Goal: Task Accomplishment & Management: Use online tool/utility

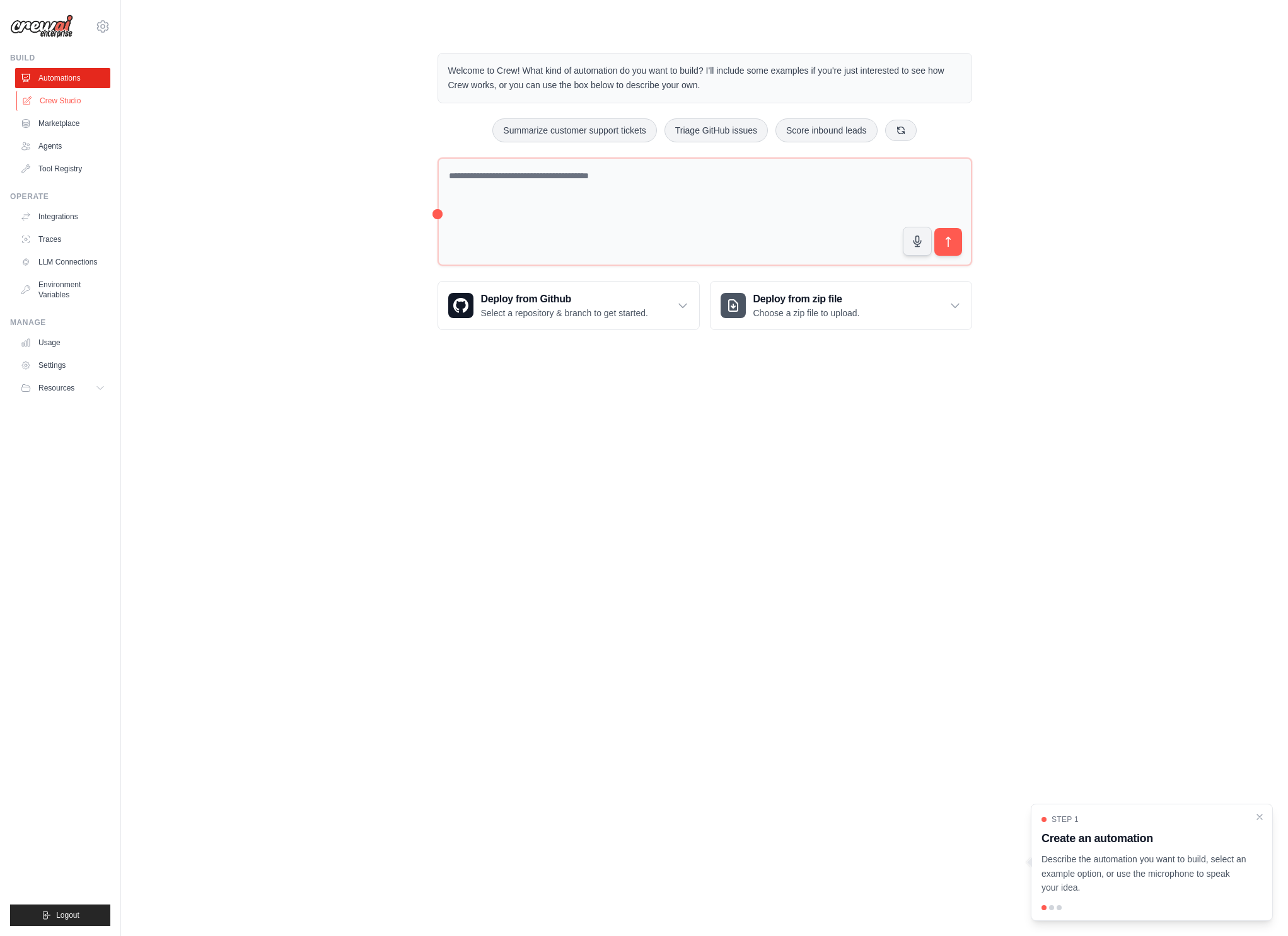
click at [75, 92] on link "Crew Studio" at bounding box center [64, 100] width 95 height 20
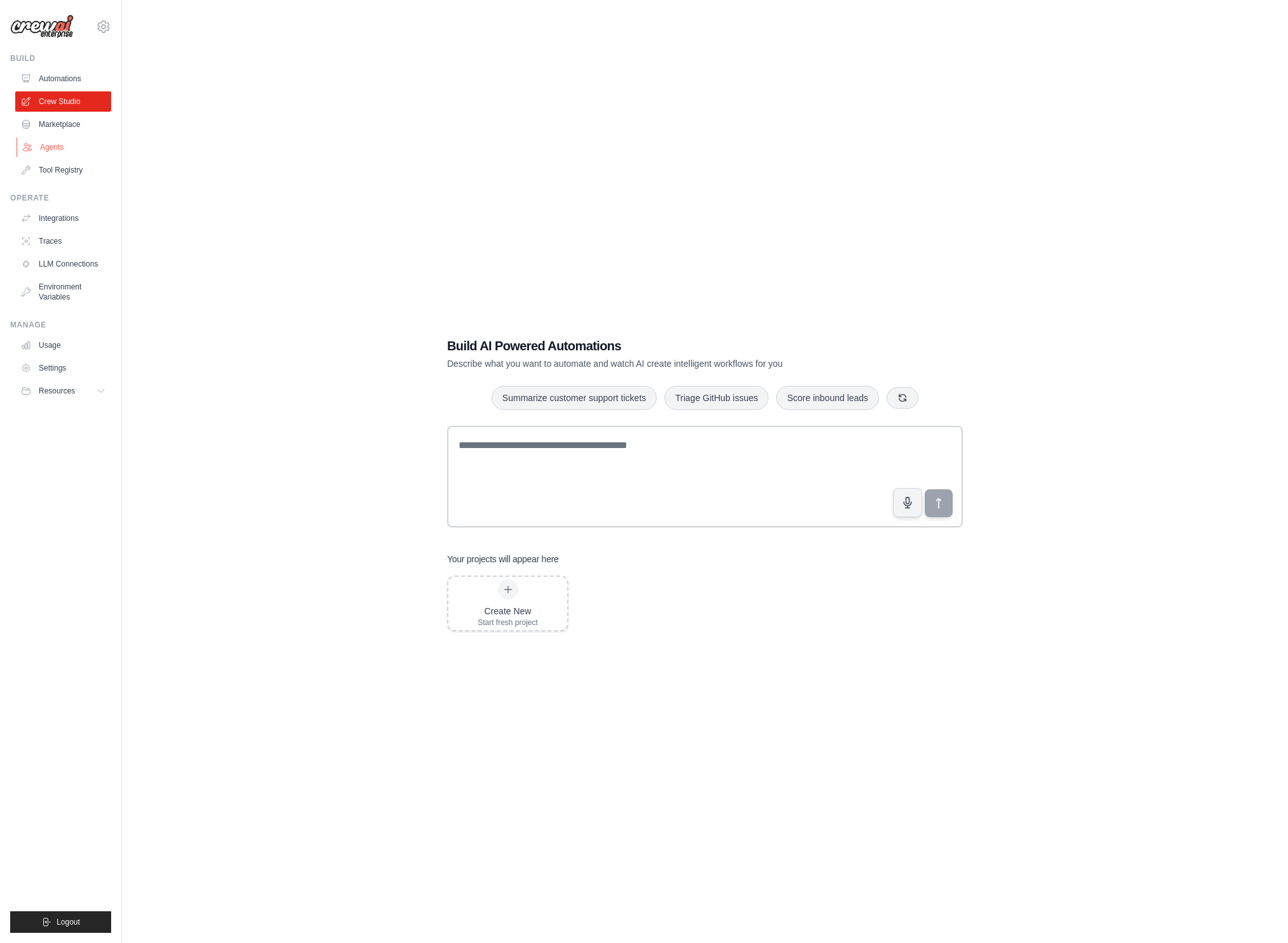
click at [61, 151] on link "Agents" at bounding box center [64, 146] width 96 height 20
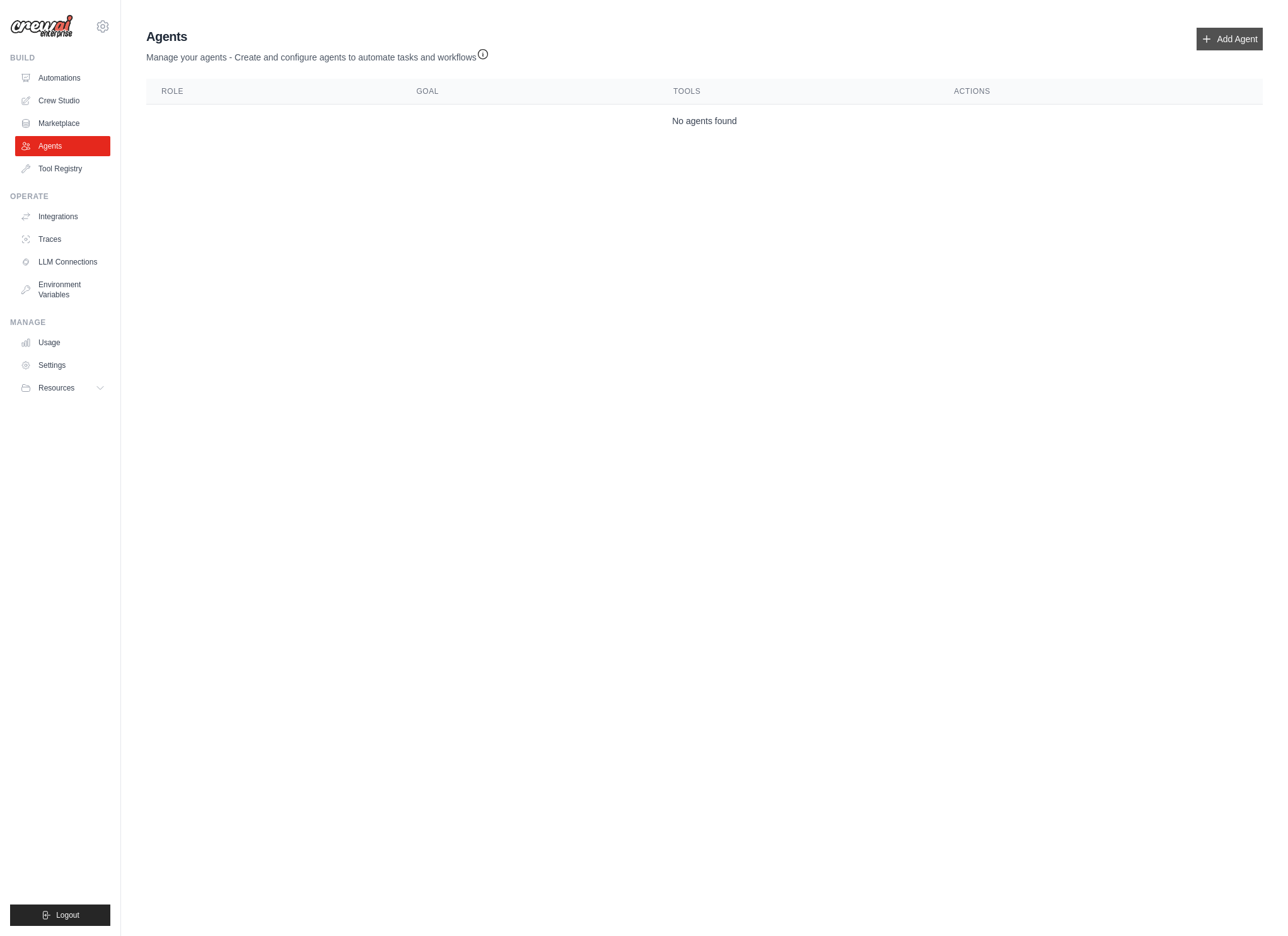
click at [1242, 37] on link "Add Agent" at bounding box center [1230, 39] width 66 height 23
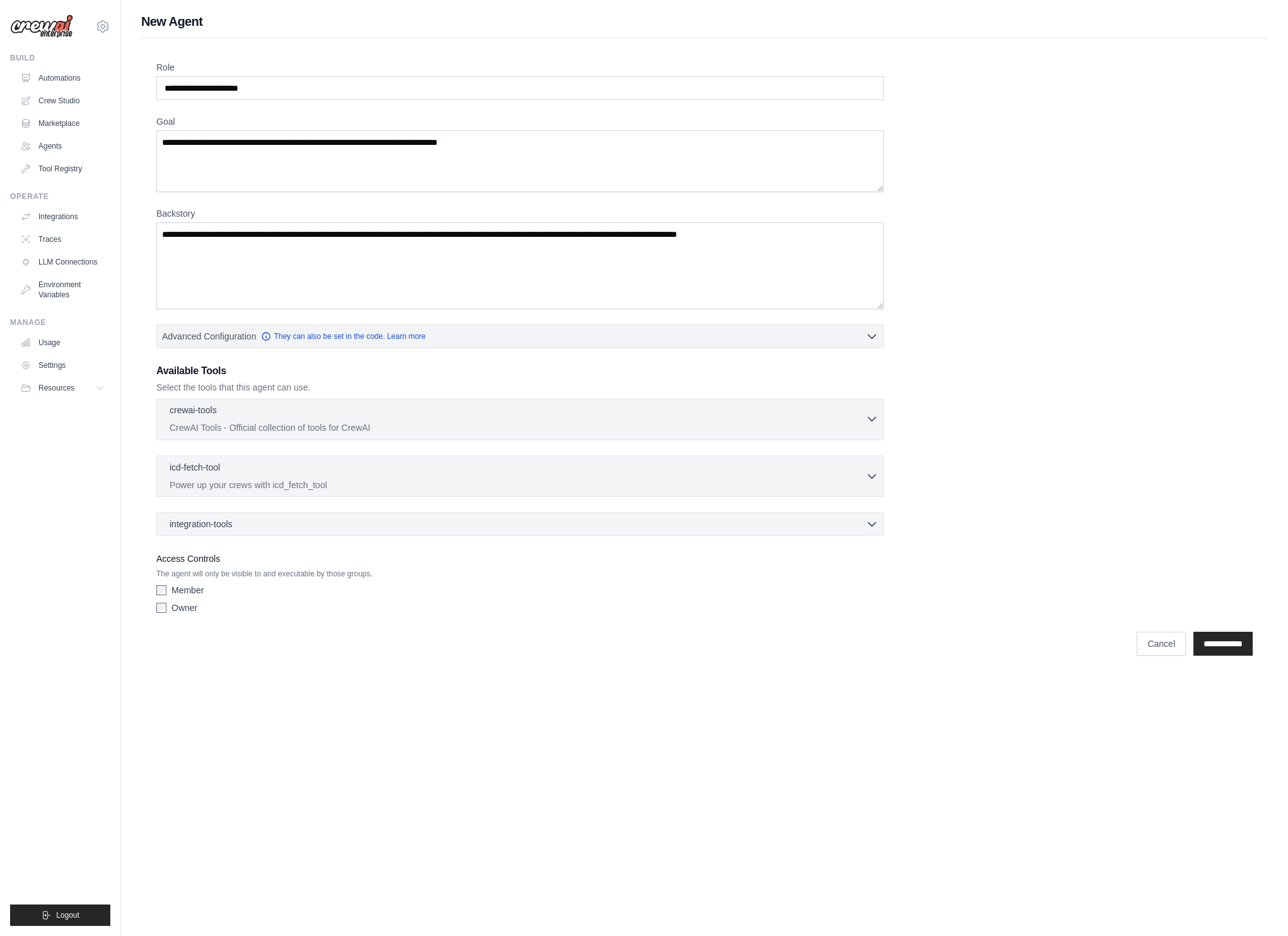
click at [242, 425] on p "CrewAI Tools - Official collection of tools for CrewAI" at bounding box center [518, 428] width 696 height 12
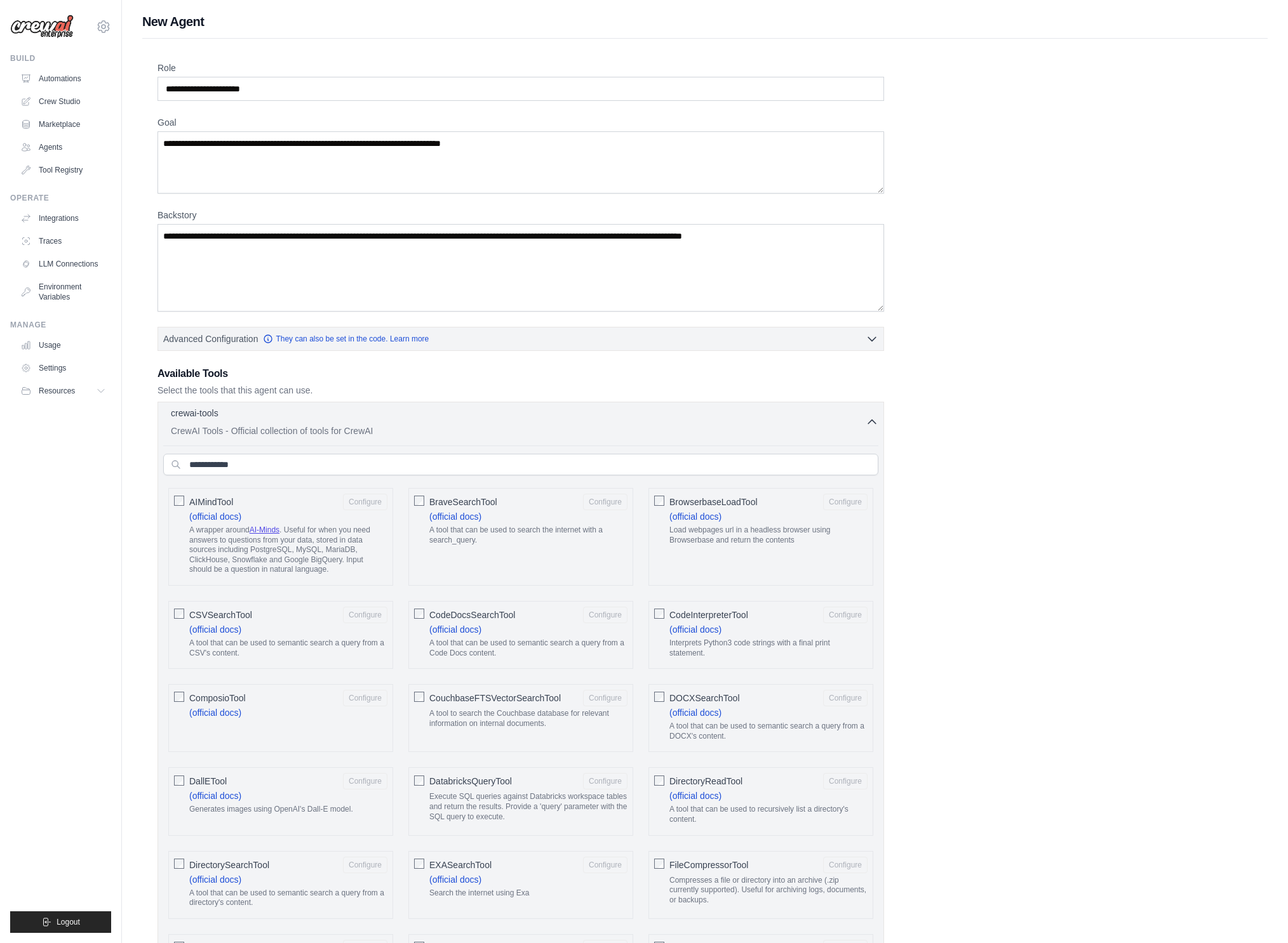
click at [251, 420] on div "crewai-tools 0 selected" at bounding box center [518, 414] width 694 height 15
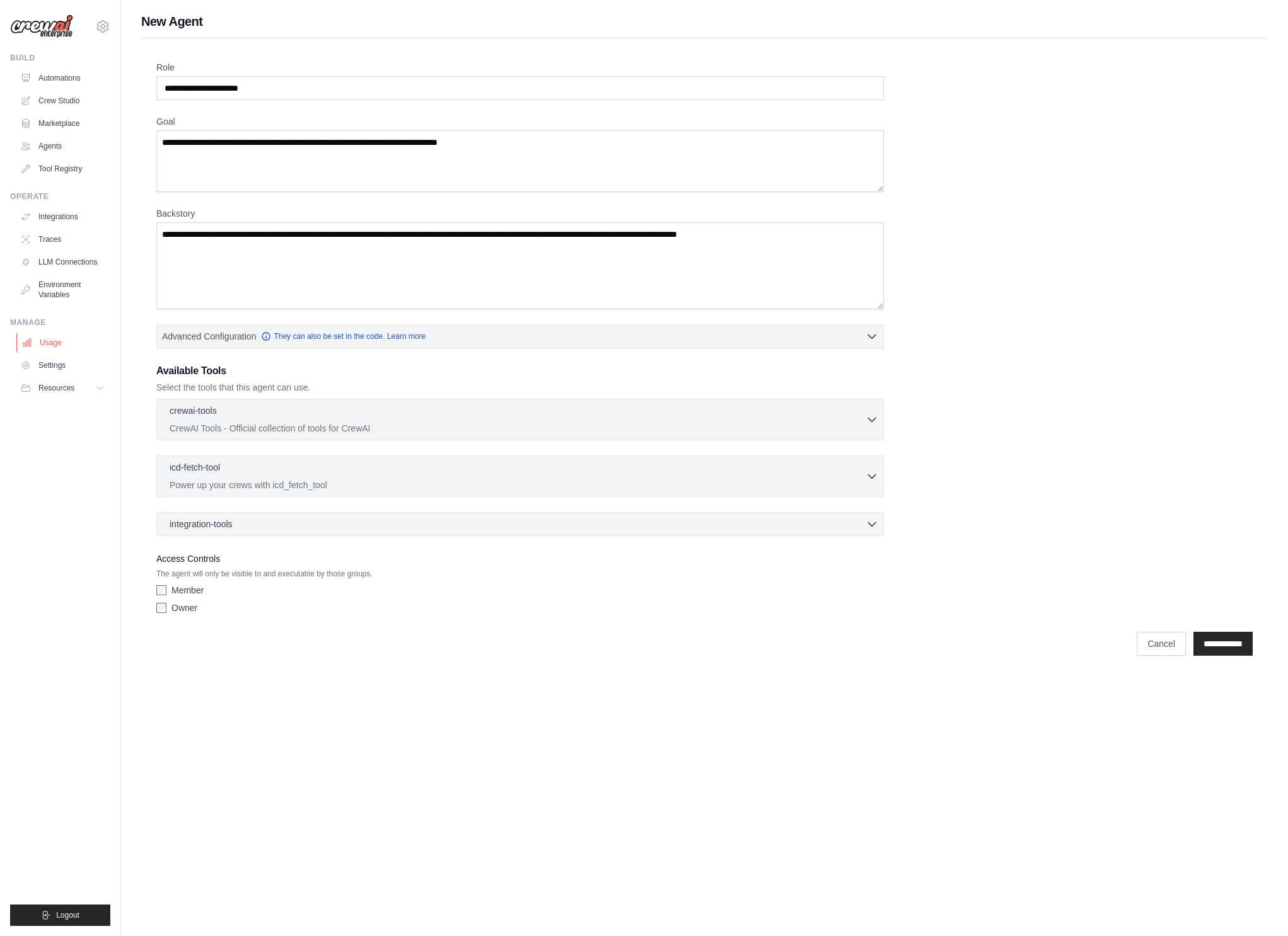
click at [63, 338] on link "Usage" at bounding box center [64, 342] width 95 height 20
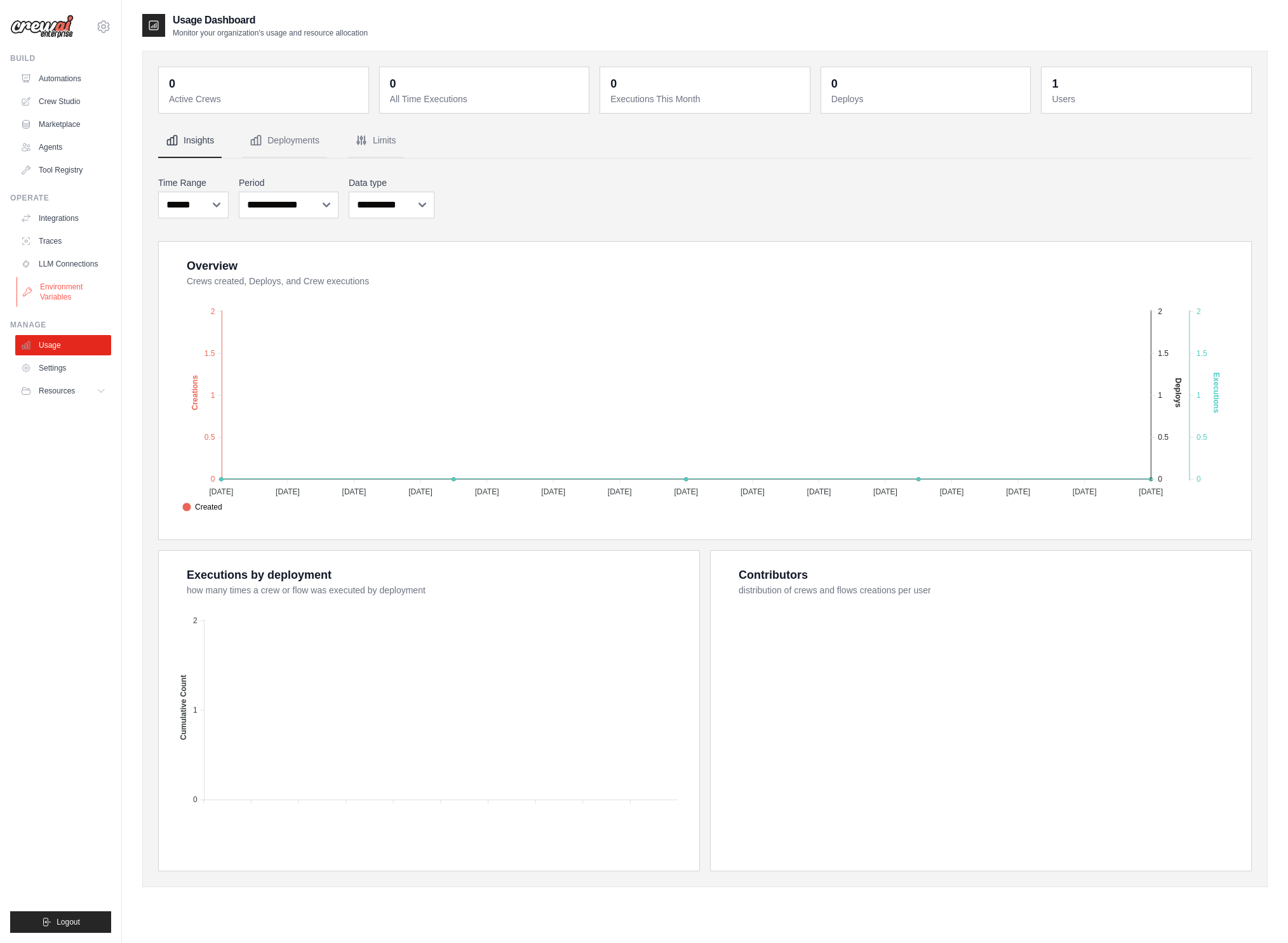
click at [68, 294] on link "Environment Variables" at bounding box center [64, 292] width 96 height 31
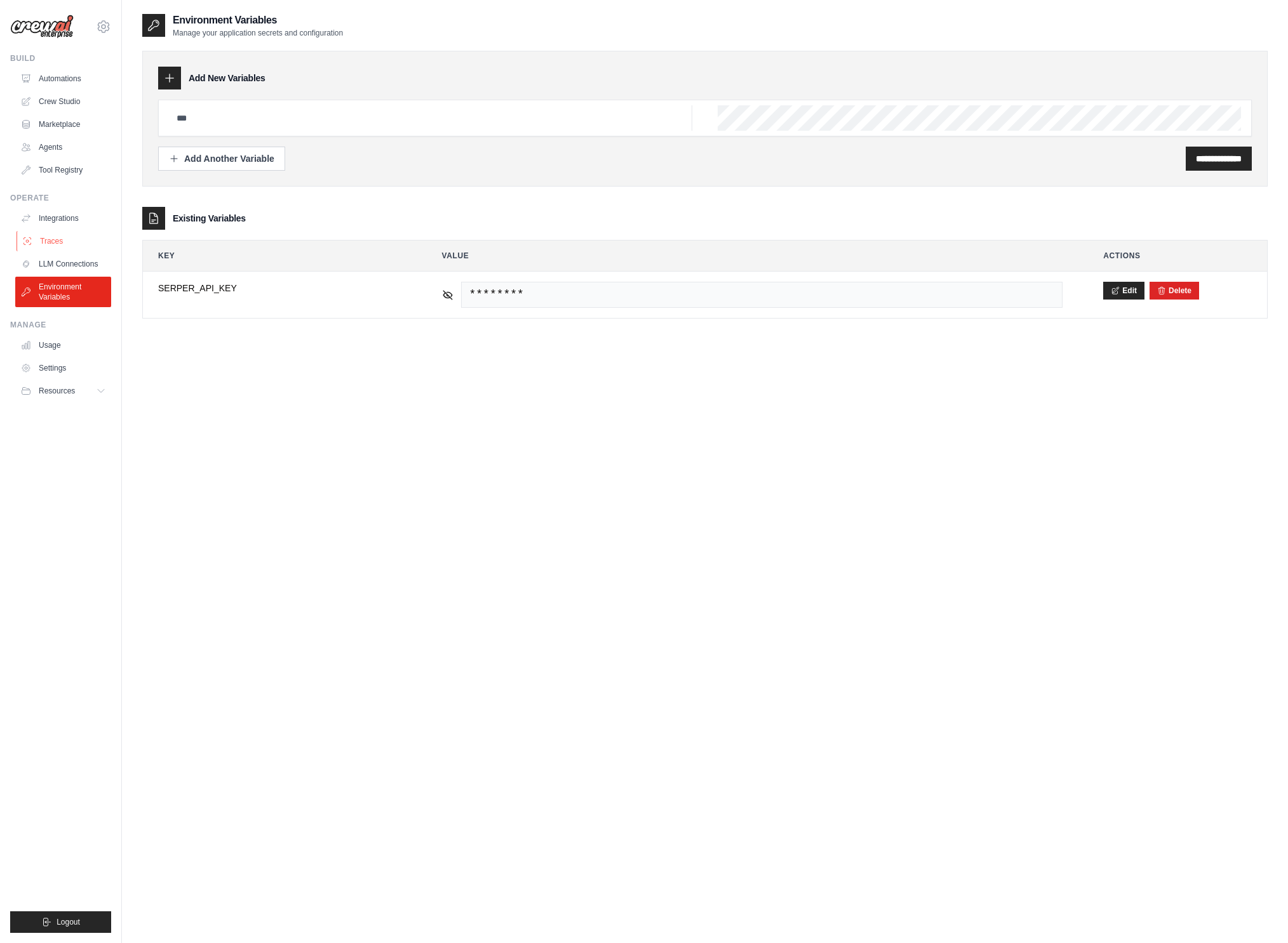
click at [67, 241] on link "Traces" at bounding box center [64, 241] width 96 height 20
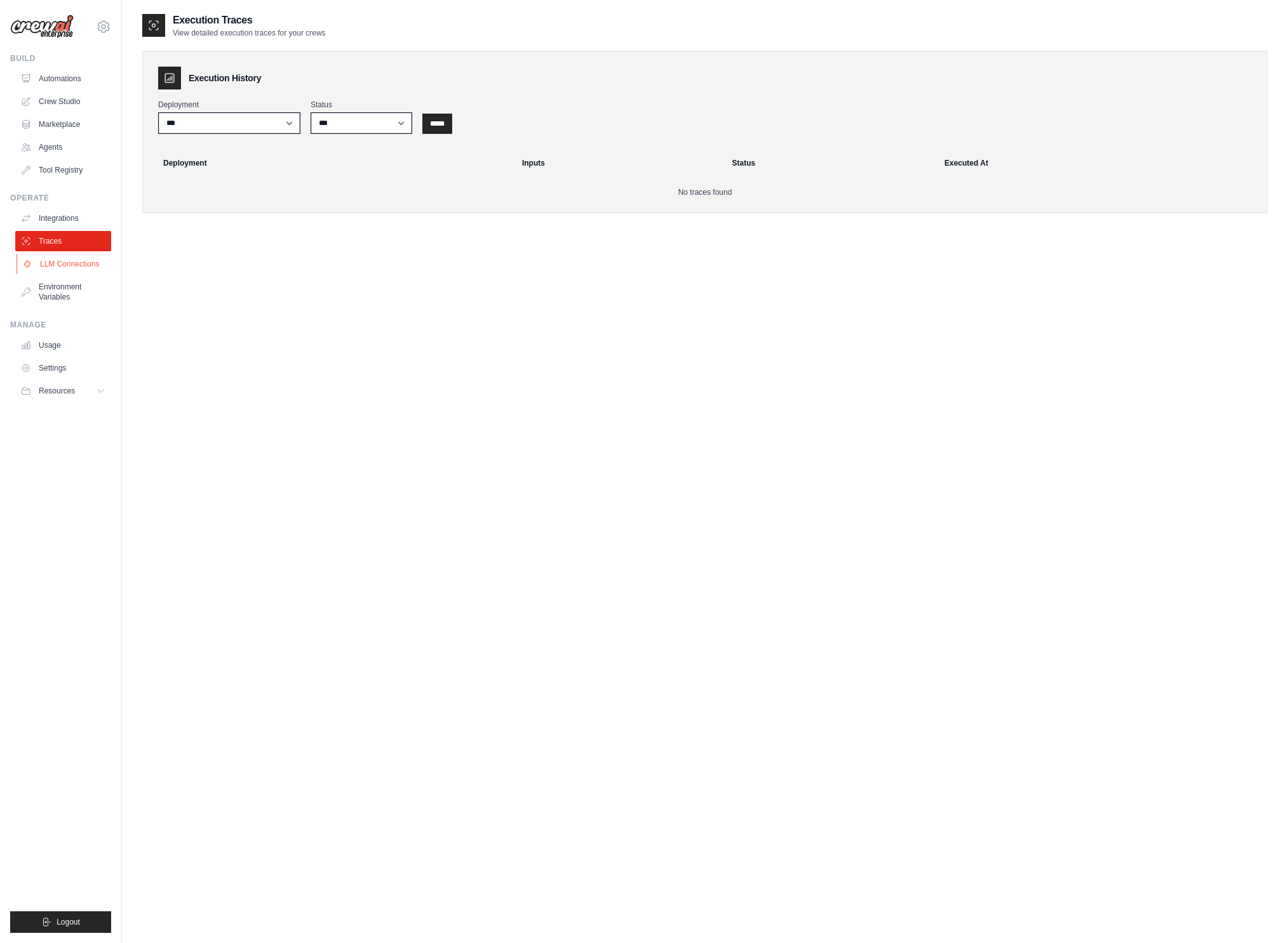
click at [63, 268] on link "LLM Connections" at bounding box center [64, 264] width 96 height 20
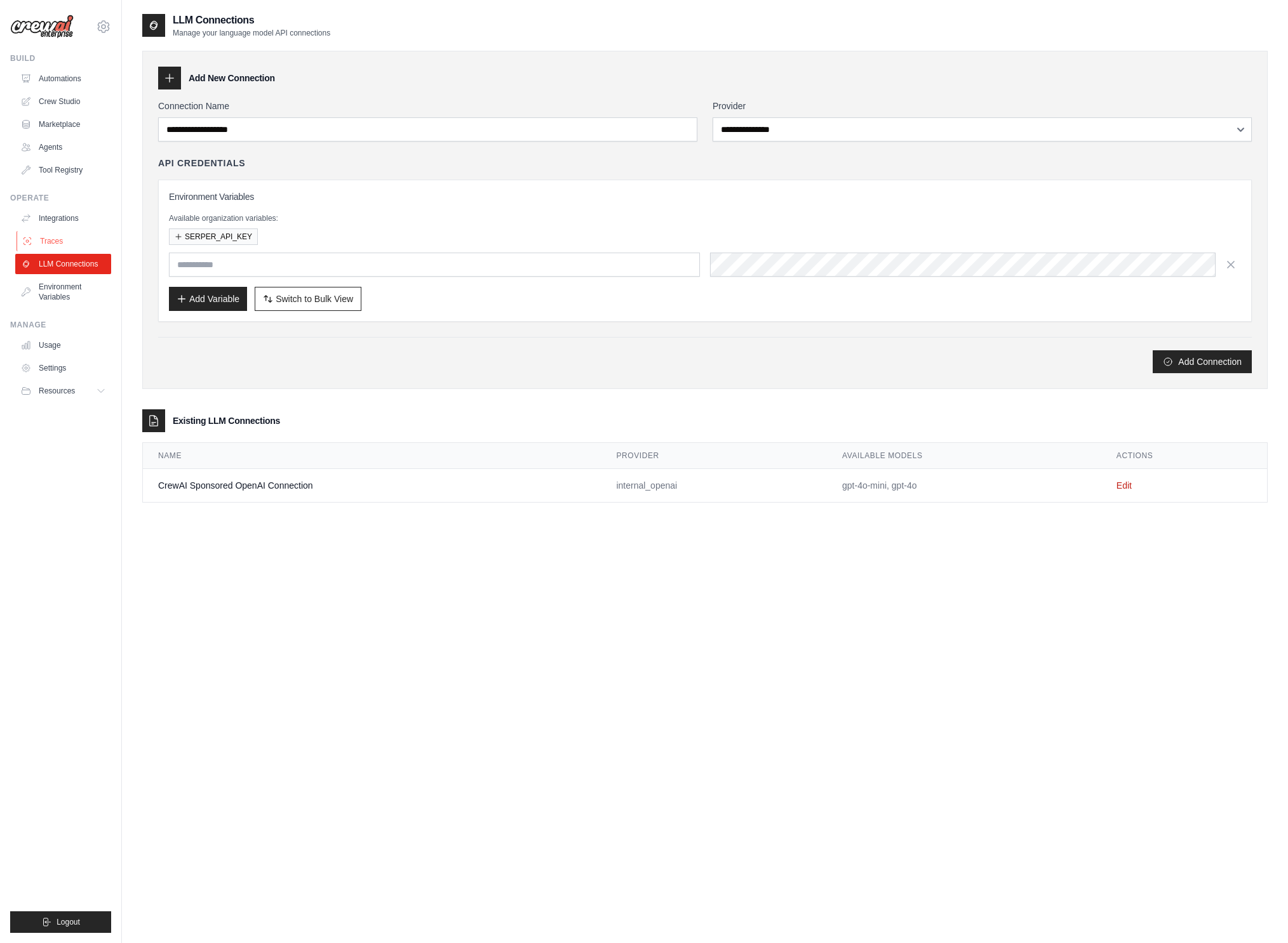
click at [69, 239] on link "Traces" at bounding box center [64, 241] width 96 height 20
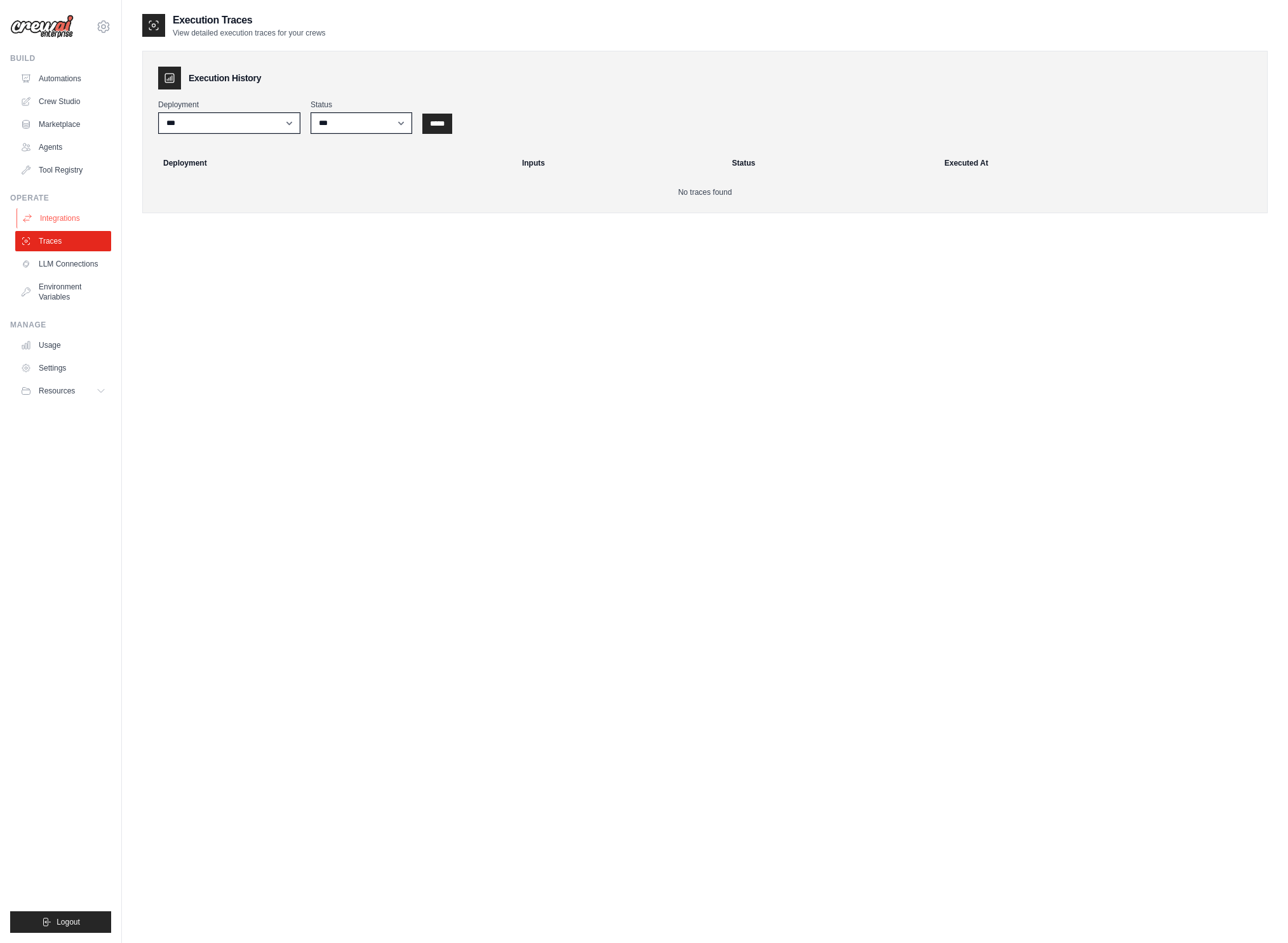
click at [76, 217] on link "Integrations" at bounding box center [64, 218] width 96 height 20
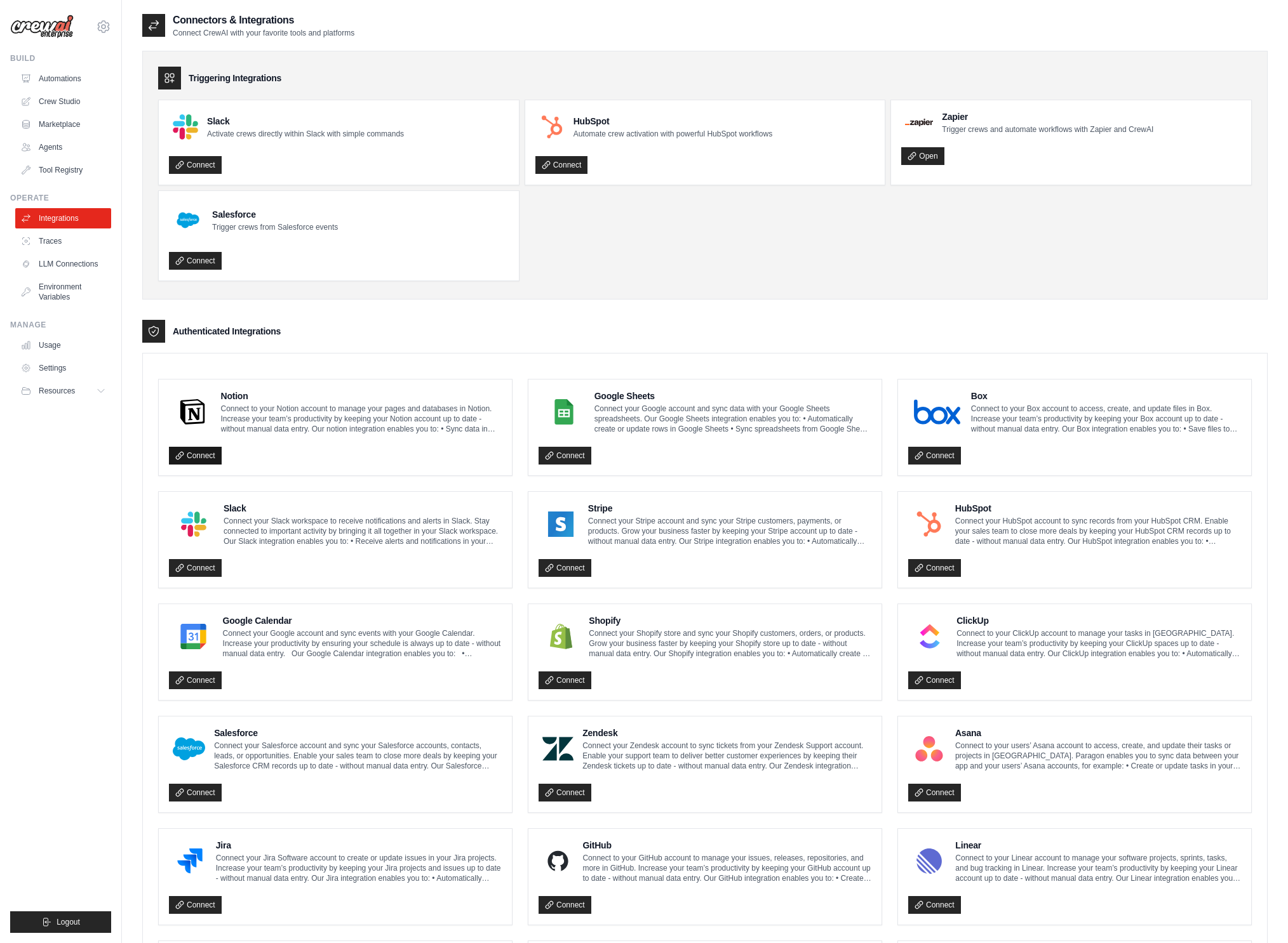
click at [199, 460] on link "Connect" at bounding box center [196, 456] width 53 height 18
click at [273, 441] on div "Connect" at bounding box center [336, 452] width 333 height 26
click at [198, 456] on link "Connect" at bounding box center [196, 456] width 53 height 18
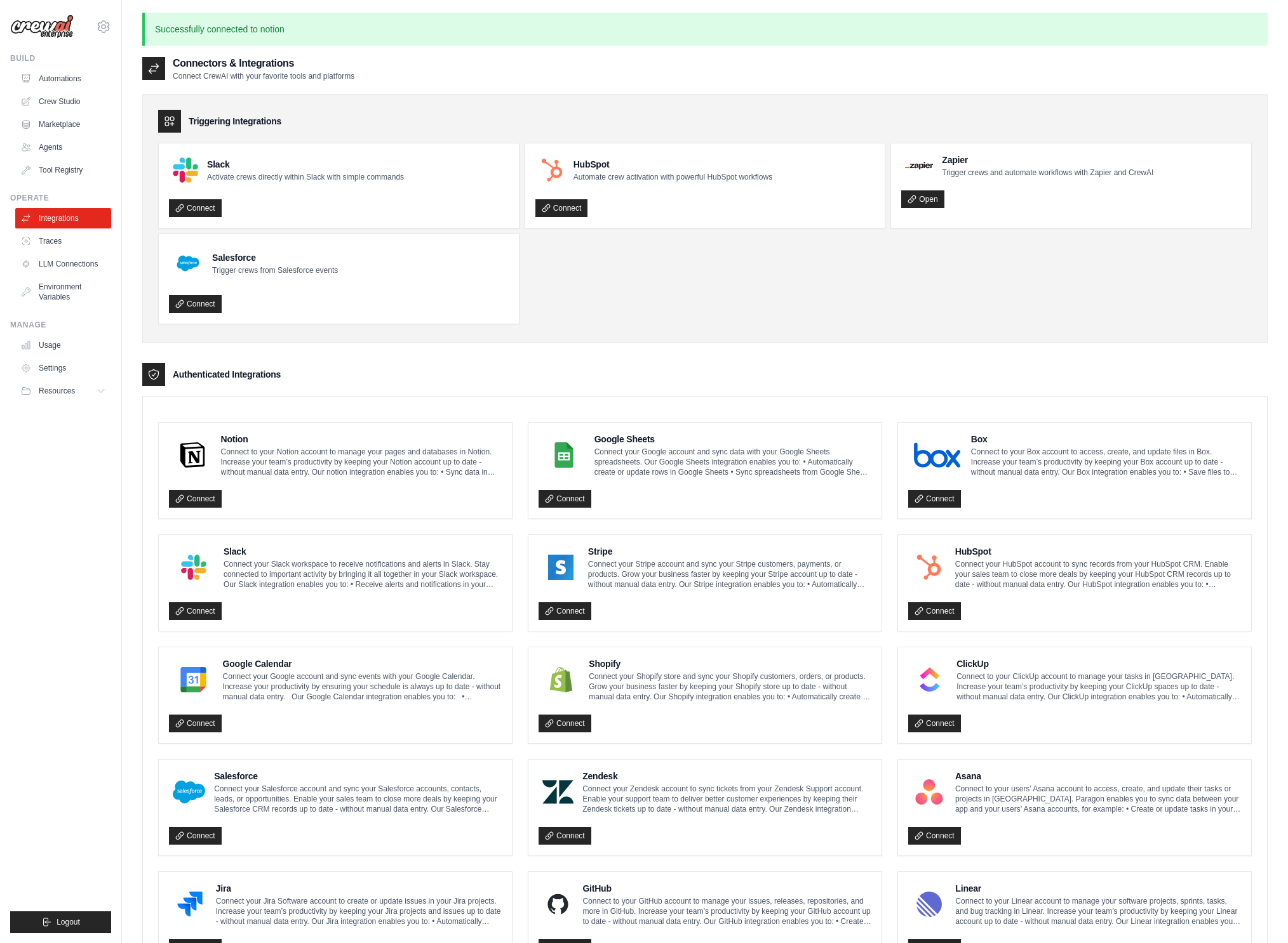
drag, startPoint x: 532, startPoint y: 360, endPoint x: 503, endPoint y: 370, distance: 30.7
click at [529, 360] on div "Triggering Integrations Slack Activate crews directly within Slack with simple …" at bounding box center [705, 642] width 1126 height 1123
click at [202, 500] on link "Connect" at bounding box center [196, 499] width 53 height 18
drag, startPoint x: 717, startPoint y: 290, endPoint x: 703, endPoint y: 289, distance: 14.0
click at [717, 289] on ul "Slack Activate crews directly within Slack with simple commands Connect HubSpot…" at bounding box center [704, 233] width 1093 height 181
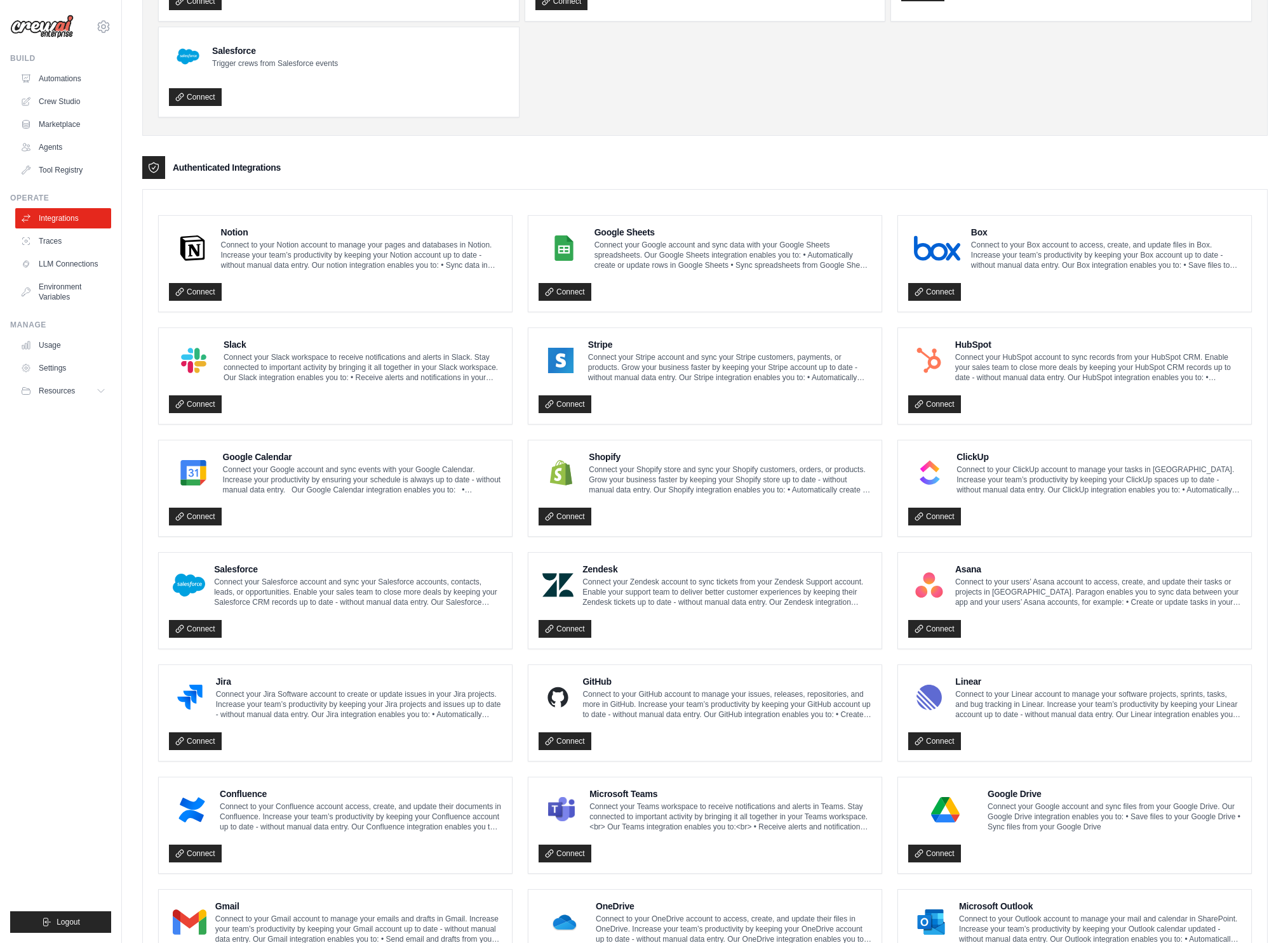
scroll to position [181, 0]
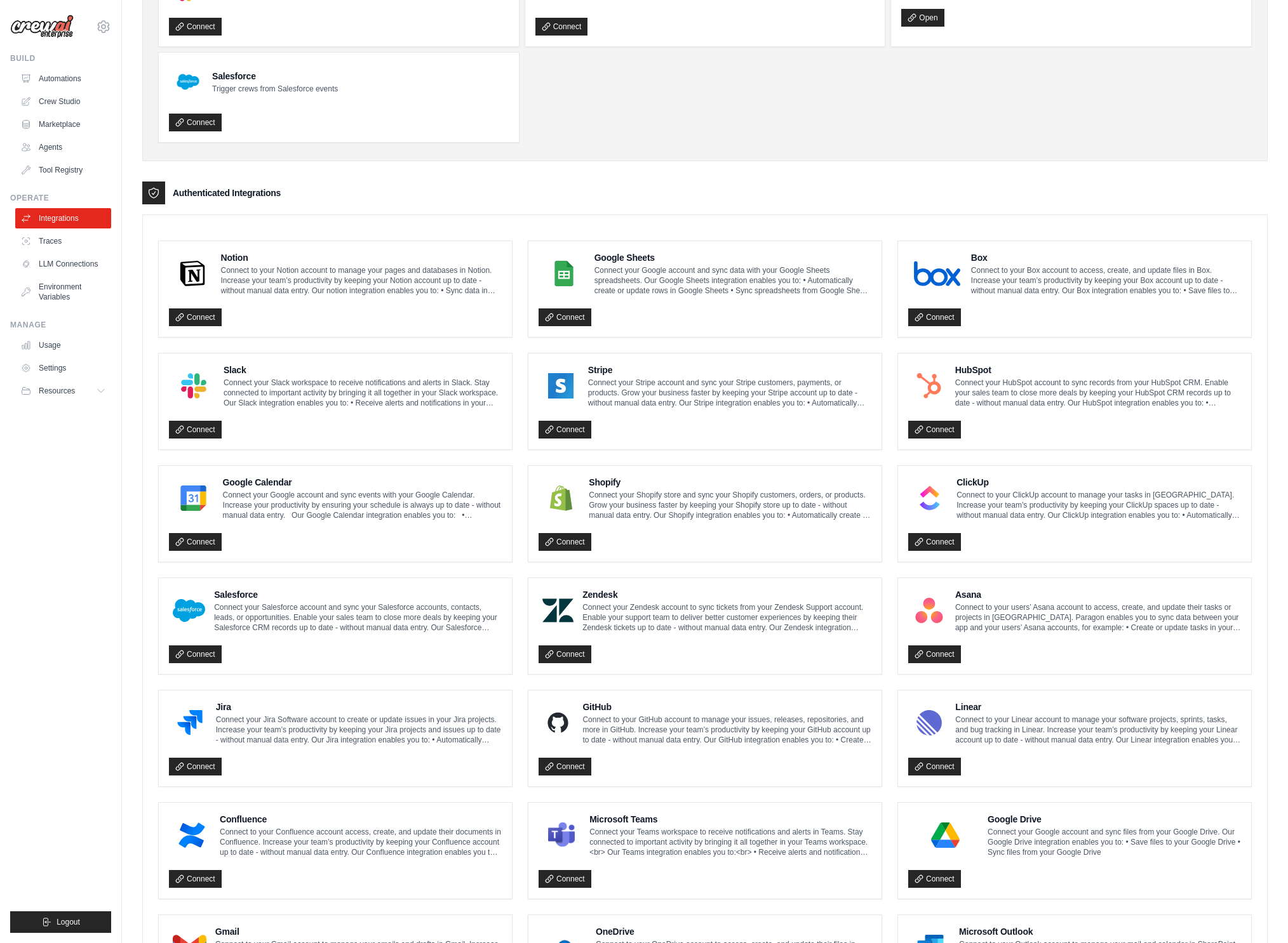
click at [383, 726] on p "Connect your Jira Software account to create or update issues in your Jira proj…" at bounding box center [359, 730] width 286 height 31
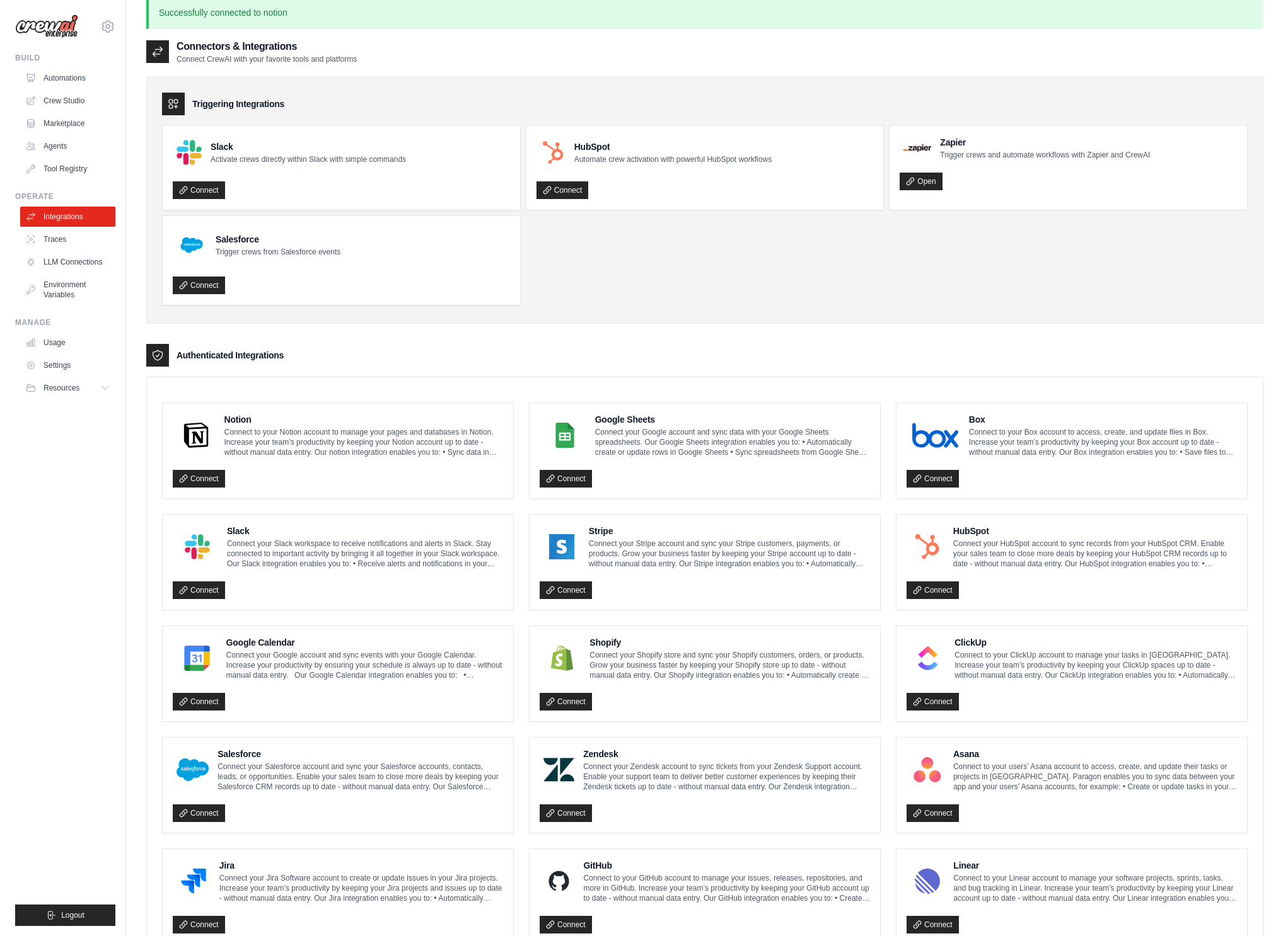
scroll to position [0, 0]
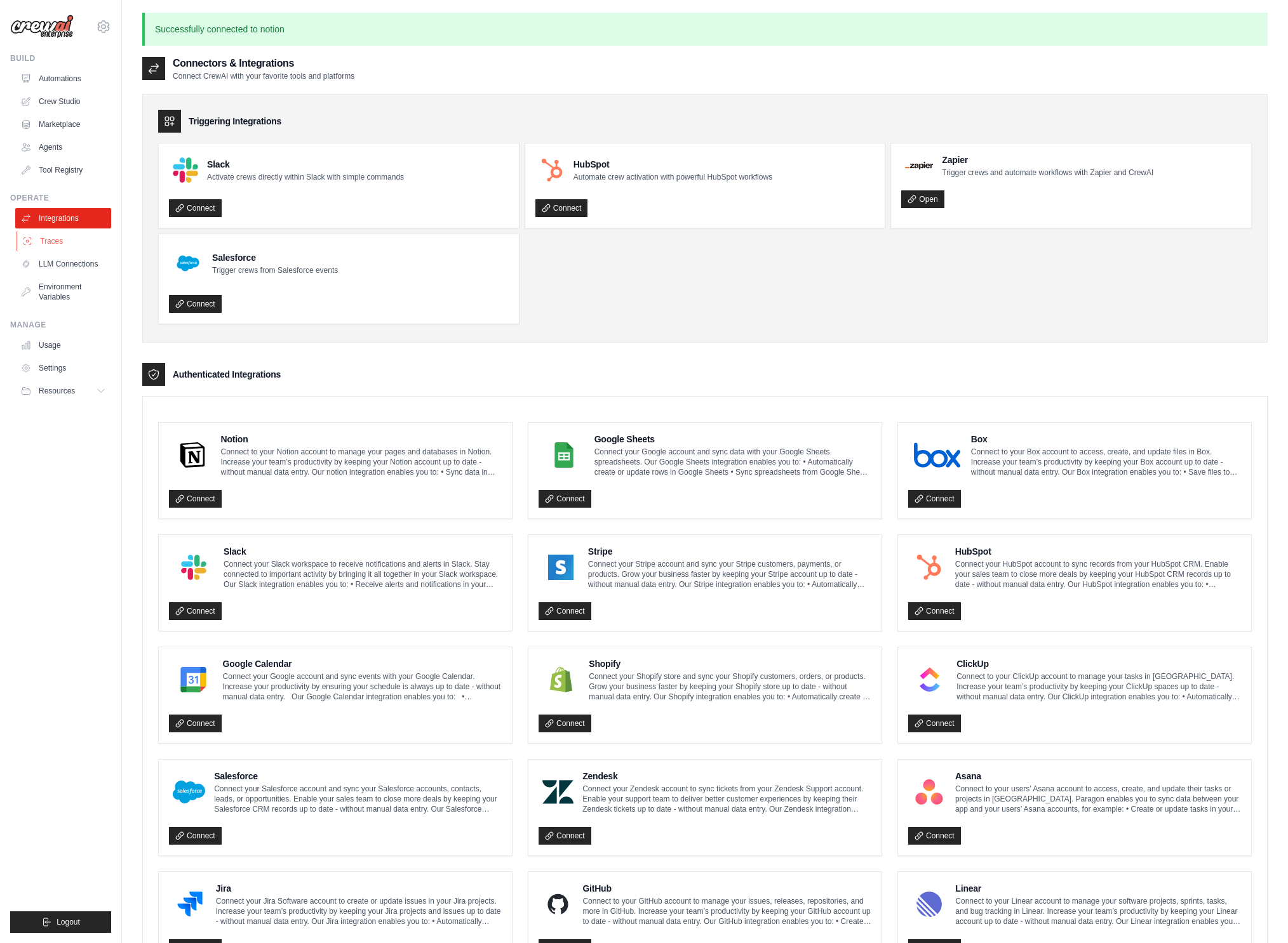
click at [59, 245] on link "Traces" at bounding box center [64, 241] width 96 height 20
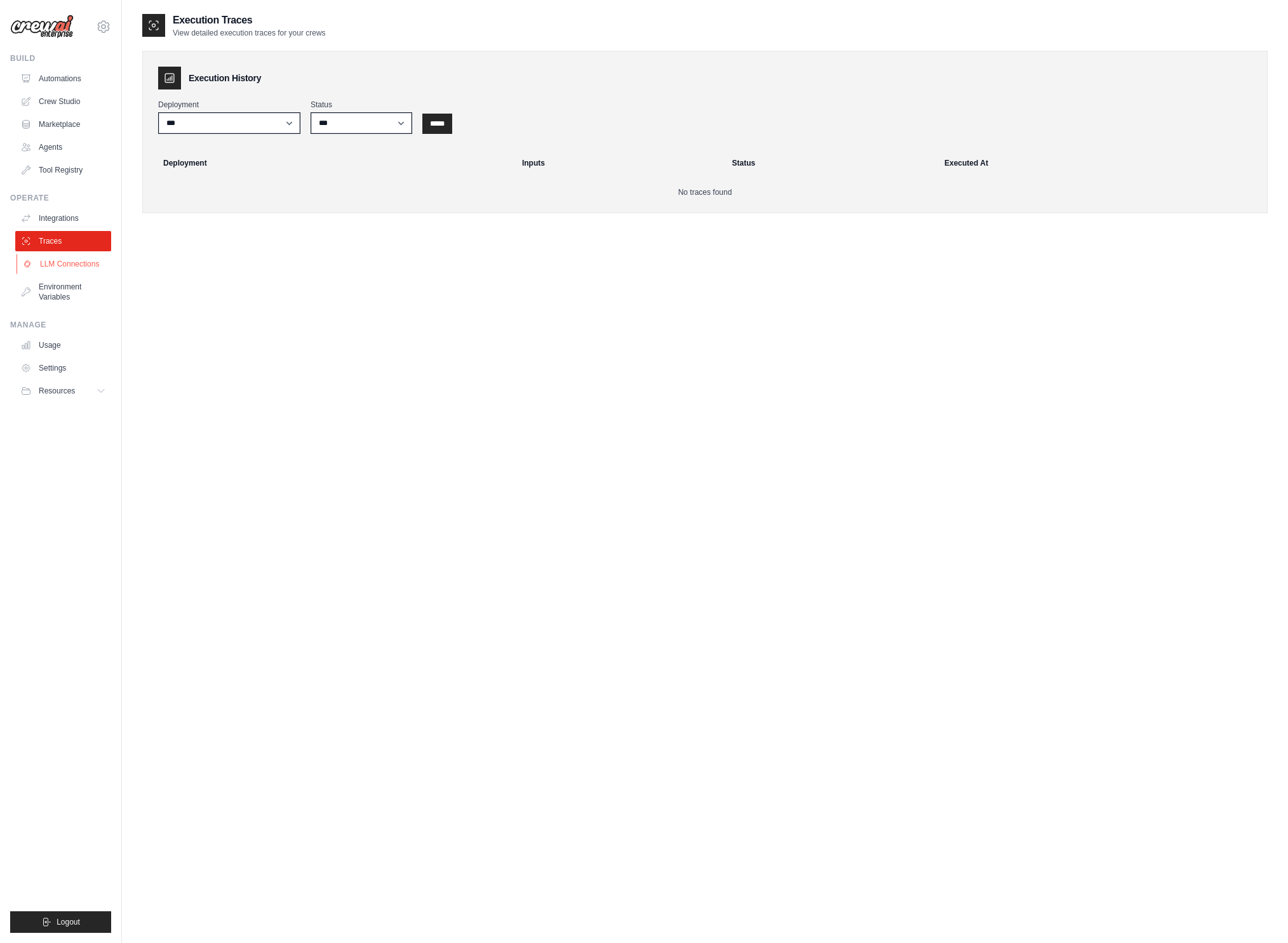
click at [71, 269] on link "LLM Connections" at bounding box center [64, 264] width 96 height 20
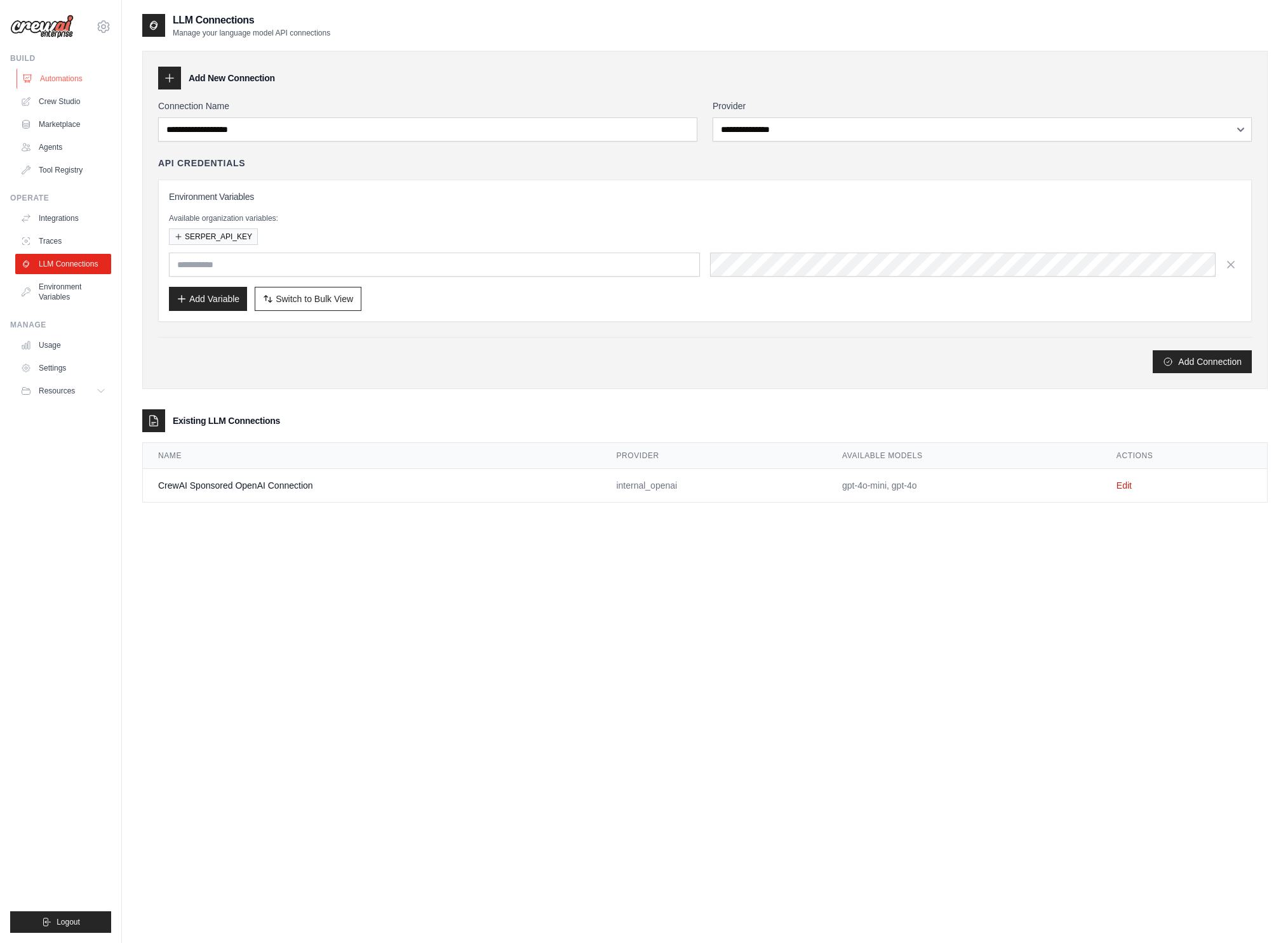
click at [68, 76] on link "Automations" at bounding box center [64, 78] width 96 height 20
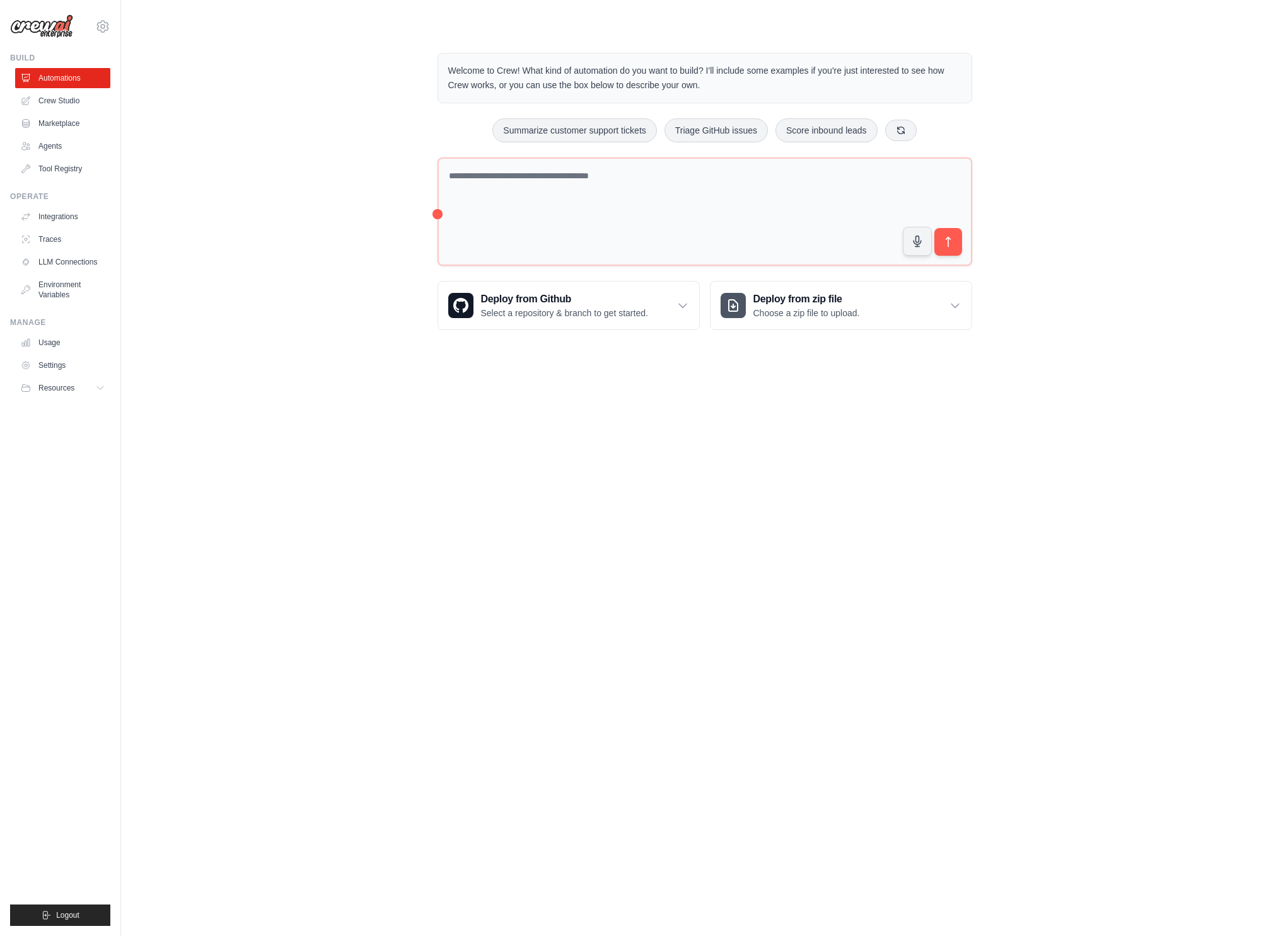
click at [60, 421] on ul "Build Automations Crew Studio Marketplace Agents" at bounding box center [60, 490] width 100 height 873
click at [64, 385] on span "Resources" at bounding box center [57, 388] width 36 height 10
click at [71, 472] on span "Video Tutorials" at bounding box center [69, 471] width 50 height 10
click at [557, 211] on textarea at bounding box center [705, 211] width 534 height 109
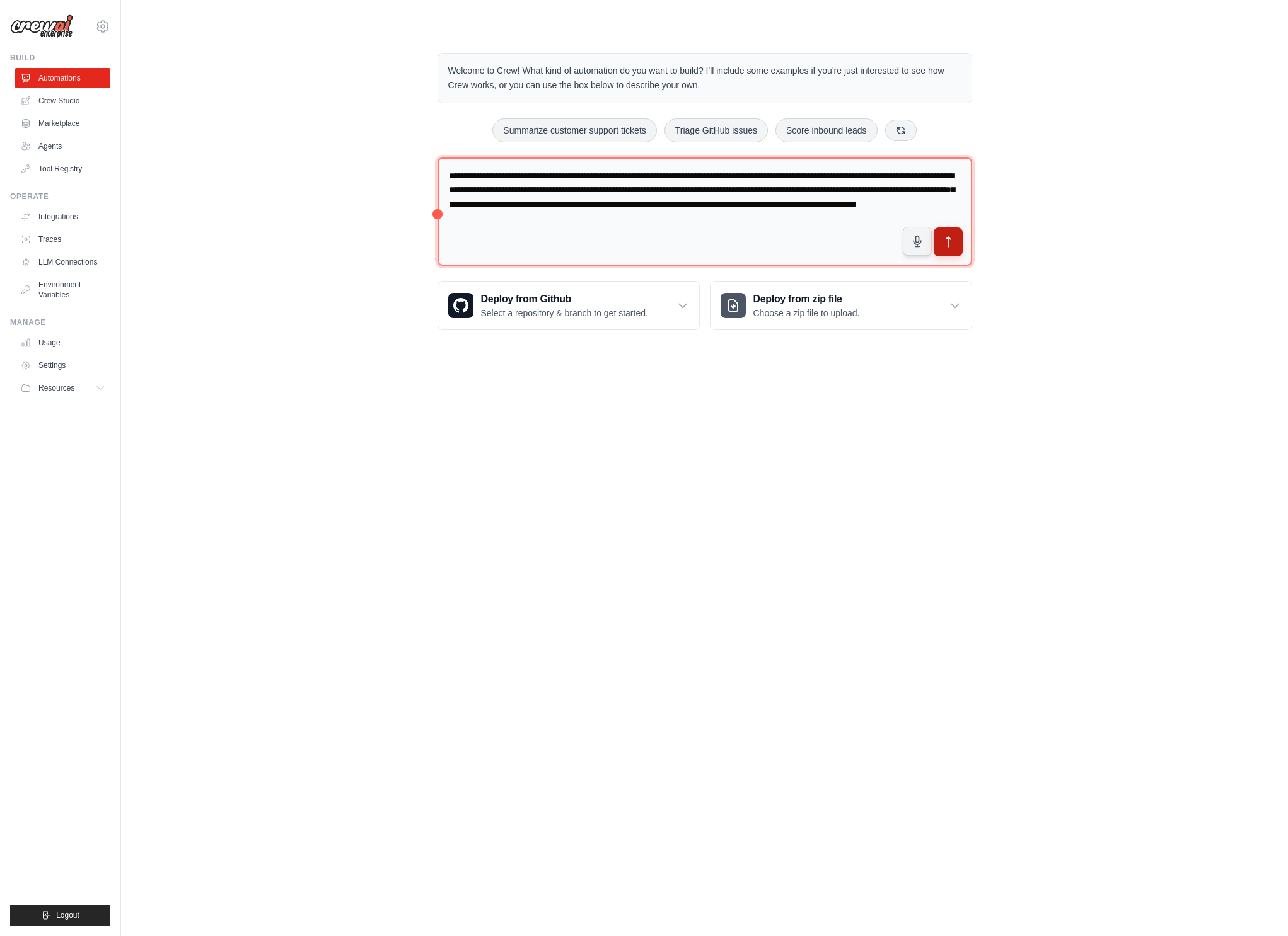
type textarea "**********"
click at [946, 239] on icon "submit" at bounding box center [947, 242] width 13 height 13
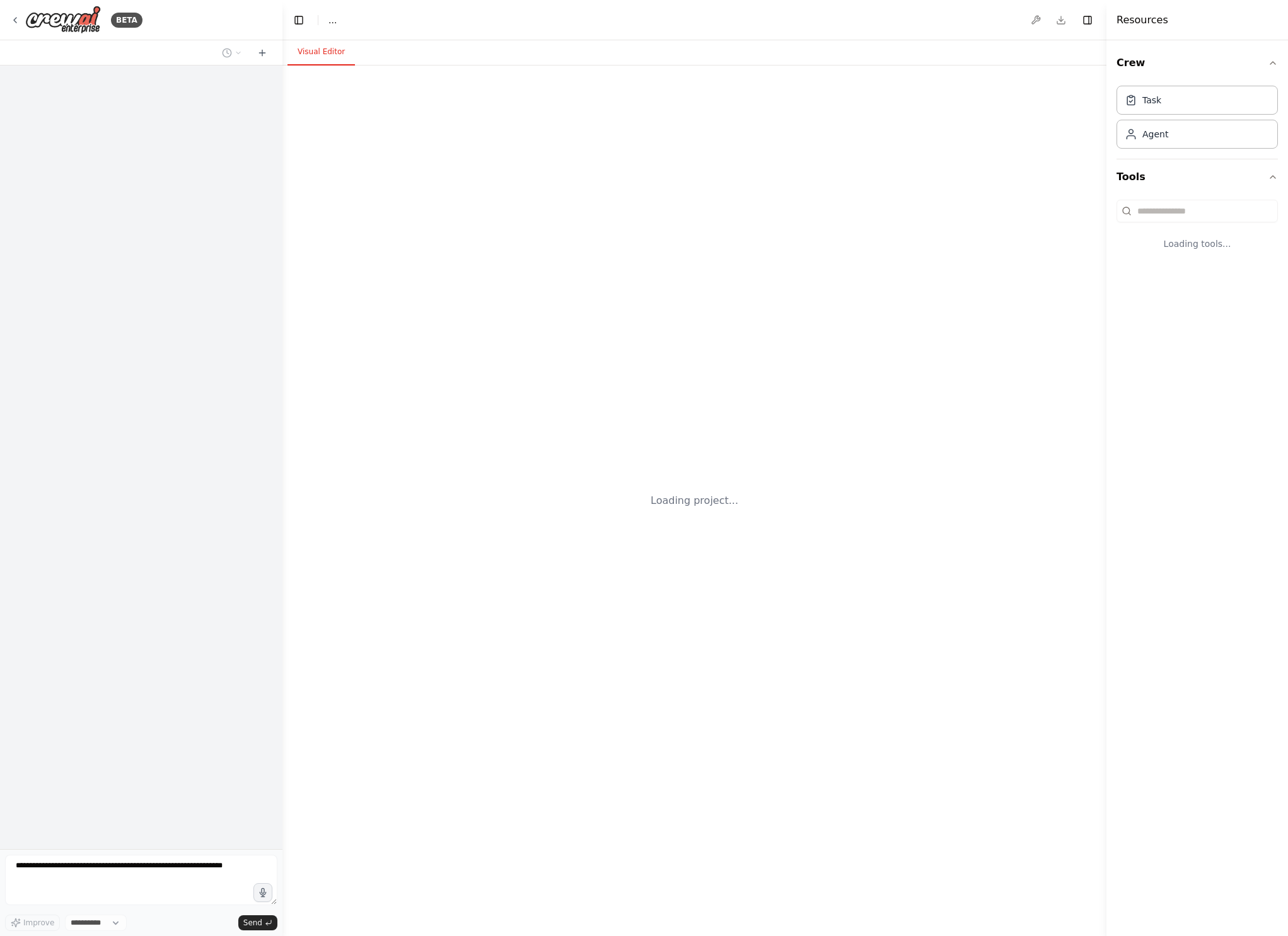
select select "****"
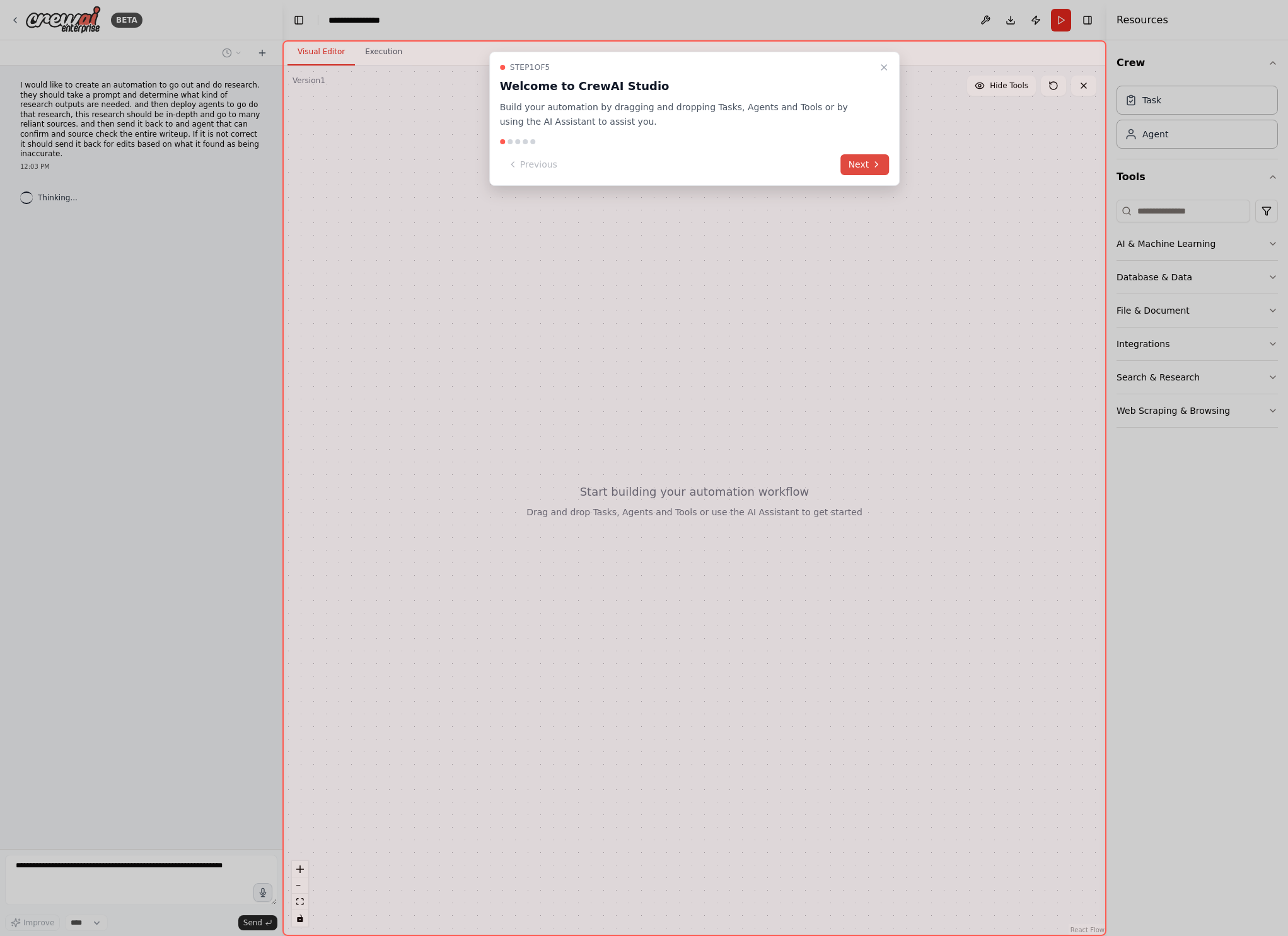
click at [871, 162] on icon at bounding box center [876, 164] width 10 height 10
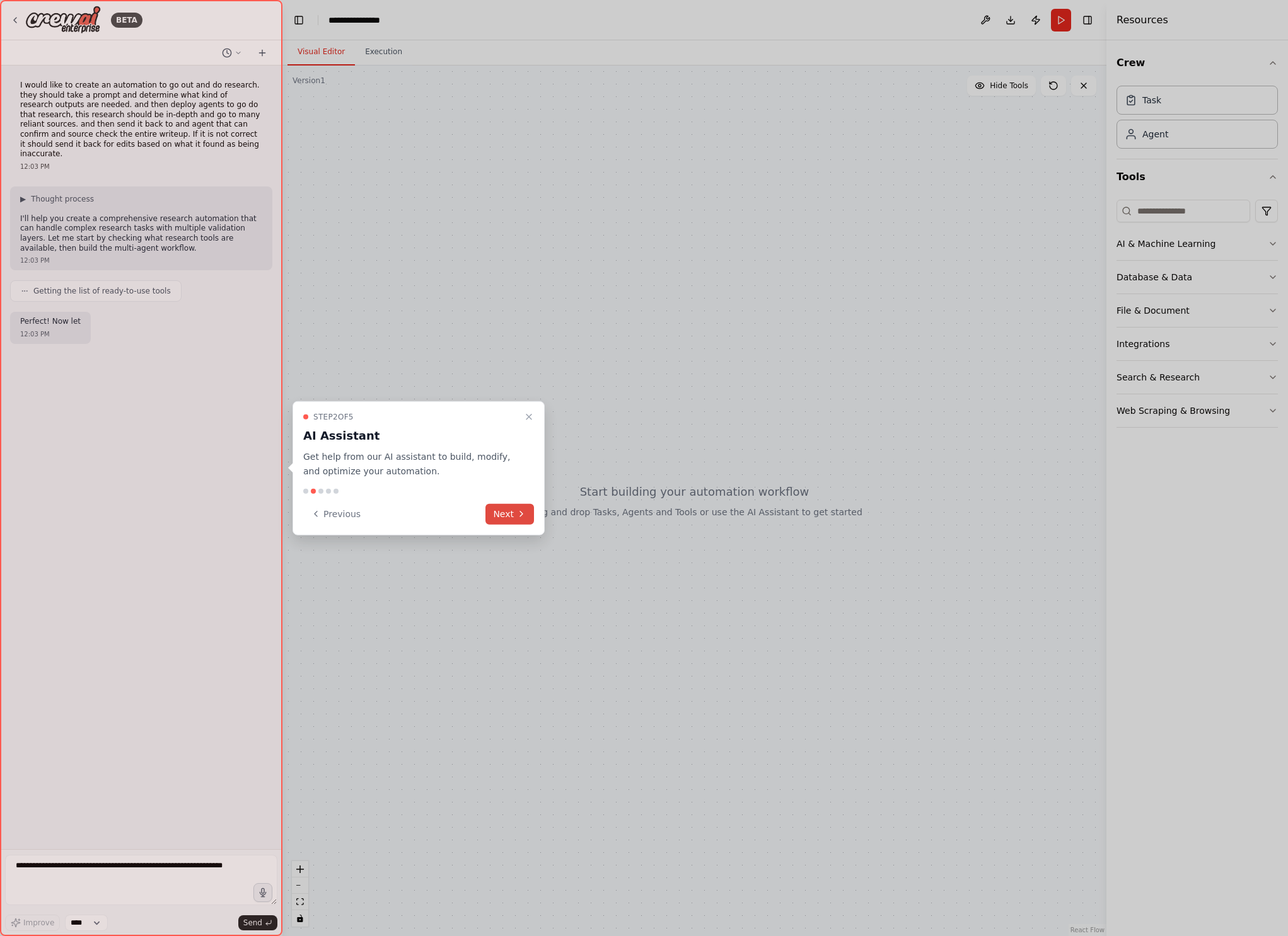
click at [510, 508] on button "Next" at bounding box center [510, 514] width 49 height 21
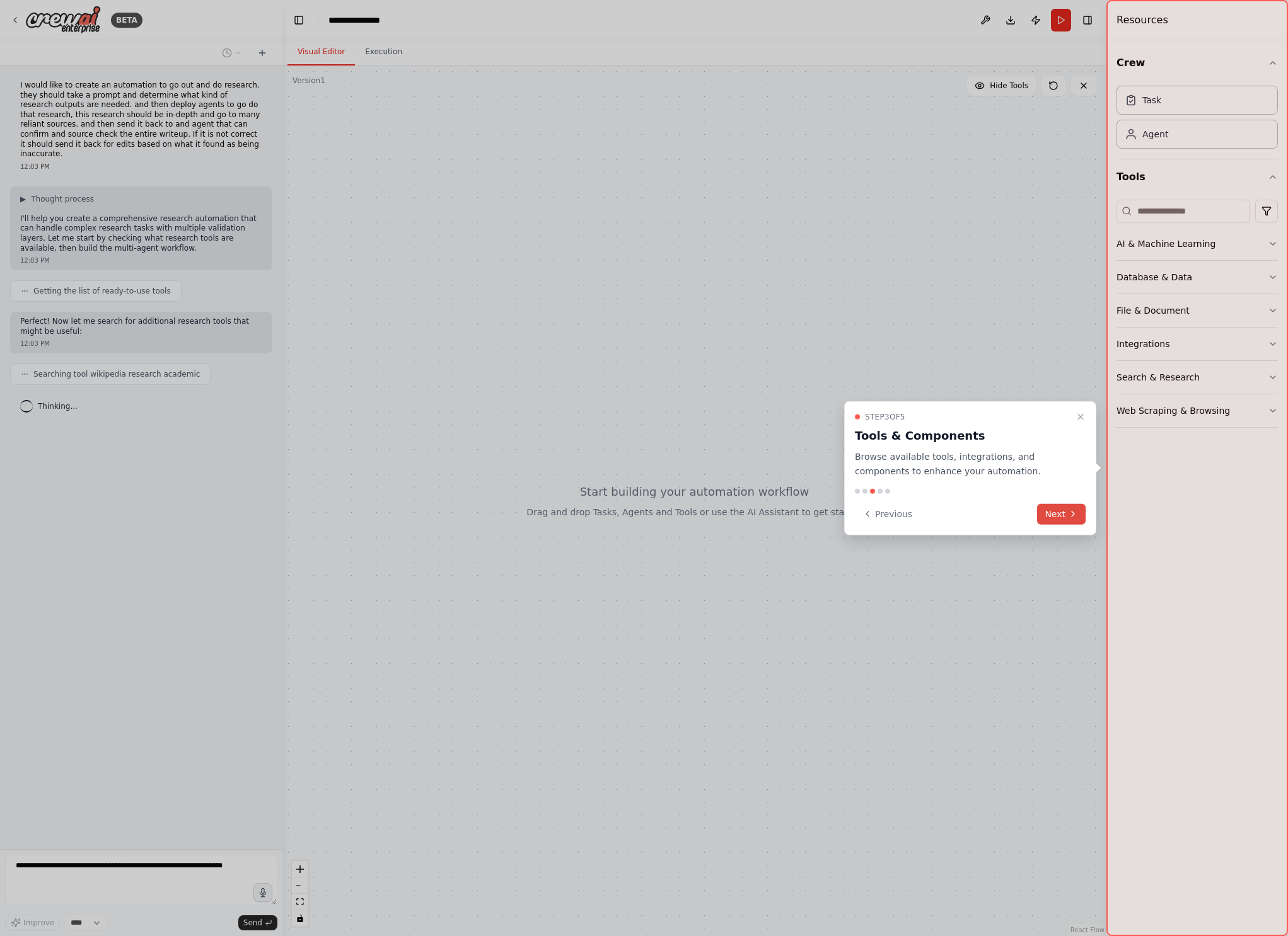
click at [1063, 520] on button "Next" at bounding box center [1062, 514] width 49 height 21
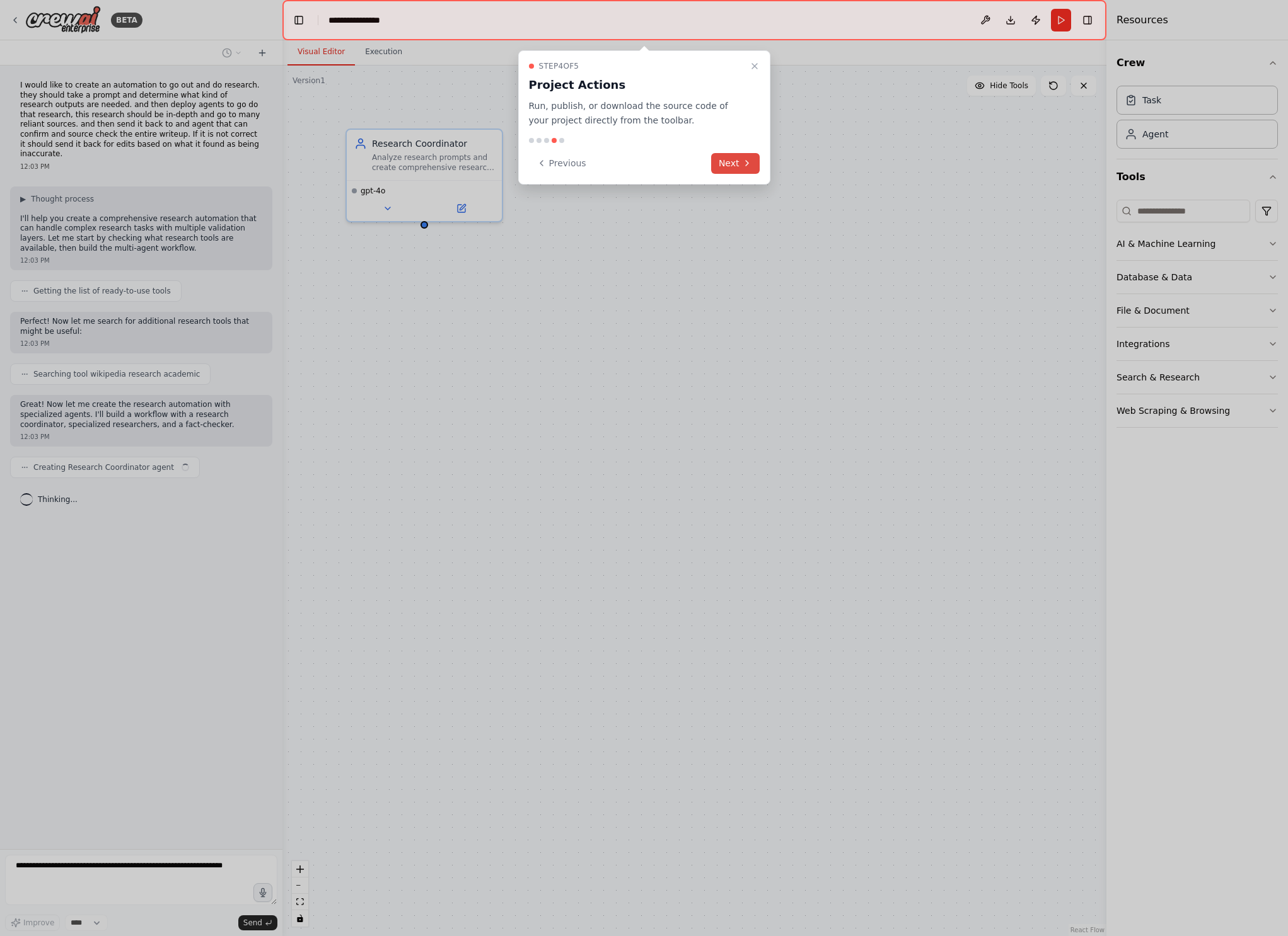
click at [737, 161] on button "Next" at bounding box center [735, 164] width 49 height 21
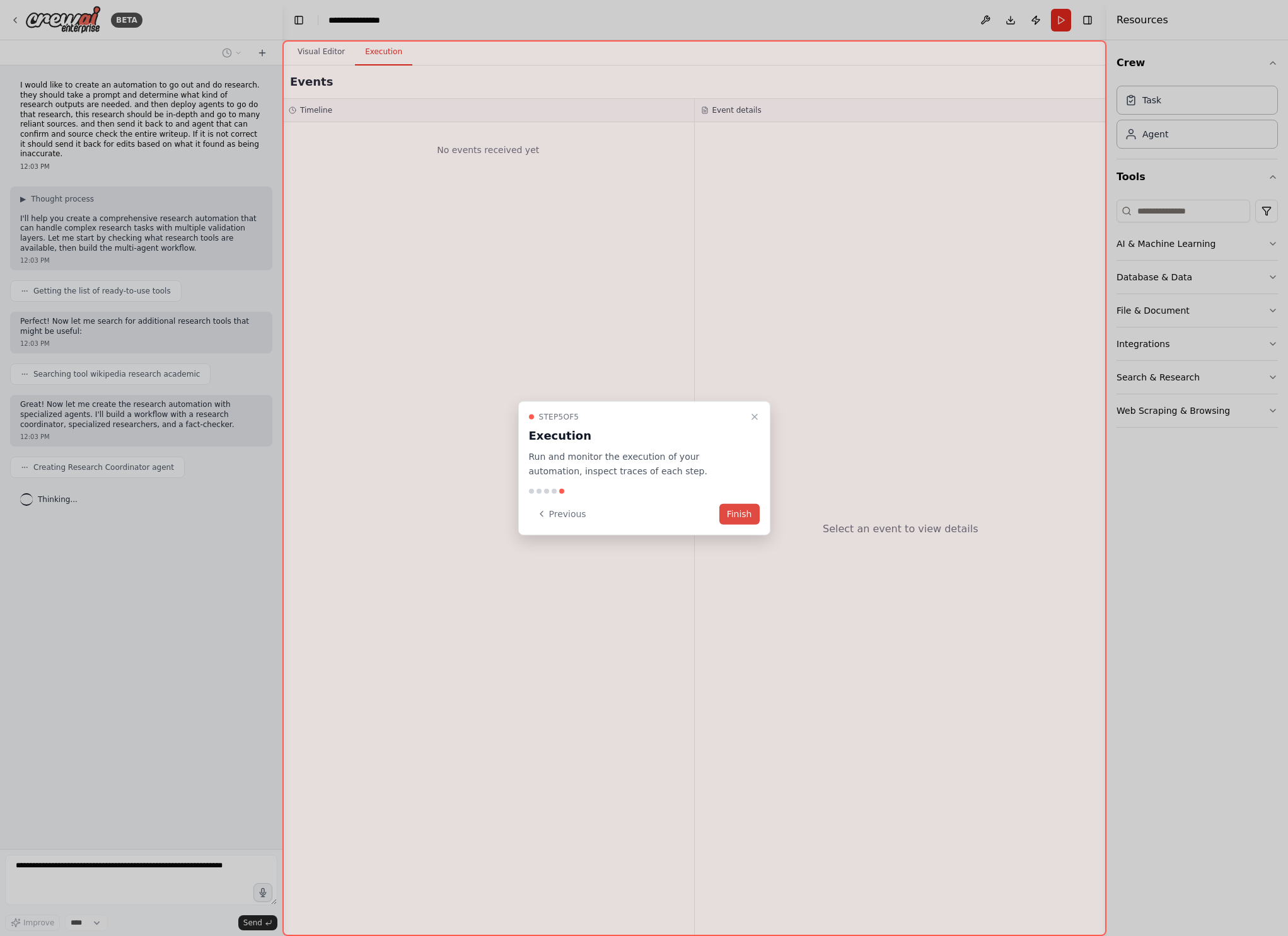
click at [734, 511] on button "Finish" at bounding box center [739, 514] width 40 height 21
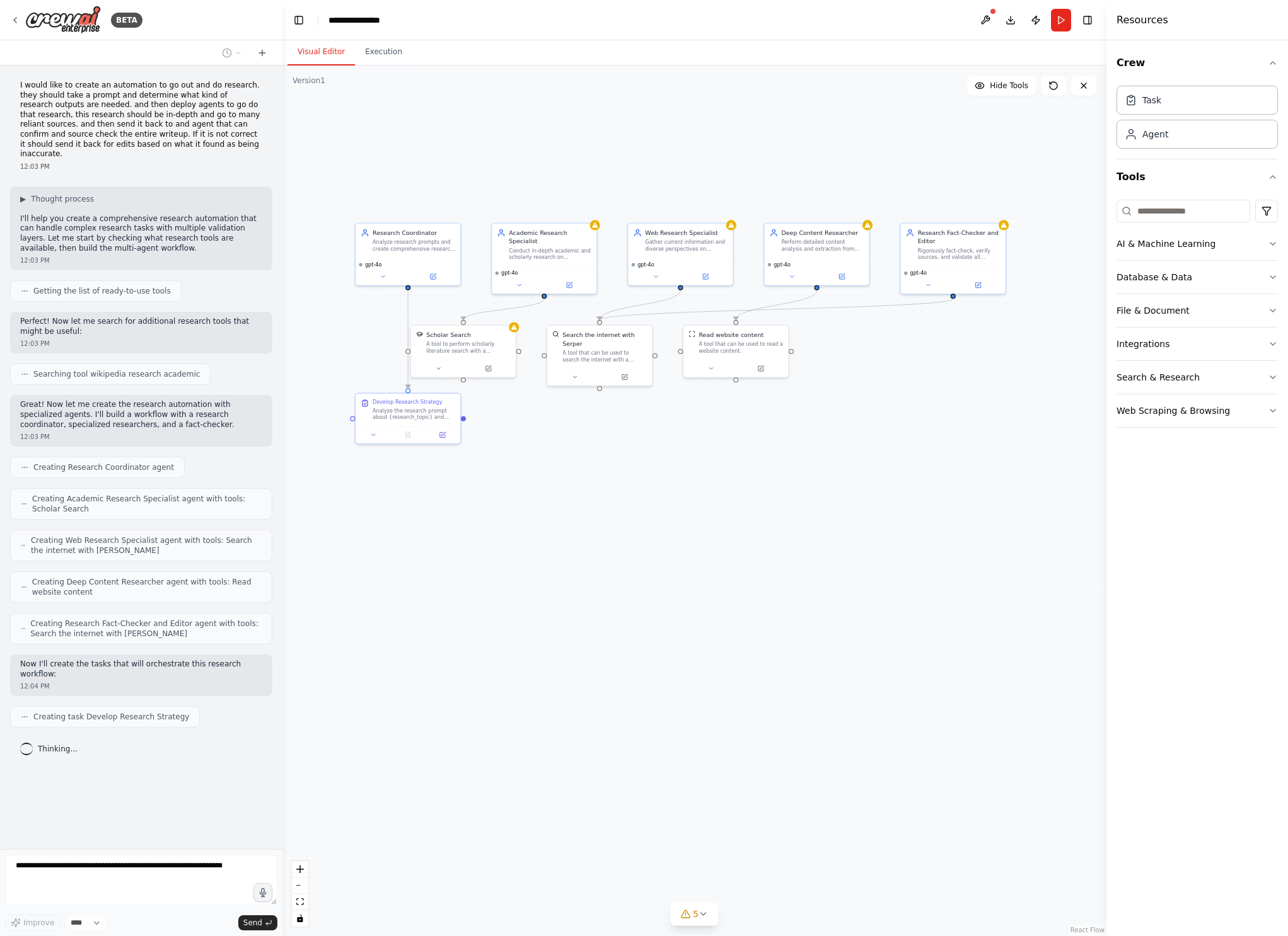
drag, startPoint x: 683, startPoint y: 441, endPoint x: 625, endPoint y: 427, distance: 59.7
click at [625, 427] on div ".deletable-edge-delete-btn { width: 20px; height: 20px; border: 0px solid #ffff…" at bounding box center [694, 500] width 824 height 871
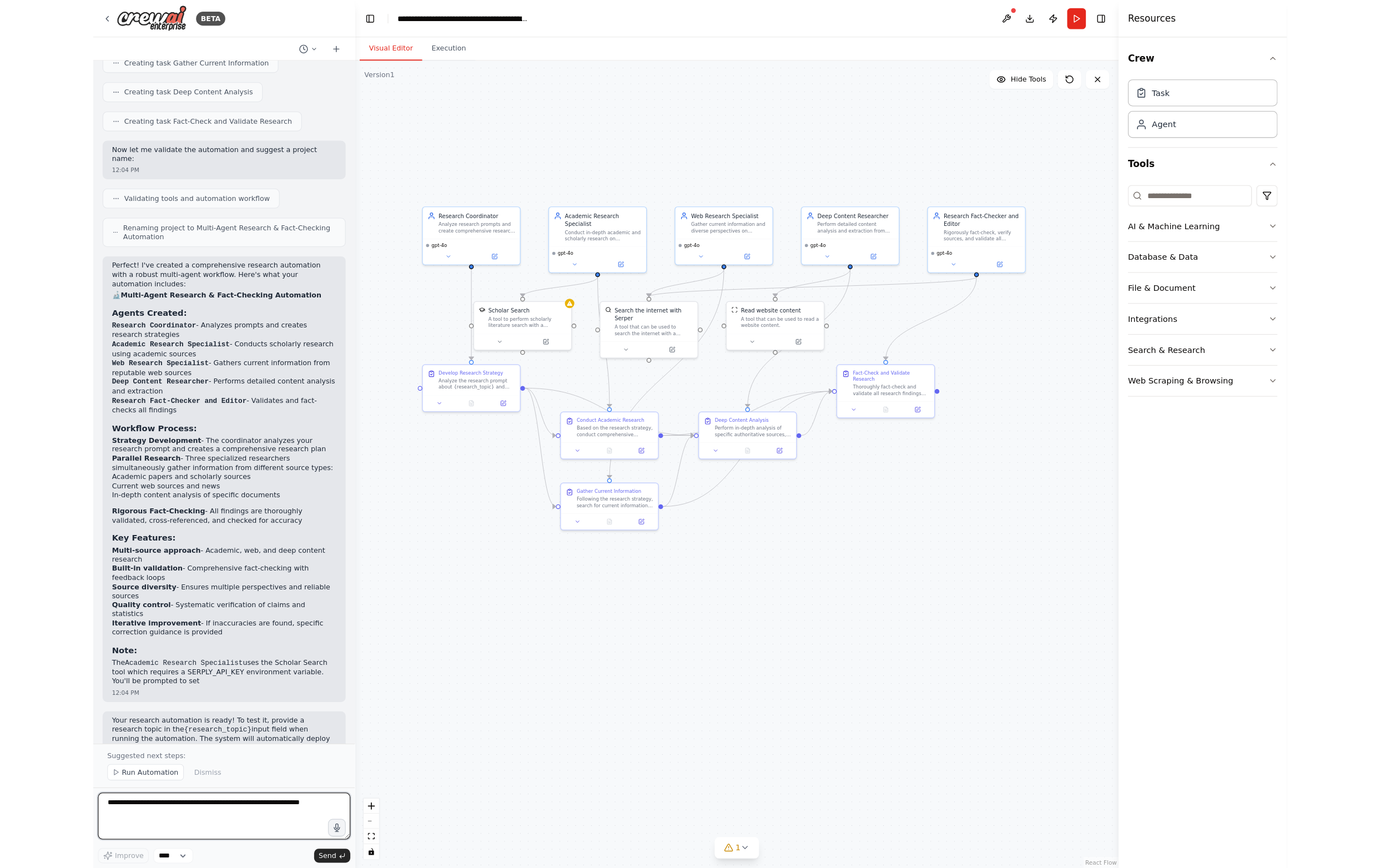
scroll to position [635, 0]
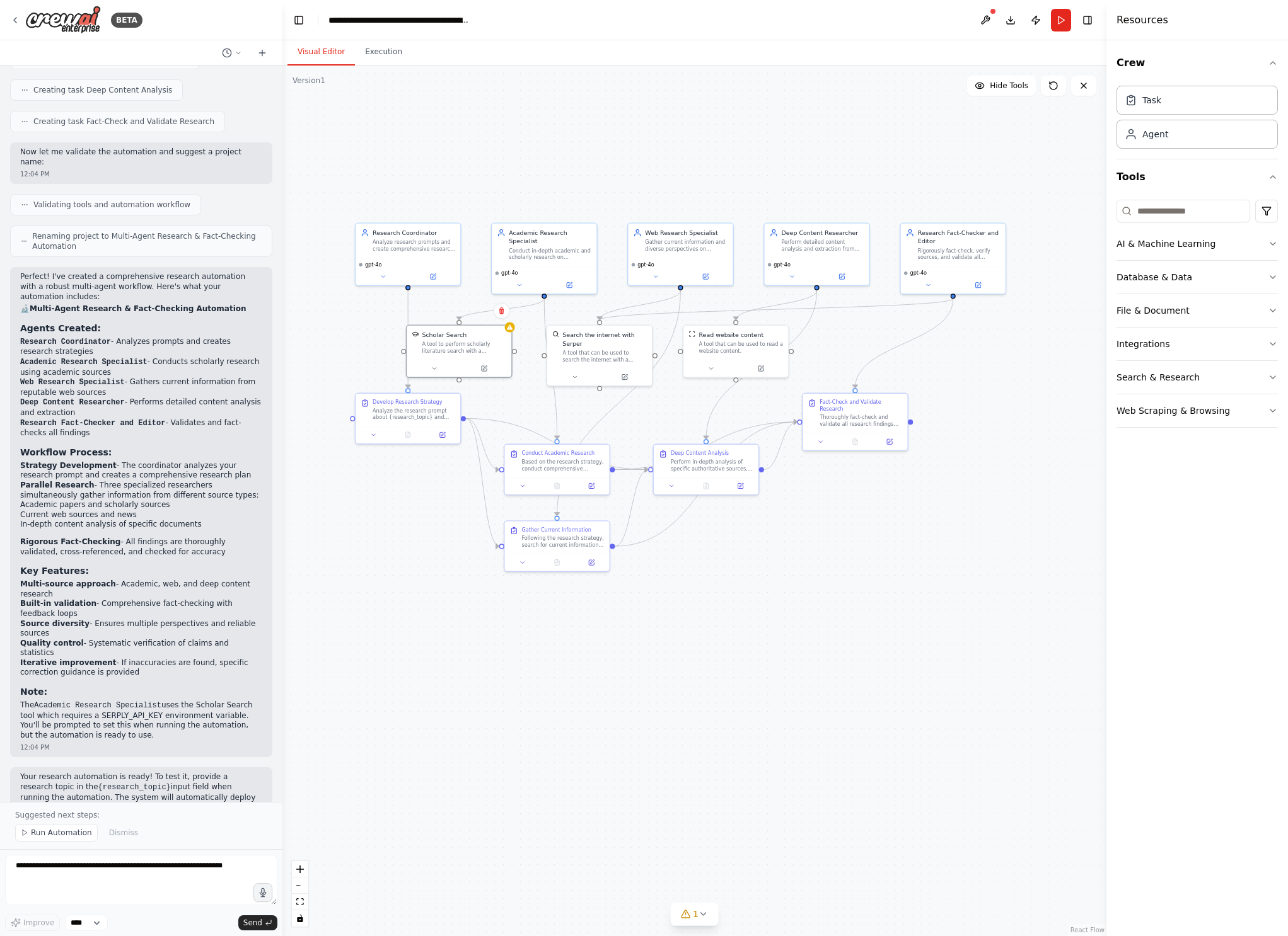
click at [514, 329] on div at bounding box center [509, 327] width 10 height 10
click at [848, 610] on div ".deletable-edge-delete-btn { width: 20px; height: 20px; border: 0px solid #ffff…" at bounding box center [694, 500] width 824 height 871
click at [441, 367] on button at bounding box center [434, 367] width 48 height 10
click at [434, 366] on icon at bounding box center [434, 367] width 7 height 7
click at [433, 364] on icon at bounding box center [434, 367] width 7 height 7
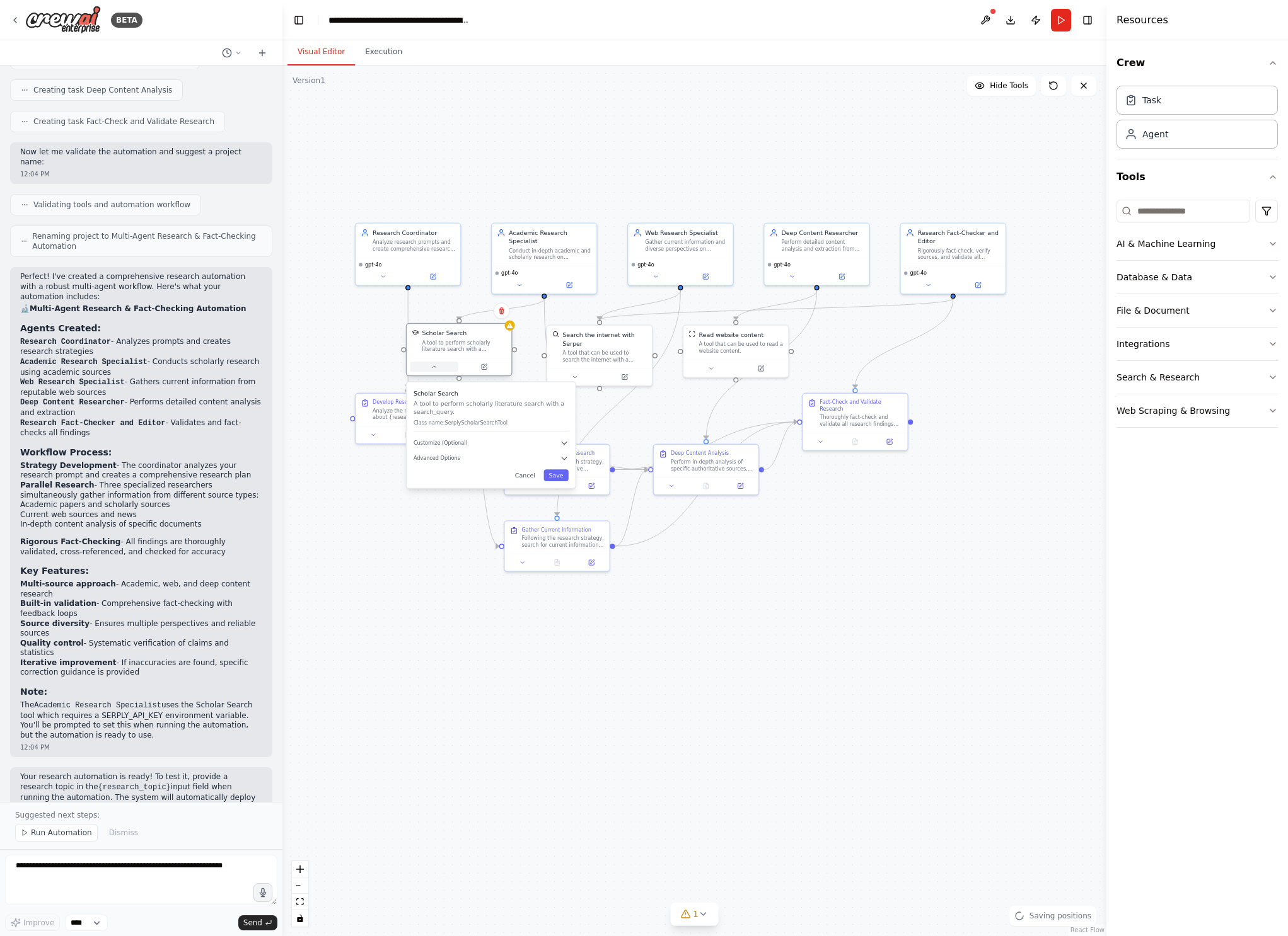
click at [440, 371] on button at bounding box center [434, 367] width 48 height 10
click at [527, 478] on button "Cancel" at bounding box center [525, 476] width 30 height 12
click at [525, 474] on button "Cancel" at bounding box center [525, 476] width 30 height 12
click at [527, 472] on button "Cancel" at bounding box center [525, 476] width 30 height 12
click at [532, 474] on button "Cancel" at bounding box center [525, 476] width 30 height 12
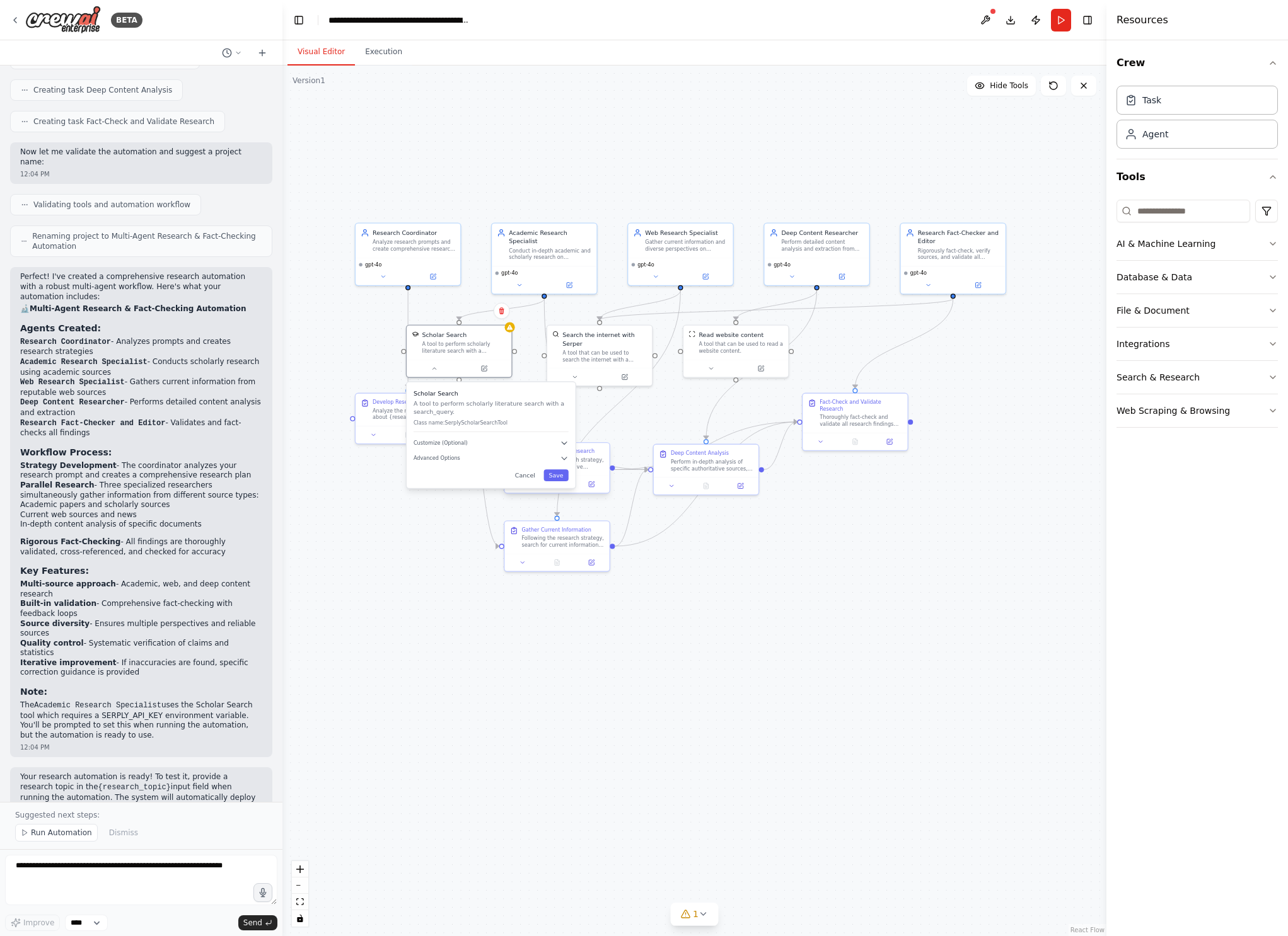
click at [532, 474] on div "Conduct Academic Research Based on the research strategy, conduct comprehensive…" at bounding box center [556, 458] width 104 height 32
click at [936, 563] on div ".deletable-edge-delete-btn { width: 20px; height: 20px; border: 0px solid #ffff…" at bounding box center [694, 500] width 824 height 871
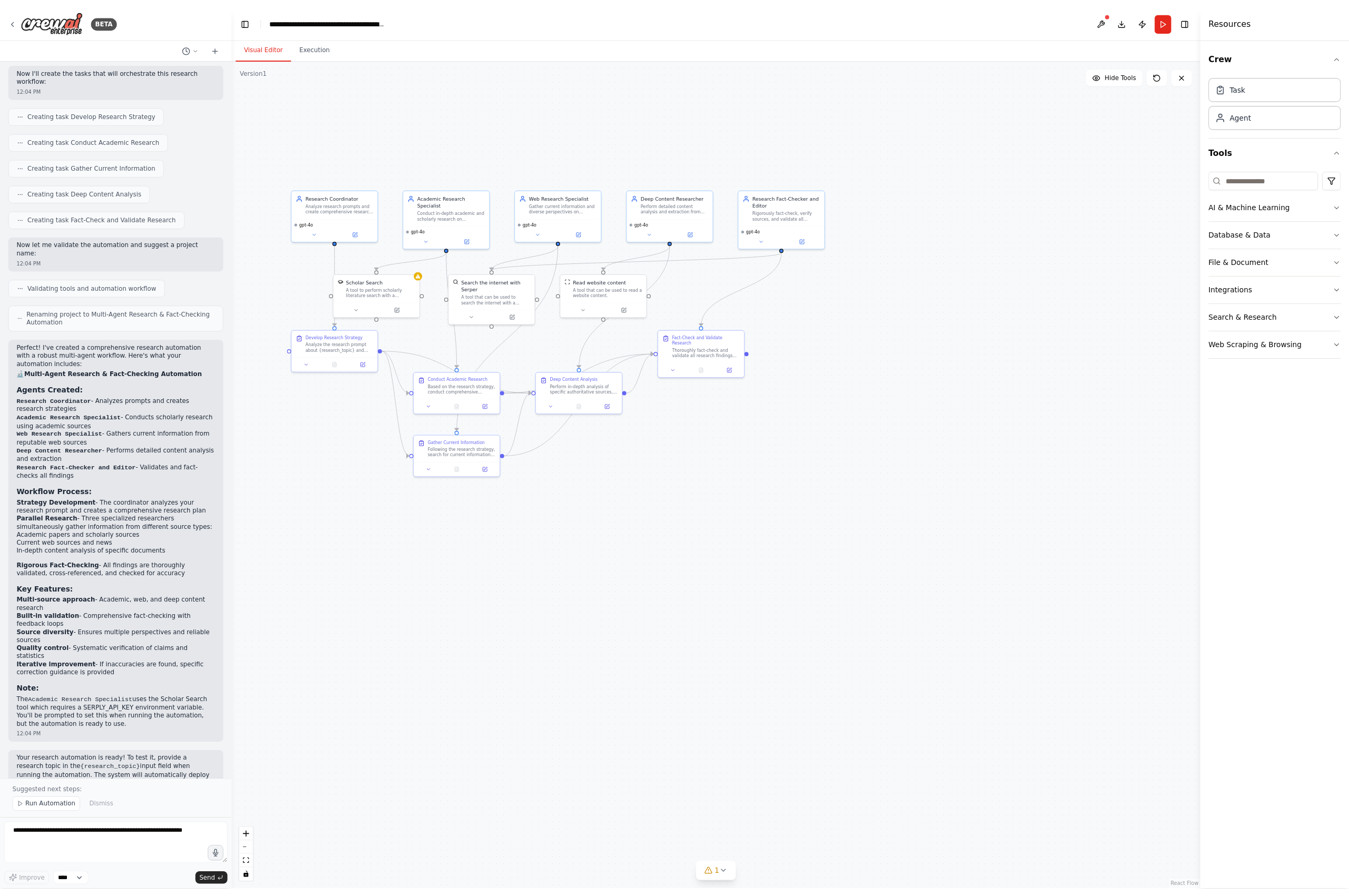
scroll to position [484, 0]
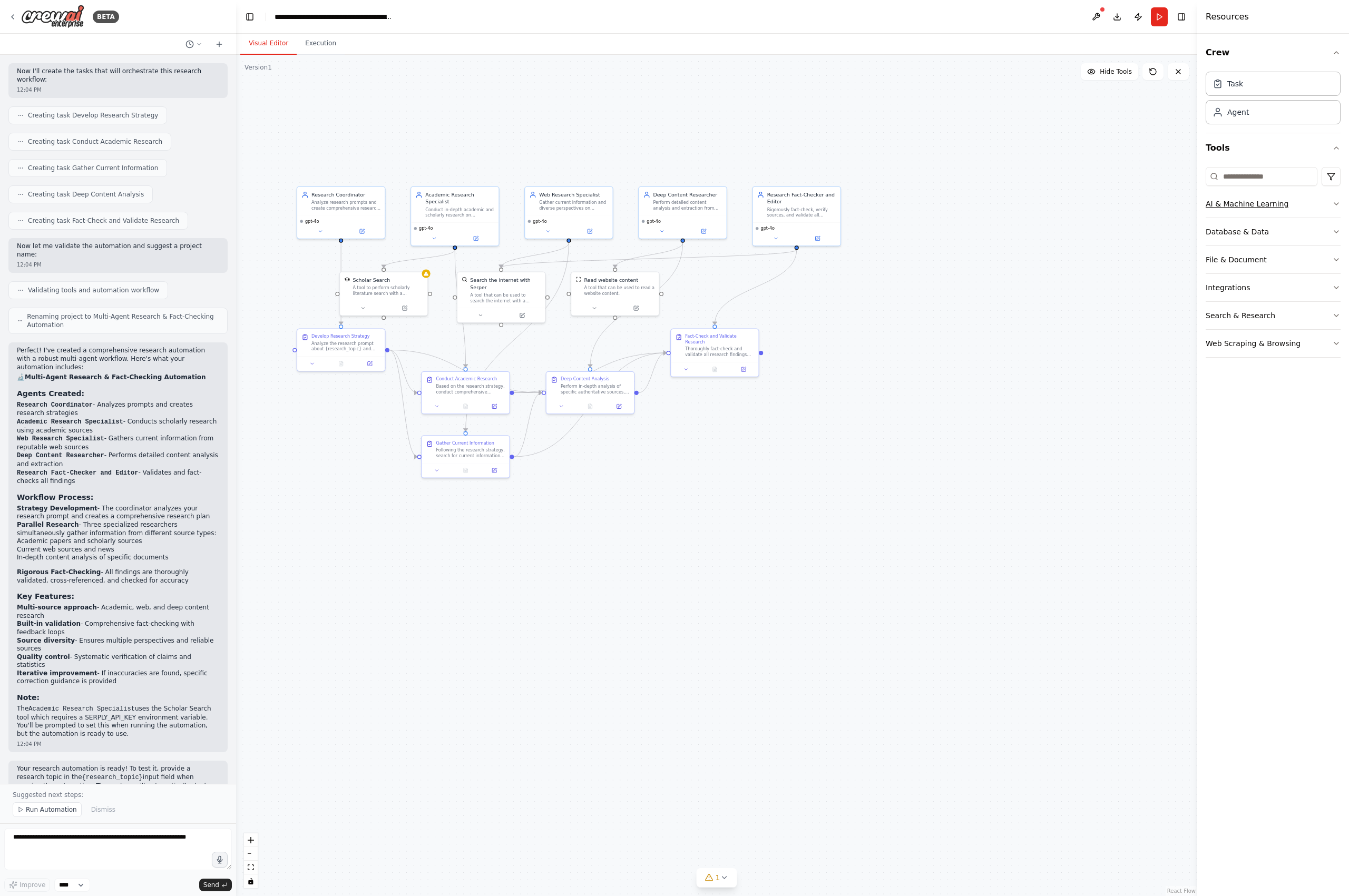
click at [1076, 204] on icon "button" at bounding box center [1337, 204] width 9 height 9
click at [1076, 204] on icon "button" at bounding box center [1337, 204] width 9 height 9
click at [1076, 225] on button "Database & Data" at bounding box center [1273, 232] width 135 height 28
click at [1076, 228] on button "Database & Data" at bounding box center [1273, 232] width 135 height 28
click at [1076, 259] on icon "button" at bounding box center [1337, 260] width 9 height 9
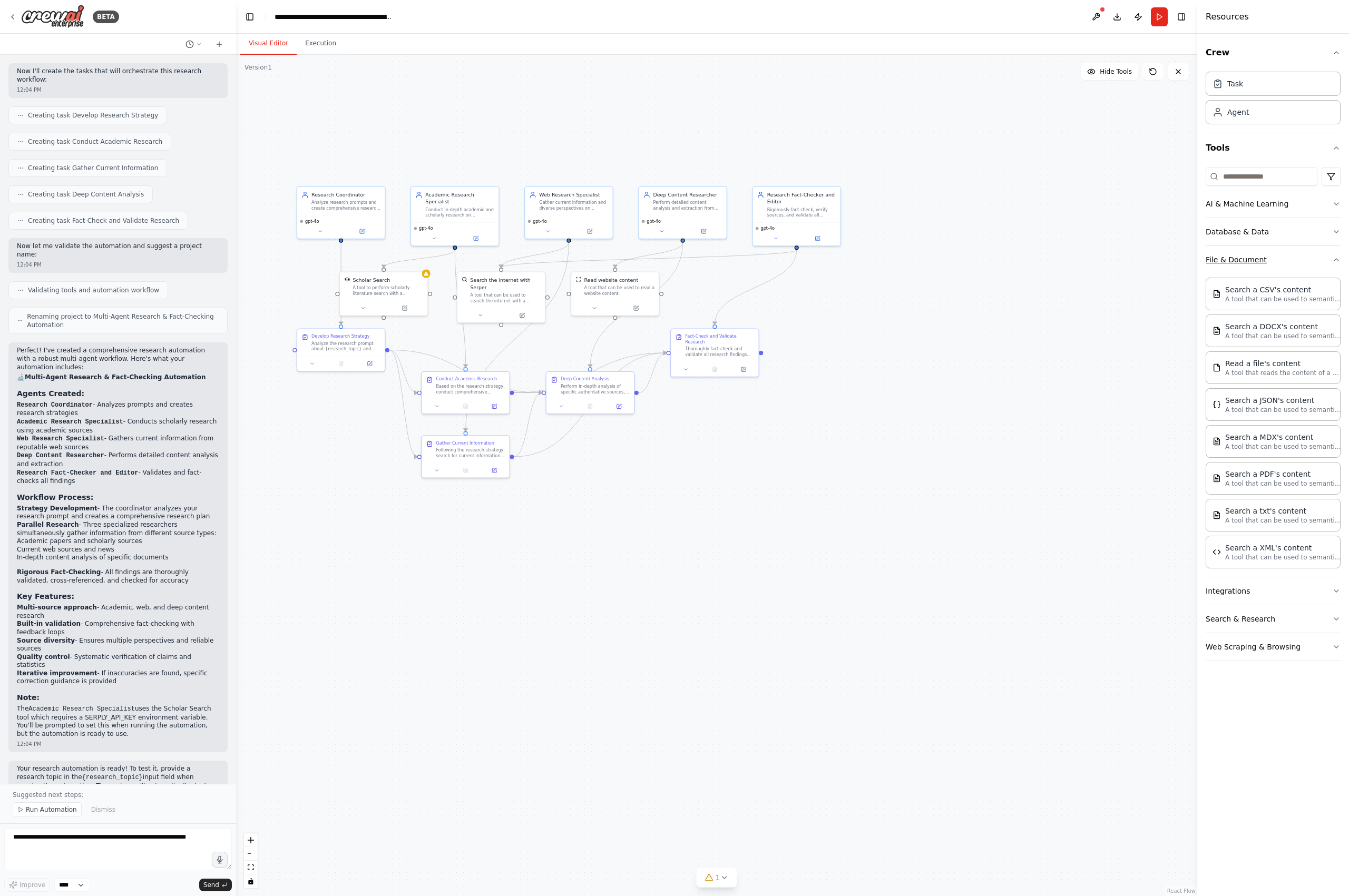
click at [1076, 261] on icon "button" at bounding box center [1337, 260] width 9 height 9
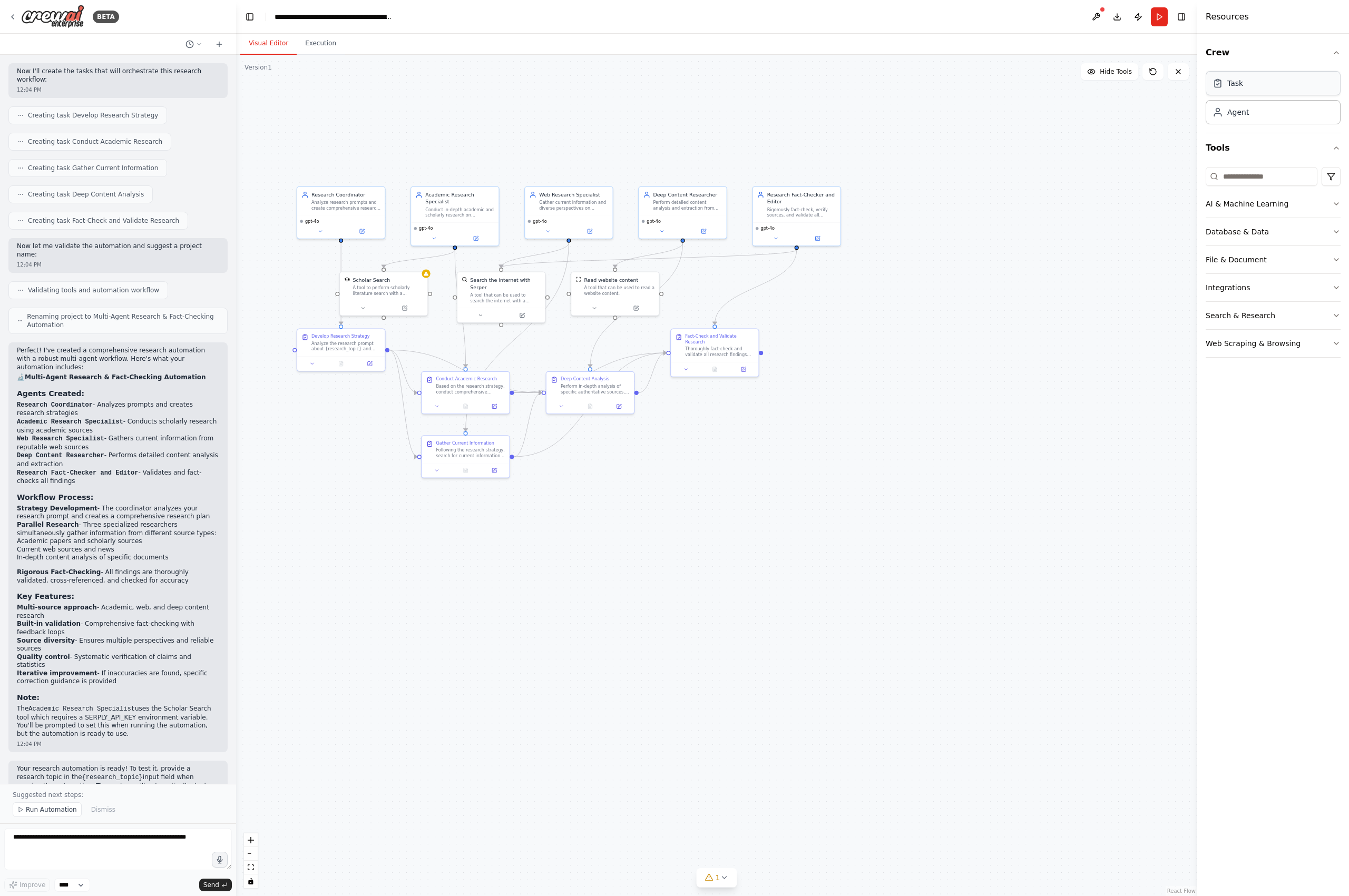
click at [1076, 85] on div "Task" at bounding box center [1273, 83] width 135 height 24
click at [1076, 87] on div "Task" at bounding box center [1273, 83] width 135 height 24
click at [119, 783] on textarea at bounding box center [118, 849] width 228 height 42
type textarea "**********"
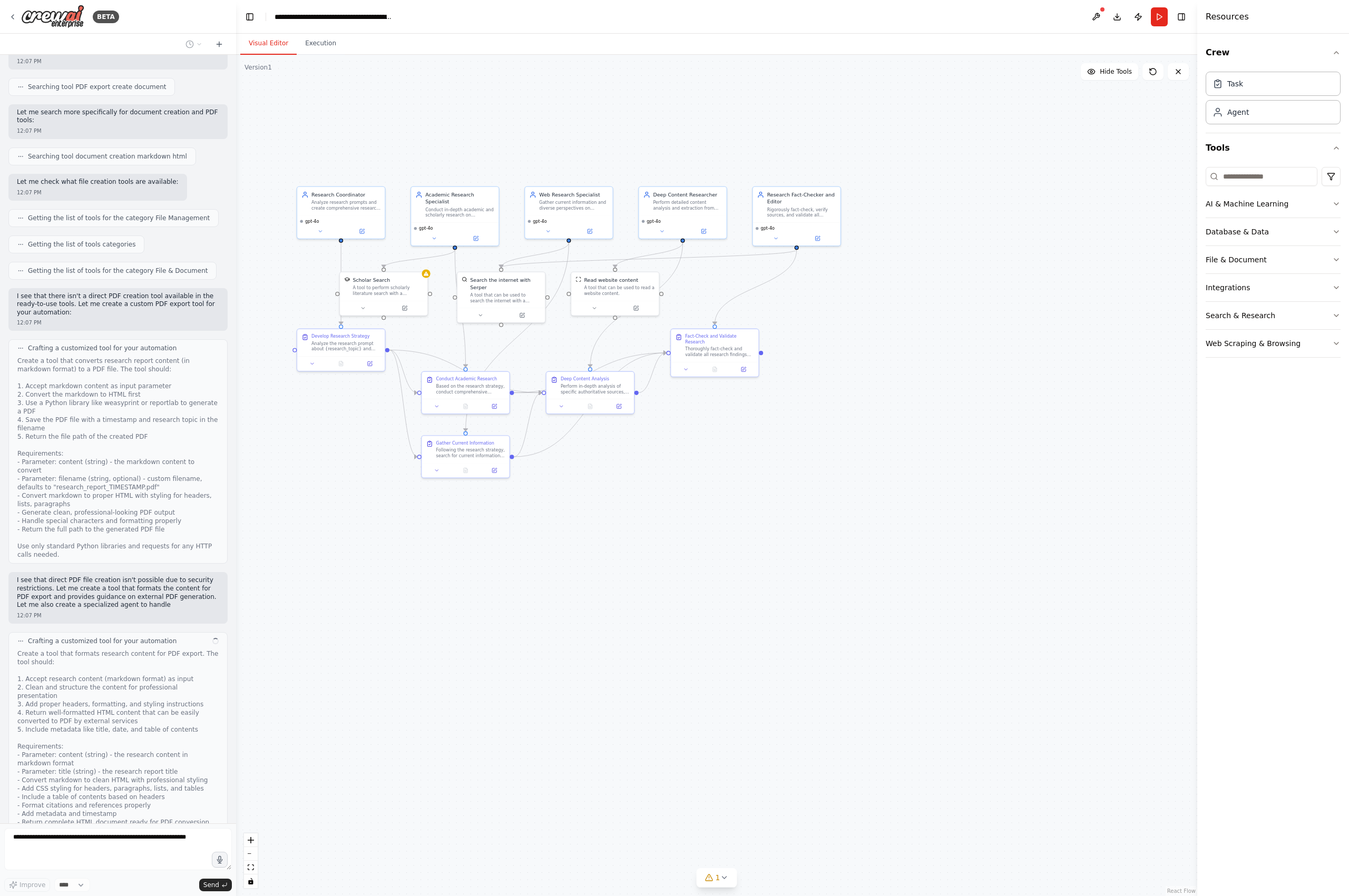
scroll to position [1349, 0]
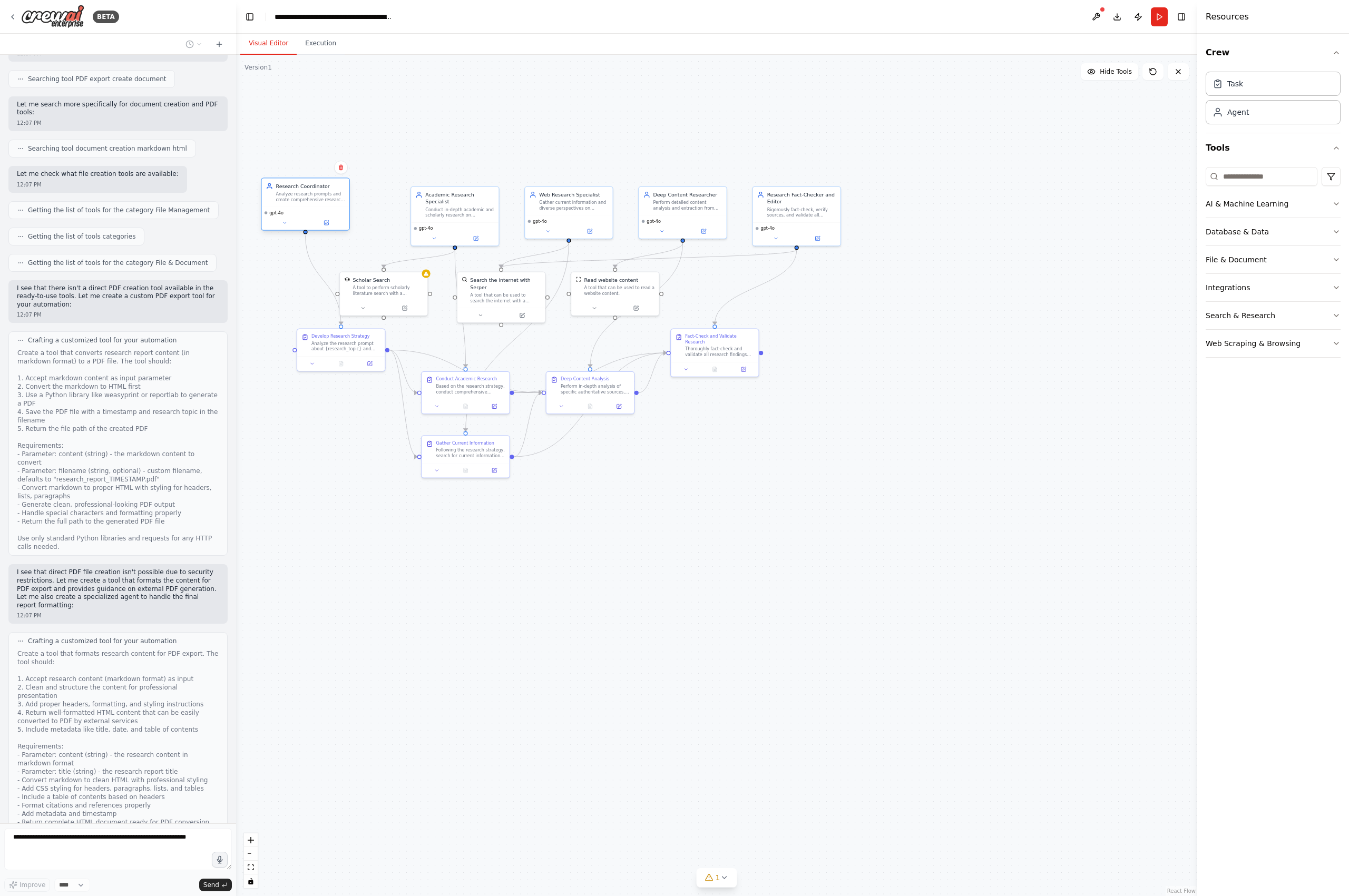
drag, startPoint x: 329, startPoint y: 207, endPoint x: 304, endPoint y: 203, distance: 25.3
click at [304, 203] on div "Research Coordinator Analyze research prompts and create comprehensive research…" at bounding box center [306, 193] width 87 height 28
drag, startPoint x: 351, startPoint y: 357, endPoint x: 318, endPoint y: 375, distance: 37.6
click at [316, 377] on div at bounding box center [306, 383] width 87 height 15
drag, startPoint x: 475, startPoint y: 211, endPoint x: 426, endPoint y: 205, distance: 49.4
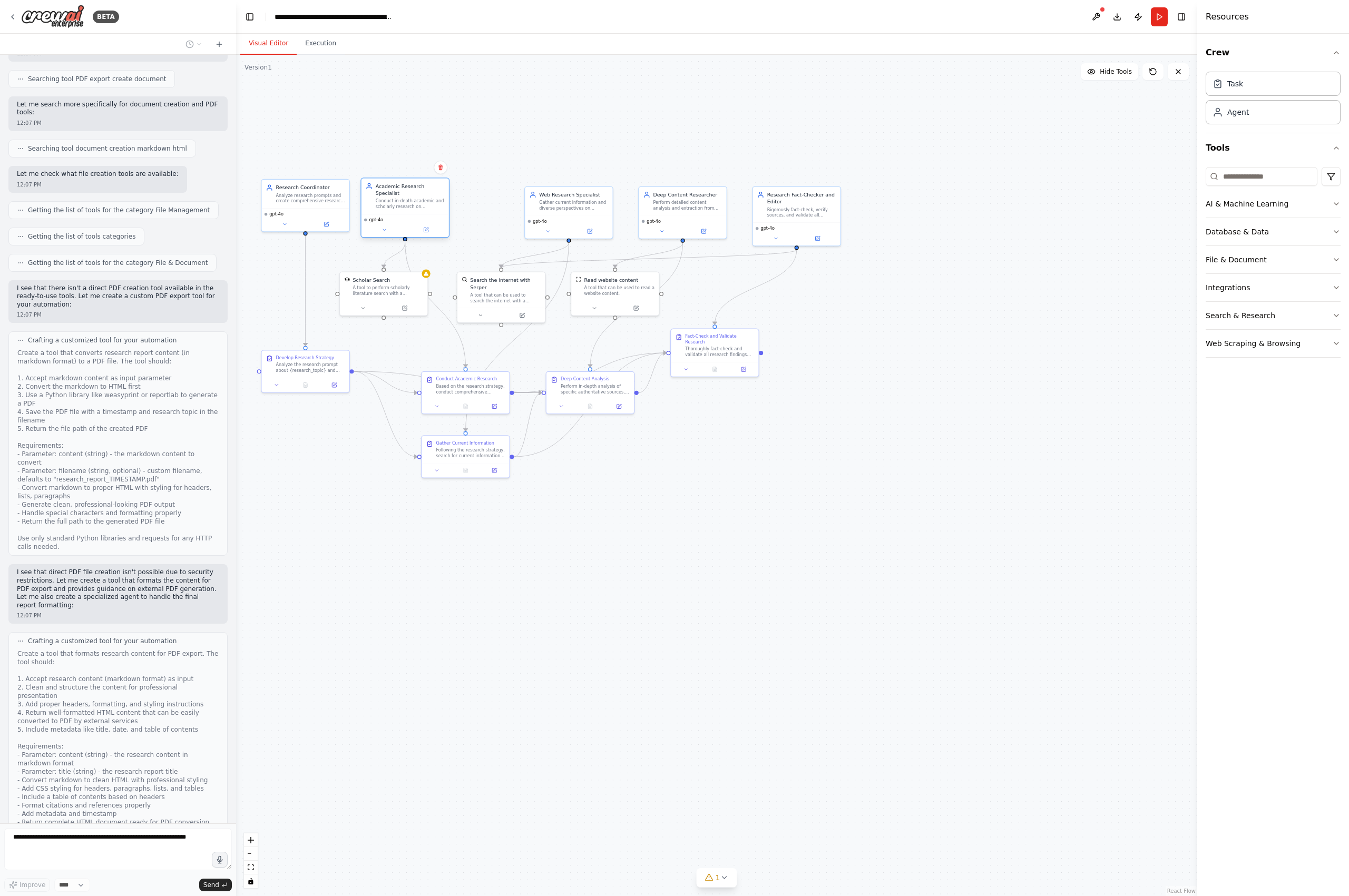
click at [427, 206] on div "Conduct in-depth academic and scholarly research on {research_topic}. Find peer…" at bounding box center [410, 204] width 69 height 12
drag, startPoint x: 395, startPoint y: 300, endPoint x: 412, endPoint y: 316, distance: 23.3
click at [417, 316] on div at bounding box center [405, 321] width 87 height 15
drag, startPoint x: 570, startPoint y: 209, endPoint x: 548, endPoint y: 198, distance: 24.6
click at [552, 200] on div "Gather current information and diverse perspectives on {research_topic} from re…" at bounding box center [552, 197] width 69 height 12
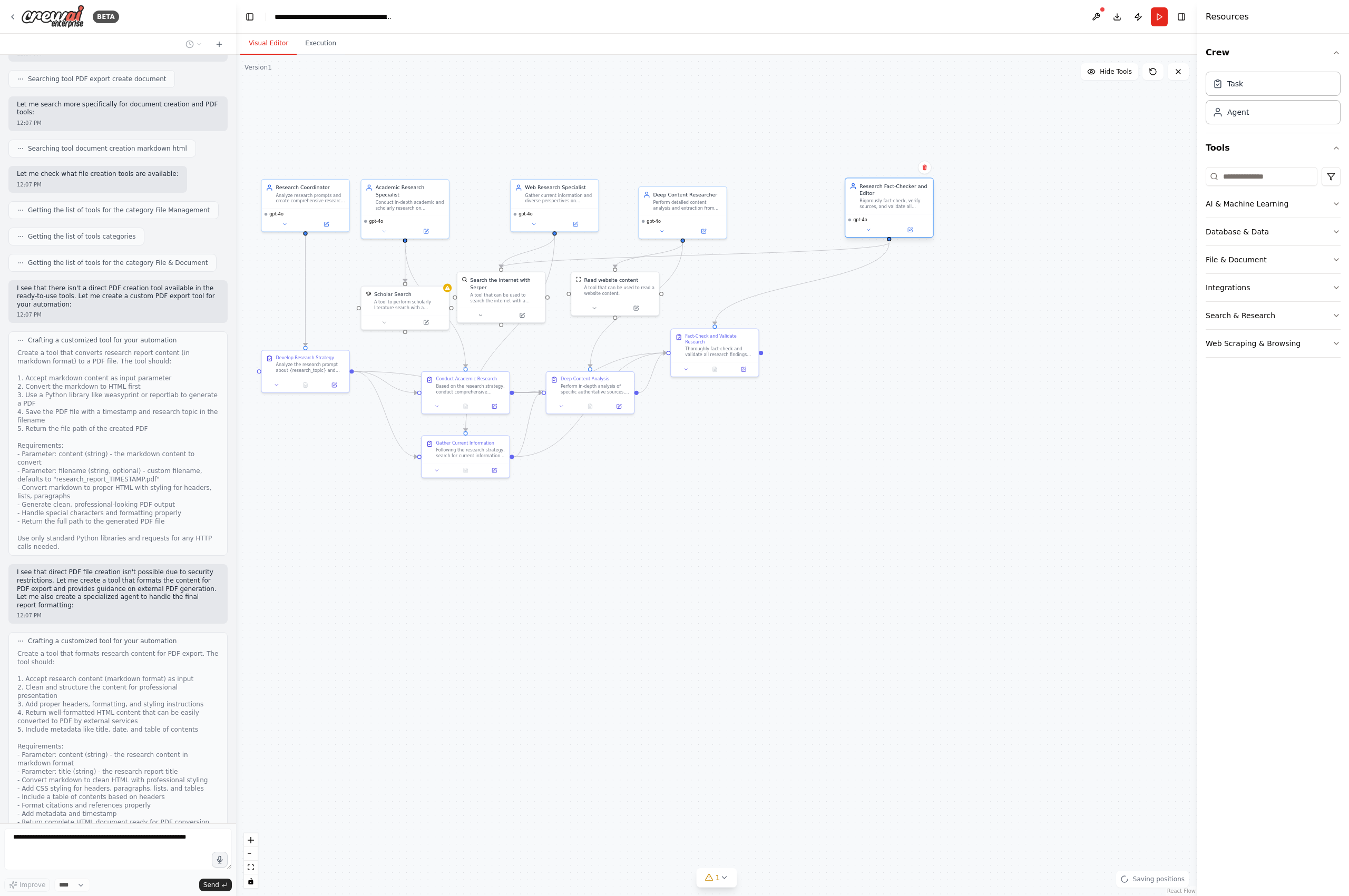
drag, startPoint x: 811, startPoint y: 213, endPoint x: 965, endPoint y: 200, distance: 154.5
click at [928, 202] on div "Rigorously fact-check, verify sources, and validate all research findings about…" at bounding box center [894, 204] width 69 height 12
drag, startPoint x: 733, startPoint y: 207, endPoint x: 744, endPoint y: 199, distance: 13.6
click at [808, 202] on div "gpt-4o" at bounding box center [803, 213] width 87 height 23
drag, startPoint x: 560, startPoint y: 212, endPoint x: 624, endPoint y: 208, distance: 64.1
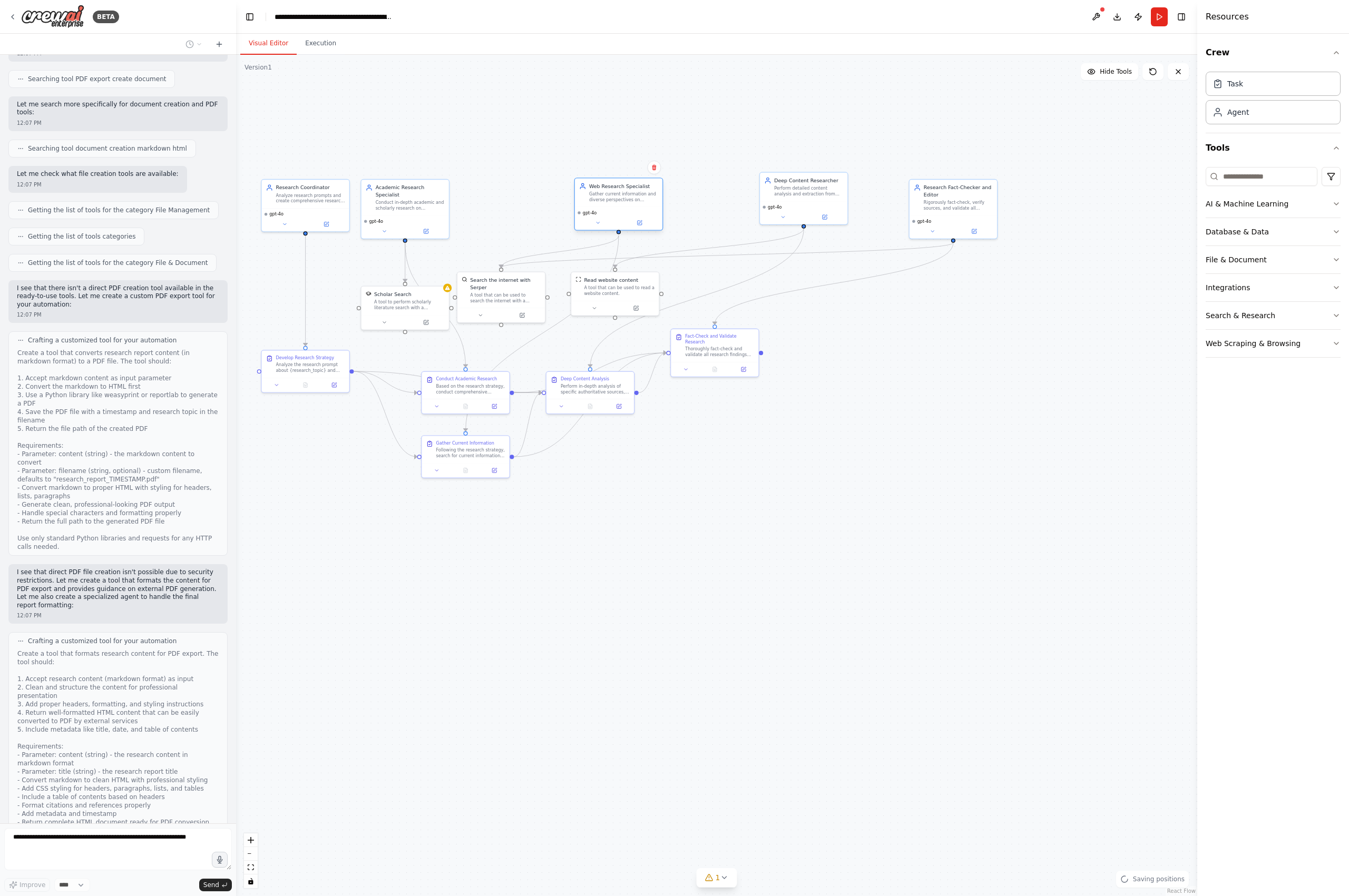
click at [628, 209] on div "gpt-4o" at bounding box center [618, 219] width 87 height 23
drag, startPoint x: 426, startPoint y: 208, endPoint x: 453, endPoint y: 207, distance: 27.0
click at [455, 207] on div "Conduct in-depth academic and scholarly research on {research_topic}. Find peer…" at bounding box center [439, 204] width 69 height 12
drag, startPoint x: 693, startPoint y: 297, endPoint x: 869, endPoint y: 289, distance: 176.2
click at [878, 292] on div "A tool that can be used to read a website content." at bounding box center [865, 289] width 71 height 12
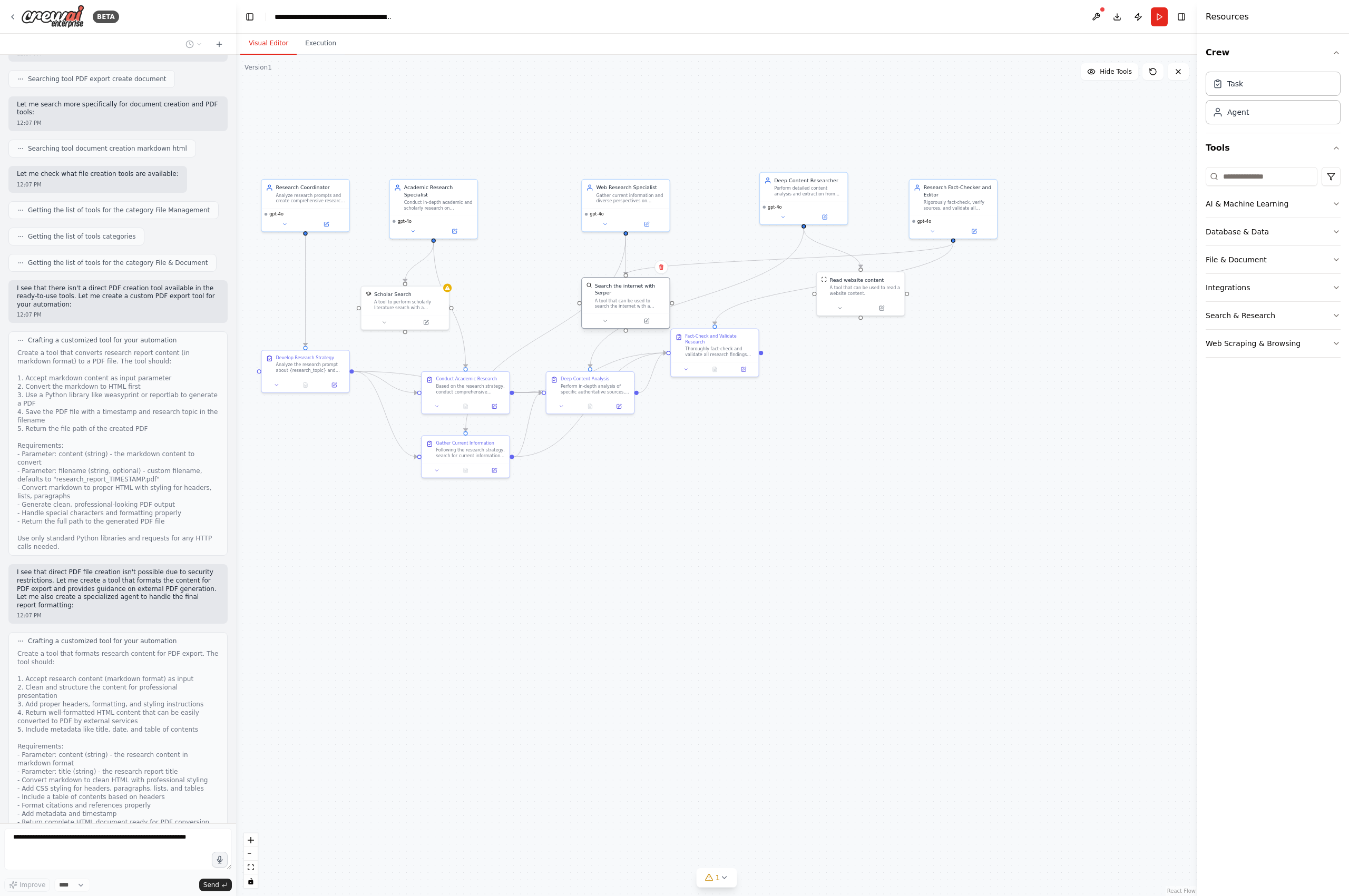
drag, startPoint x: 517, startPoint y: 292, endPoint x: 633, endPoint y: 295, distance: 116.0
click at [643, 297] on div "Search the internet with Serper A tool that can be used to search the internet …" at bounding box center [630, 295] width 71 height 27
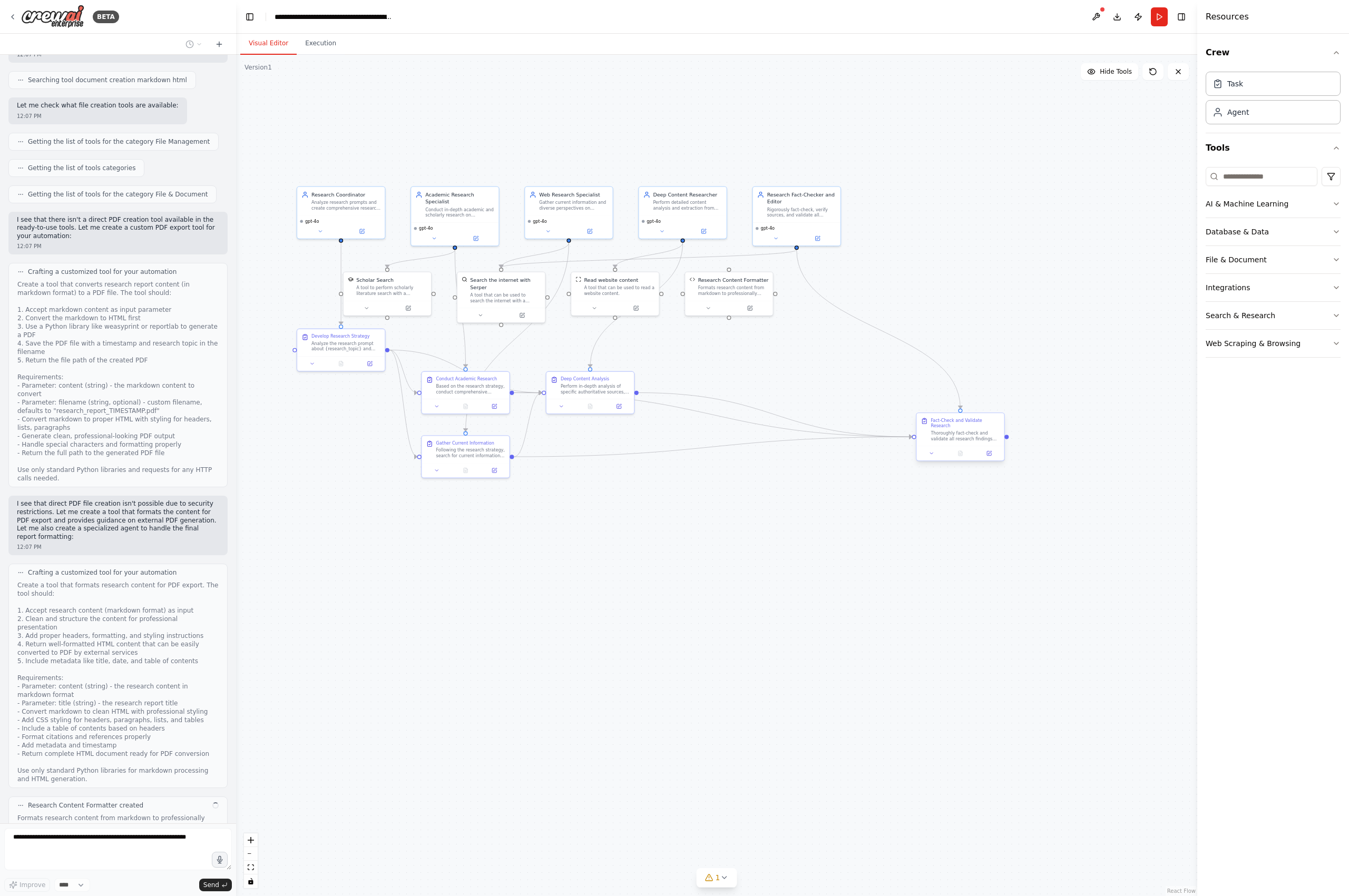
drag, startPoint x: 735, startPoint y: 361, endPoint x: 965, endPoint y: 435, distance: 241.6
click at [973, 438] on div "Thoroughly fact-check and validate all research findings about {research_topic}…" at bounding box center [965, 436] width 69 height 12
drag, startPoint x: 971, startPoint y: 439, endPoint x: 805, endPoint y: 442, distance: 166.0
click at [804, 448] on div "Thoroughly fact-check and validate all research findings about {research_topic}…" at bounding box center [802, 443] width 69 height 12
drag, startPoint x: 607, startPoint y: 420, endPoint x: 640, endPoint y: 438, distance: 37.6
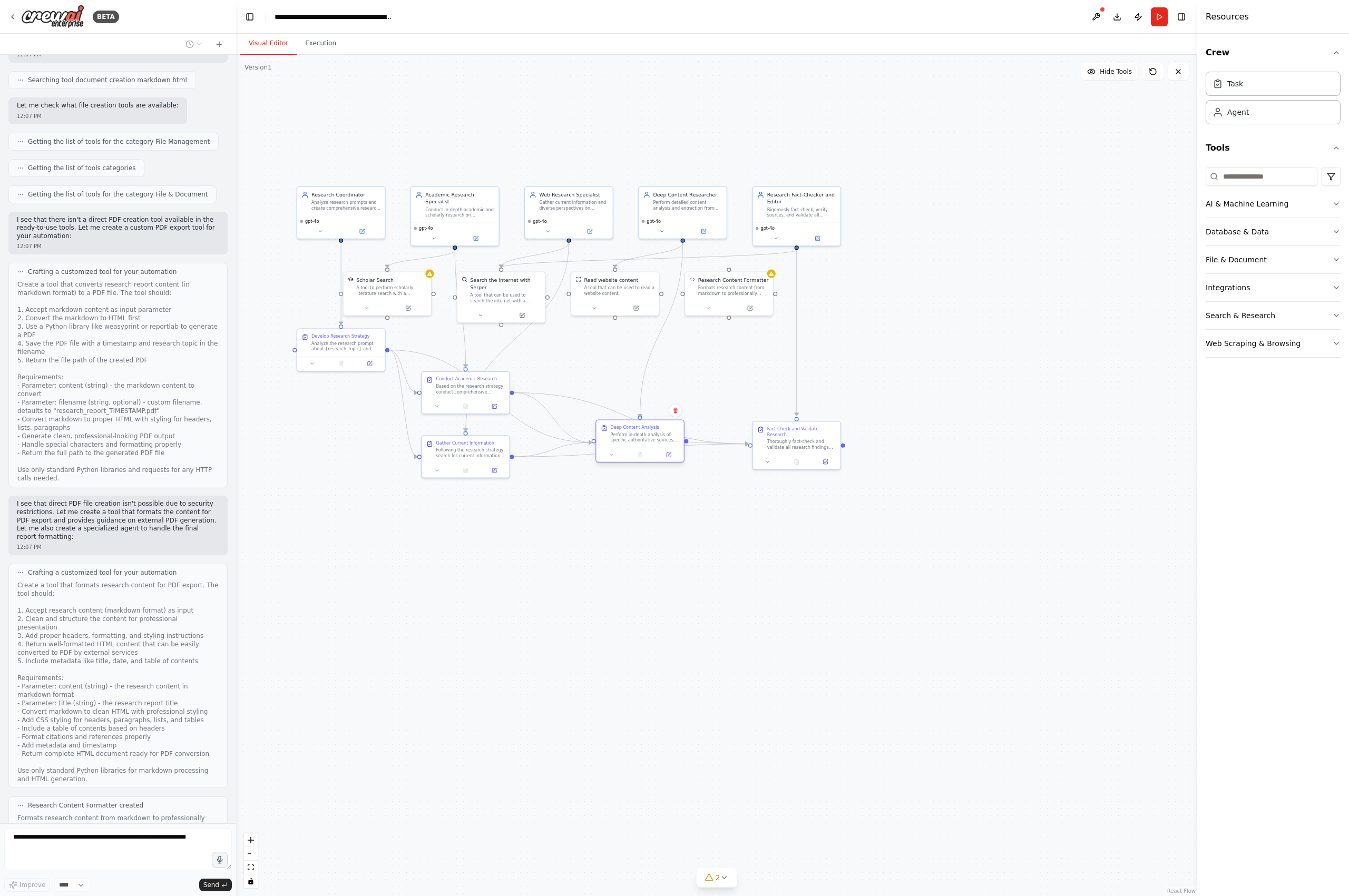
click at [645, 439] on div "Perform in-depth analysis of specific authoritative sources, documents, and rep…" at bounding box center [645, 437] width 69 height 12
drag, startPoint x: 480, startPoint y: 450, endPoint x: 463, endPoint y: 487, distance: 40.7
click at [442, 500] on div "Following the research strategy, search for current information, news, trends, …" at bounding box center [431, 502] width 69 height 12
click at [902, 381] on div ".deletable-edge-delete-btn { width: 20px; height: 20px; border: 0px solid #ffff…" at bounding box center [717, 475] width 961 height 841
click at [966, 359] on div ".deletable-edge-delete-btn { width: 20px; height: 20px; border: 0px solid #ffff…" at bounding box center [717, 475] width 961 height 841
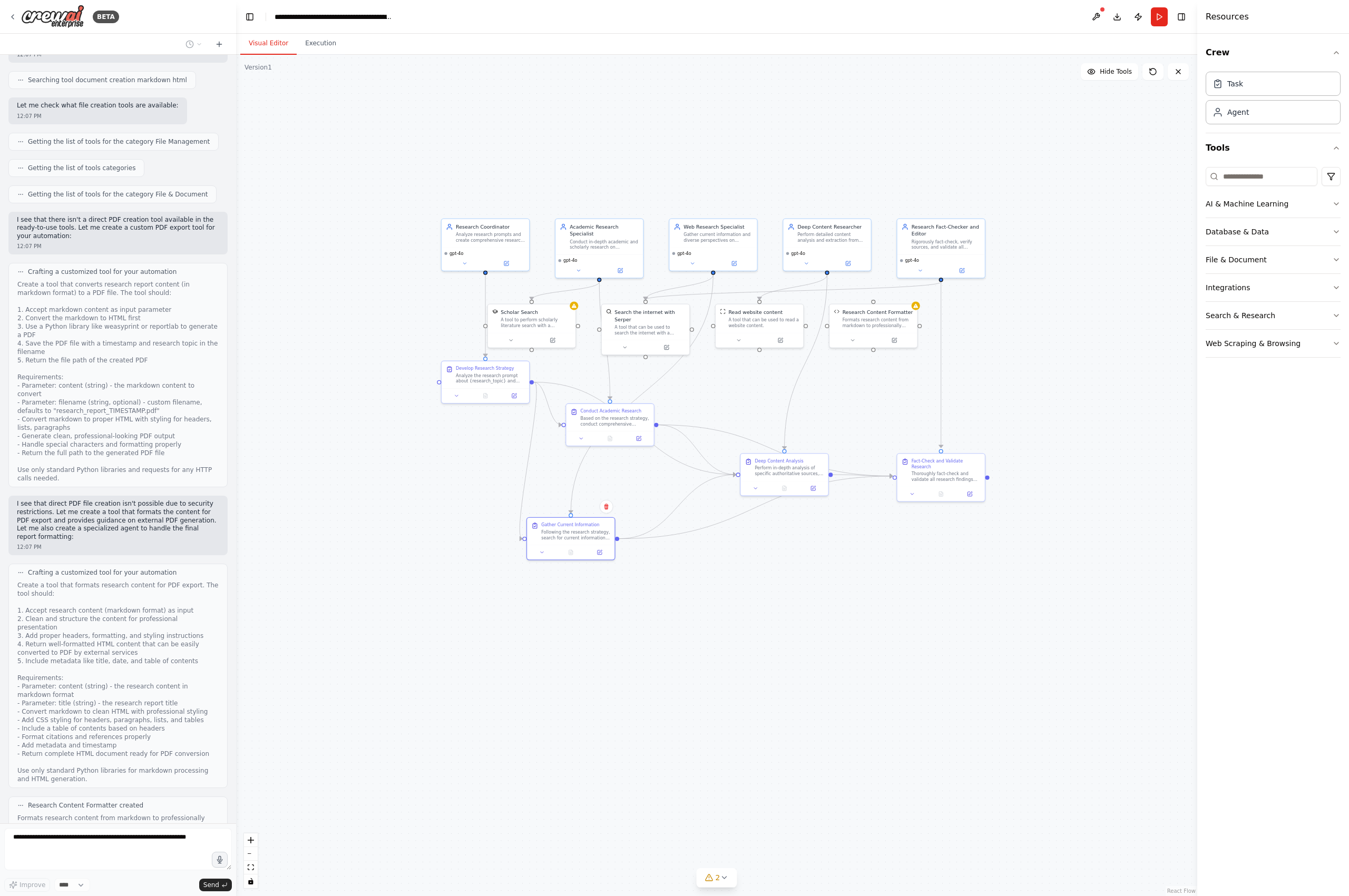
drag, startPoint x: 911, startPoint y: 345, endPoint x: 976, endPoint y: 351, distance: 65.3
click at [1008, 353] on div ".deletable-edge-delete-btn { width: 20px; height: 20px; border: 0px solid #ffff…" at bounding box center [717, 475] width 961 height 841
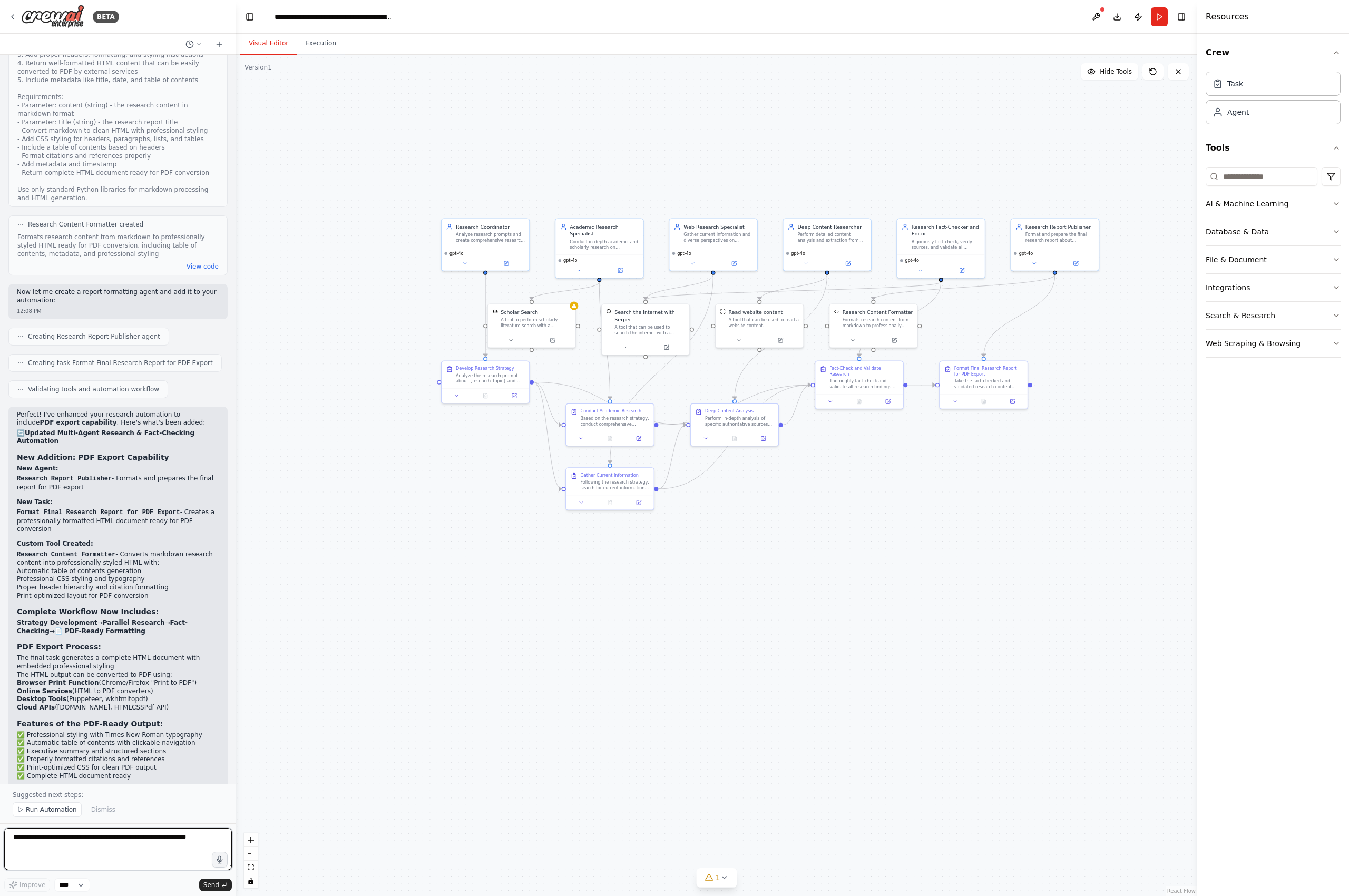
scroll to position [2007, 0]
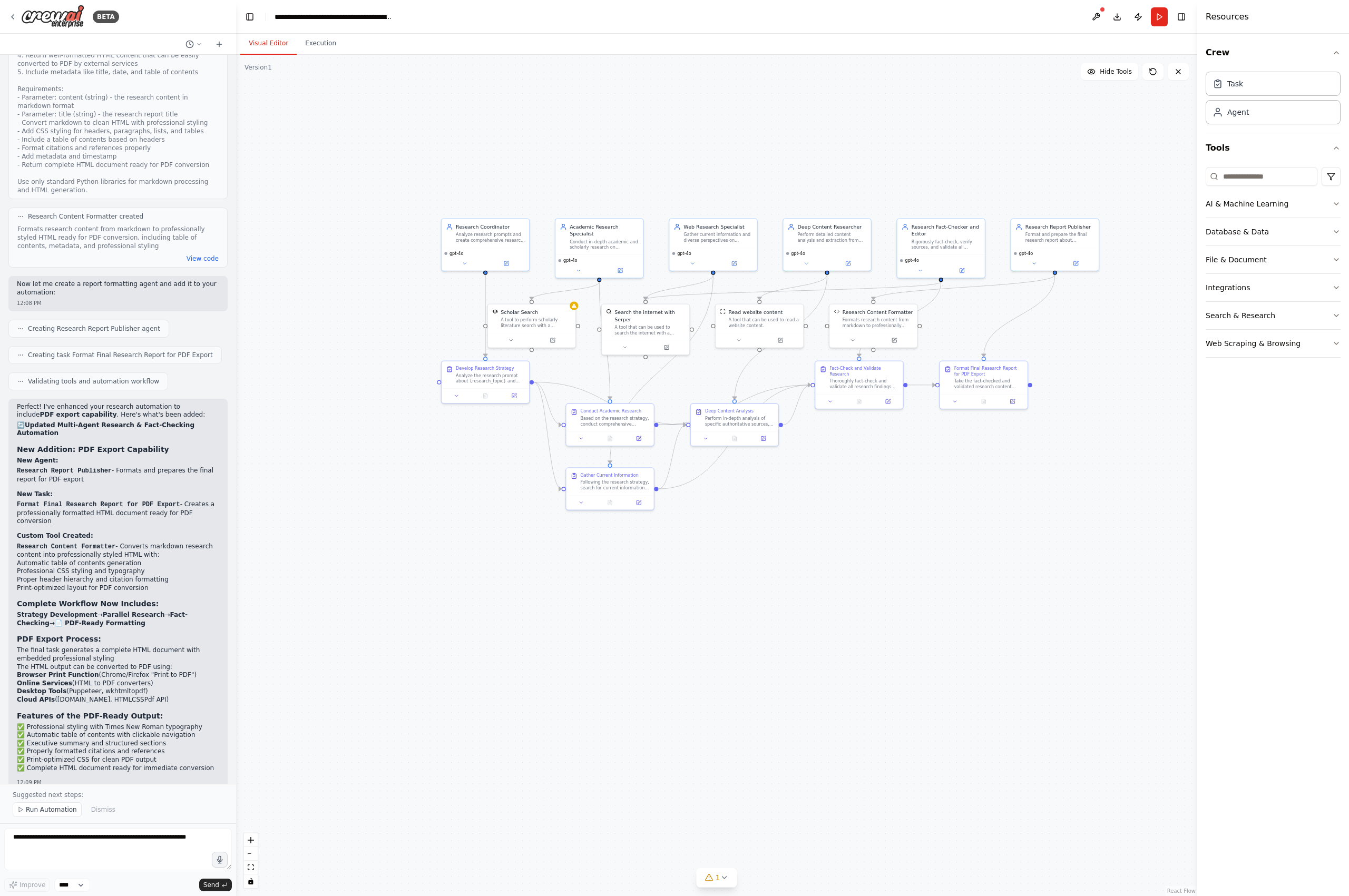
click at [61, 783] on span "Run Automation" at bounding box center [51, 810] width 51 height 9
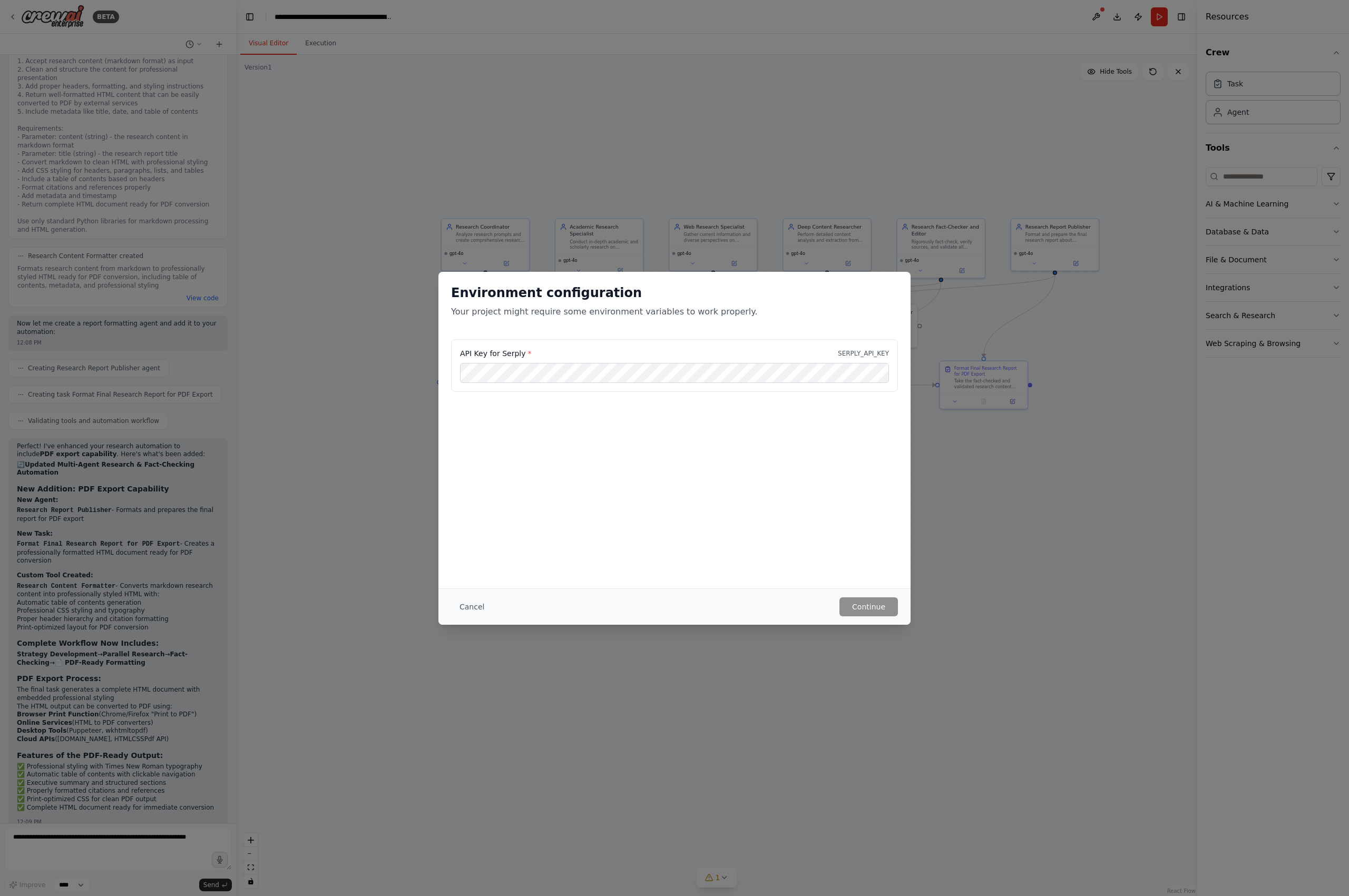
click at [508, 353] on label "API Key for Serply *" at bounding box center [496, 353] width 71 height 10
click at [473, 610] on button "Cancel" at bounding box center [471, 607] width 41 height 19
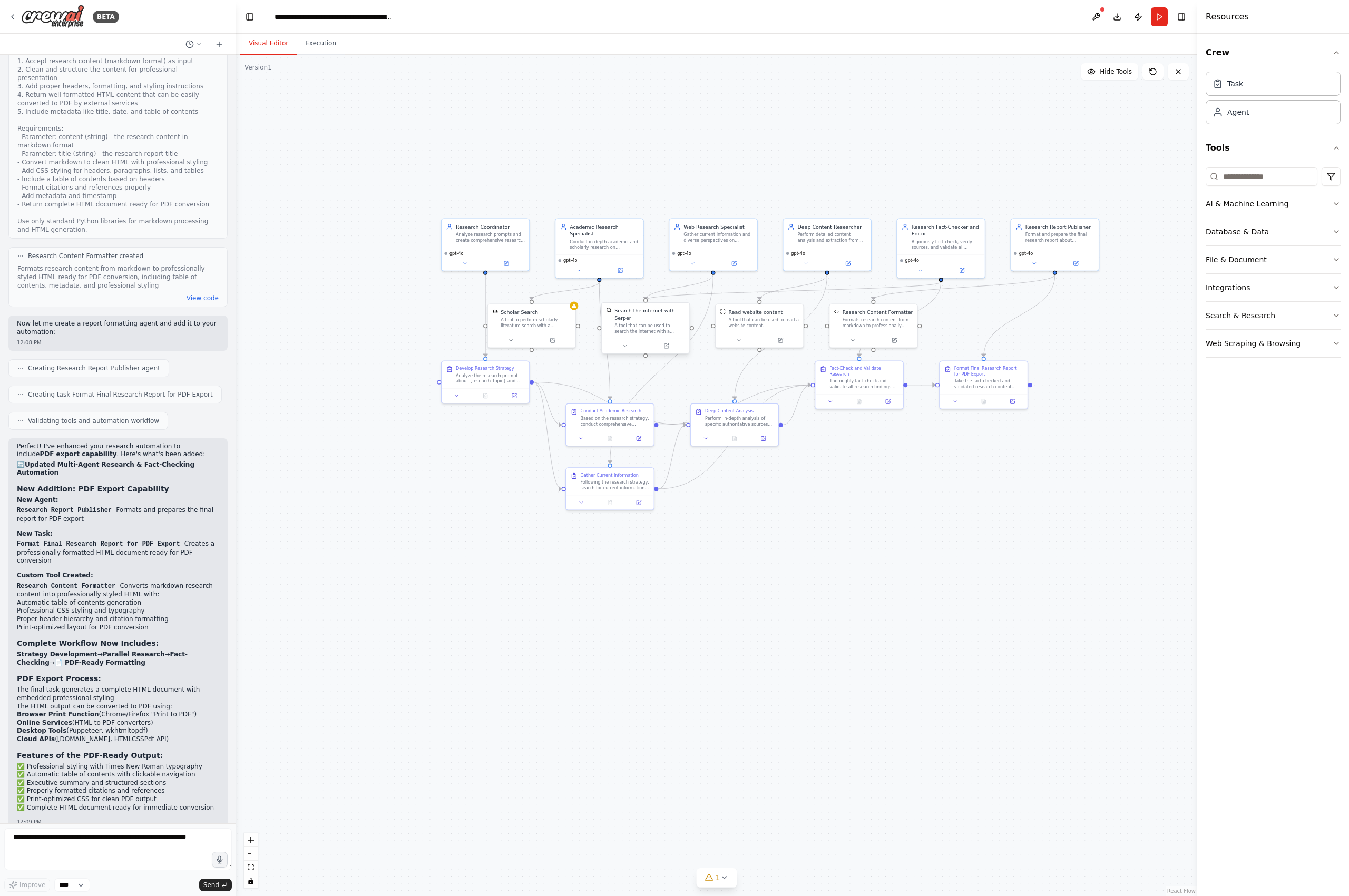
click at [636, 323] on div "A tool that can be used to search the internet with a search_query. Supports di…" at bounding box center [650, 329] width 71 height 12
click at [666, 347] on button at bounding box center [669, 346] width 40 height 9
click at [650, 330] on div "A tool that can be used to search the internet with a search_query. Supports di…" at bounding box center [653, 329] width 71 height 12
click at [630, 347] on icon at bounding box center [629, 346] width 6 height 6
click at [637, 417] on span "Customize (Optional)" at bounding box center [634, 417] width 45 height 6
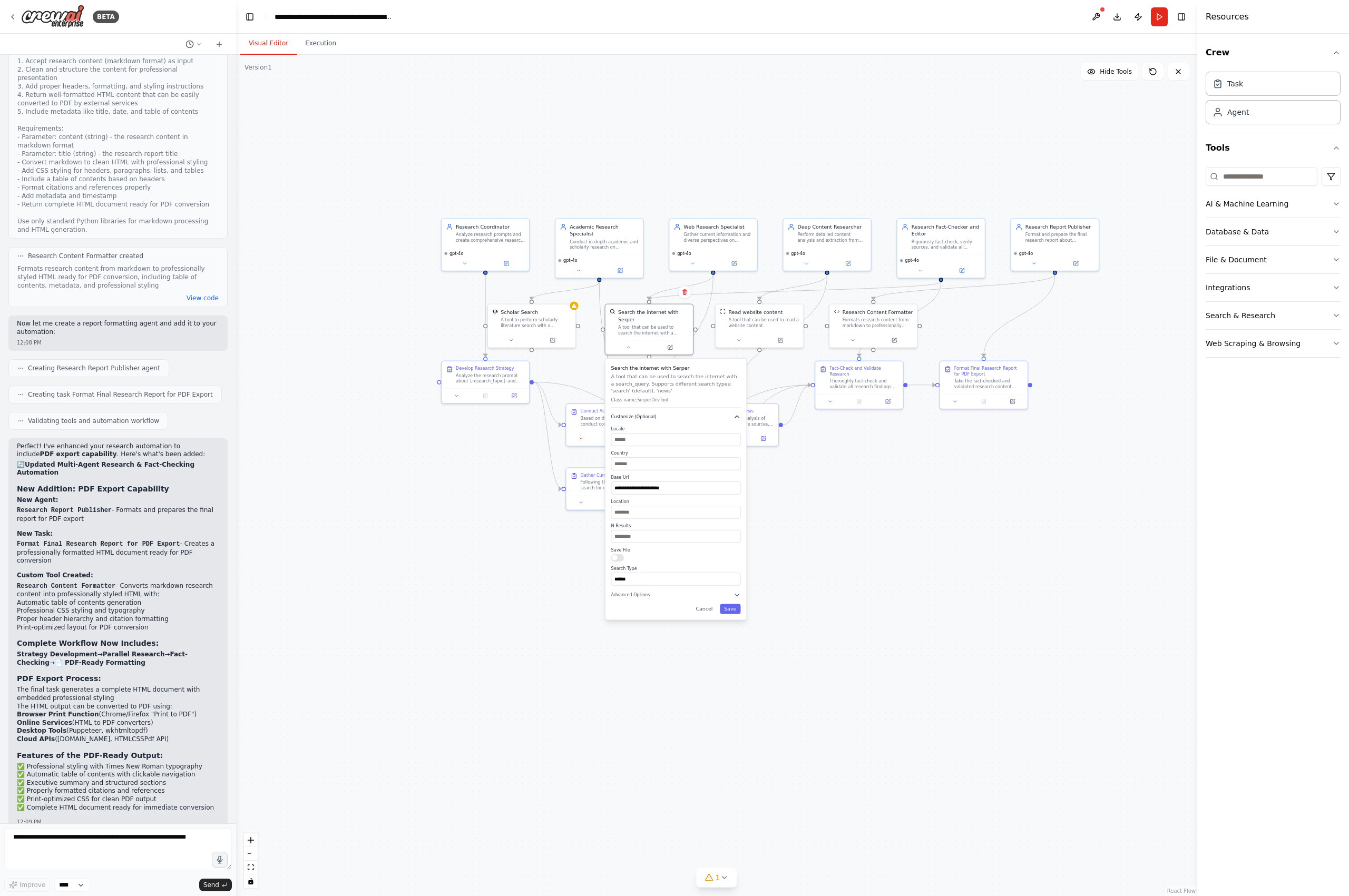
click at [636, 415] on span "Customize (Optional)" at bounding box center [634, 417] width 45 height 6
click at [642, 416] on span "Customize (Optional)" at bounding box center [634, 417] width 45 height 6
click at [653, 431] on button "Advanced Options" at bounding box center [676, 430] width 130 height 7
click at [642, 427] on button "Advanced Options" at bounding box center [676, 430] width 130 height 7
click at [729, 548] on div ".deletable-edge-delete-btn { width: 20px; height: 20px; border: 0px solid #ffff…" at bounding box center [717, 475] width 961 height 841
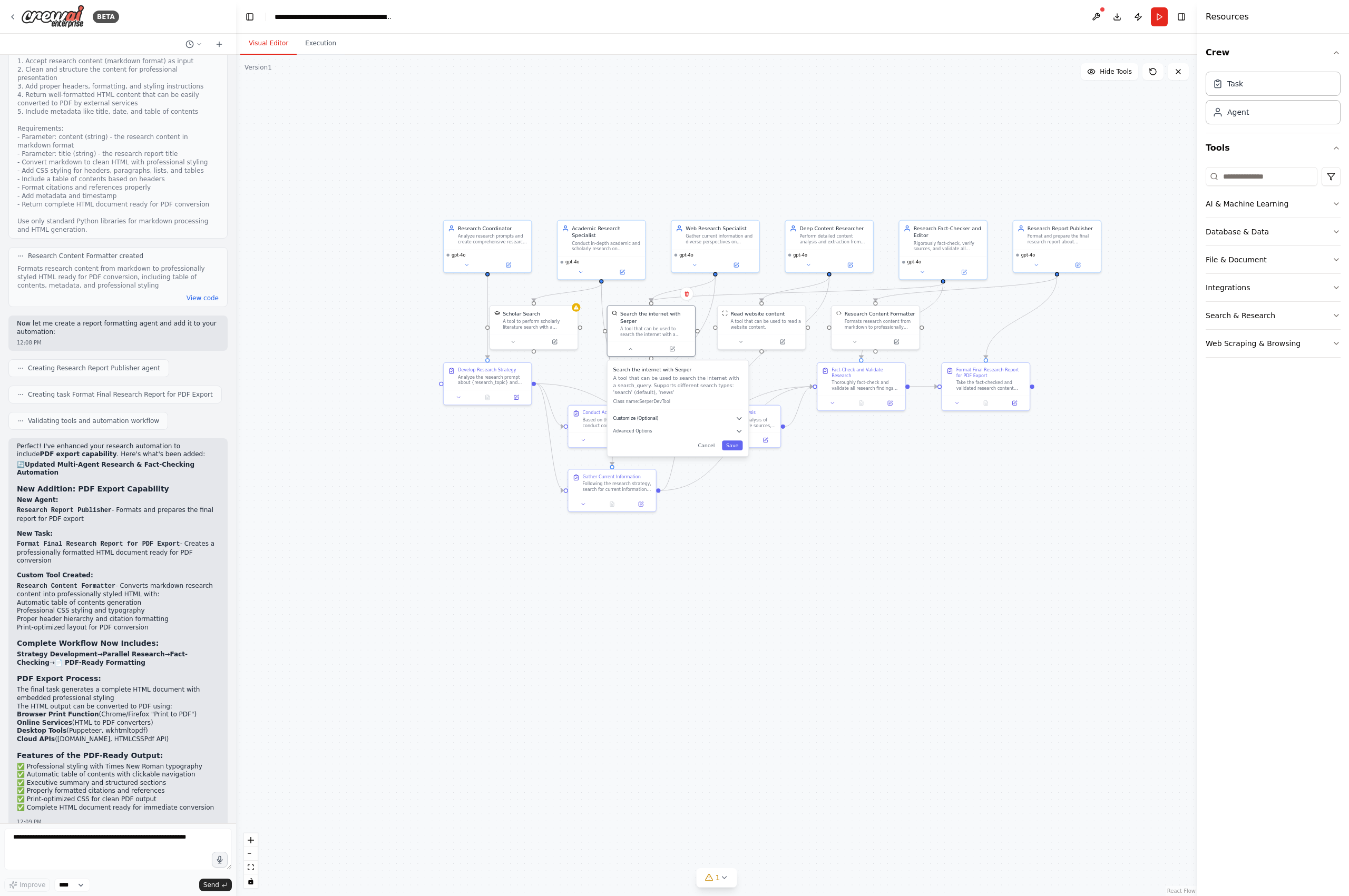
click at [647, 417] on span "Customize (Optional)" at bounding box center [636, 418] width 45 height 6
click at [690, 491] on input "**********" at bounding box center [678, 489] width 130 height 12
click at [644, 600] on div "**********" at bounding box center [677, 490] width 140 height 261
click at [645, 601] on div "**********" at bounding box center [677, 490] width 140 height 261
click at [646, 598] on span "Advanced Options" at bounding box center [633, 596] width 39 height 6
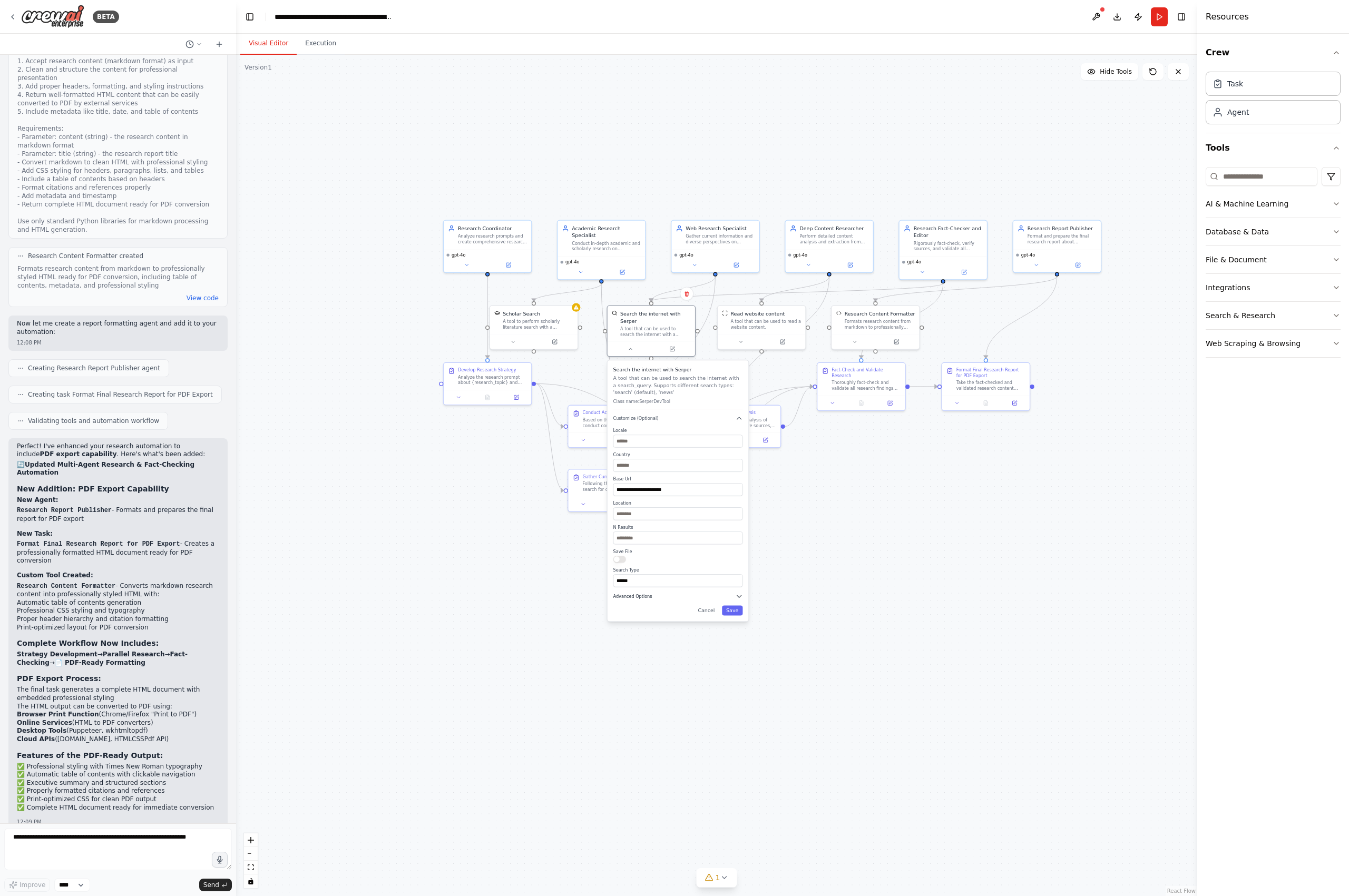
click at [738, 599] on icon "button" at bounding box center [739, 596] width 7 height 7
click at [742, 593] on div "**********" at bounding box center [677, 490] width 140 height 261
click at [739, 596] on icon "button" at bounding box center [739, 596] width 7 height 7
click at [644, 600] on div "**********" at bounding box center [677, 490] width 140 height 261
click at [707, 609] on button "Cancel" at bounding box center [706, 611] width 25 height 10
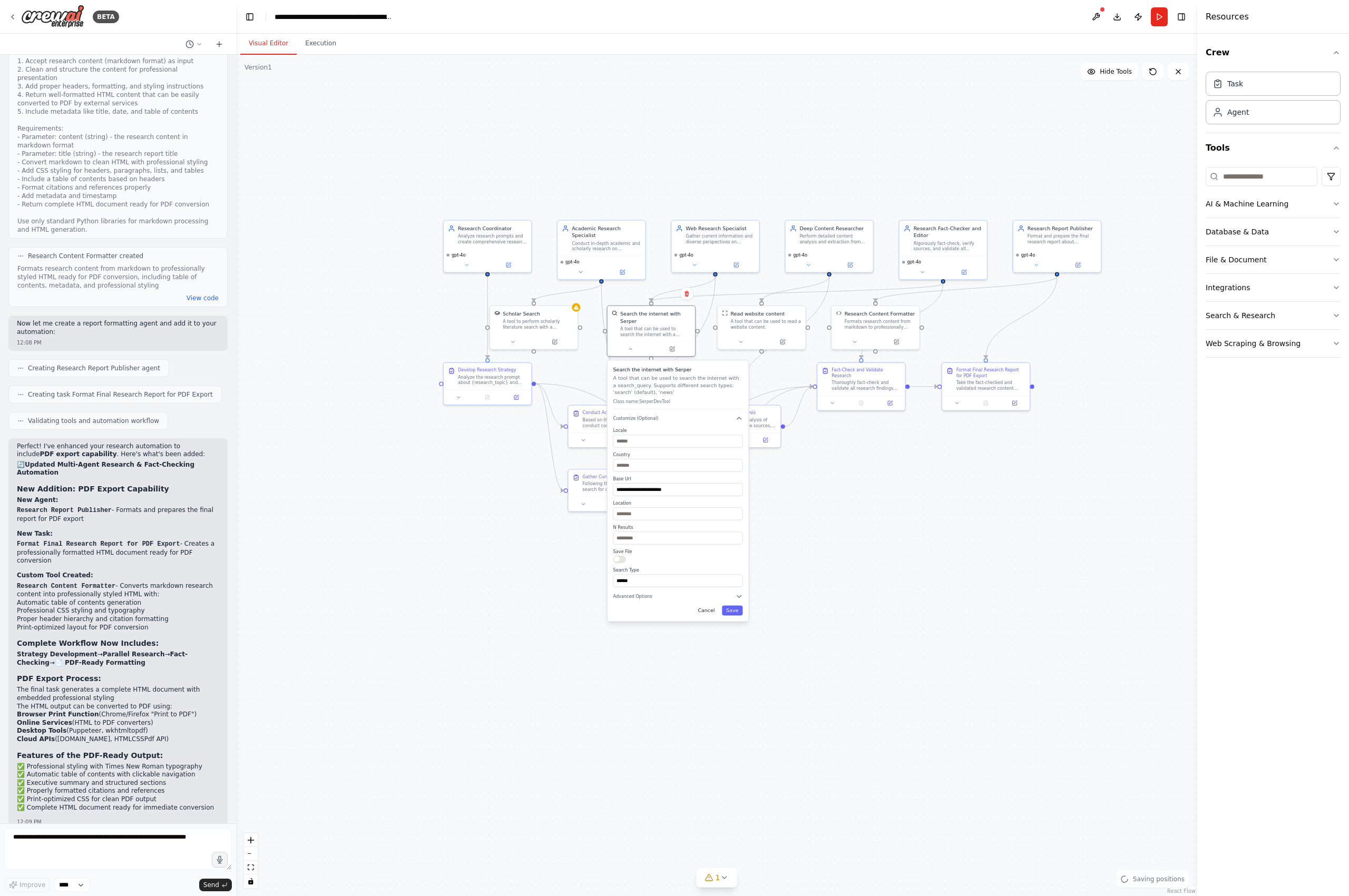
click at [714, 611] on button "Cancel" at bounding box center [706, 611] width 25 height 10
click at [679, 346] on button at bounding box center [672, 348] width 40 height 9
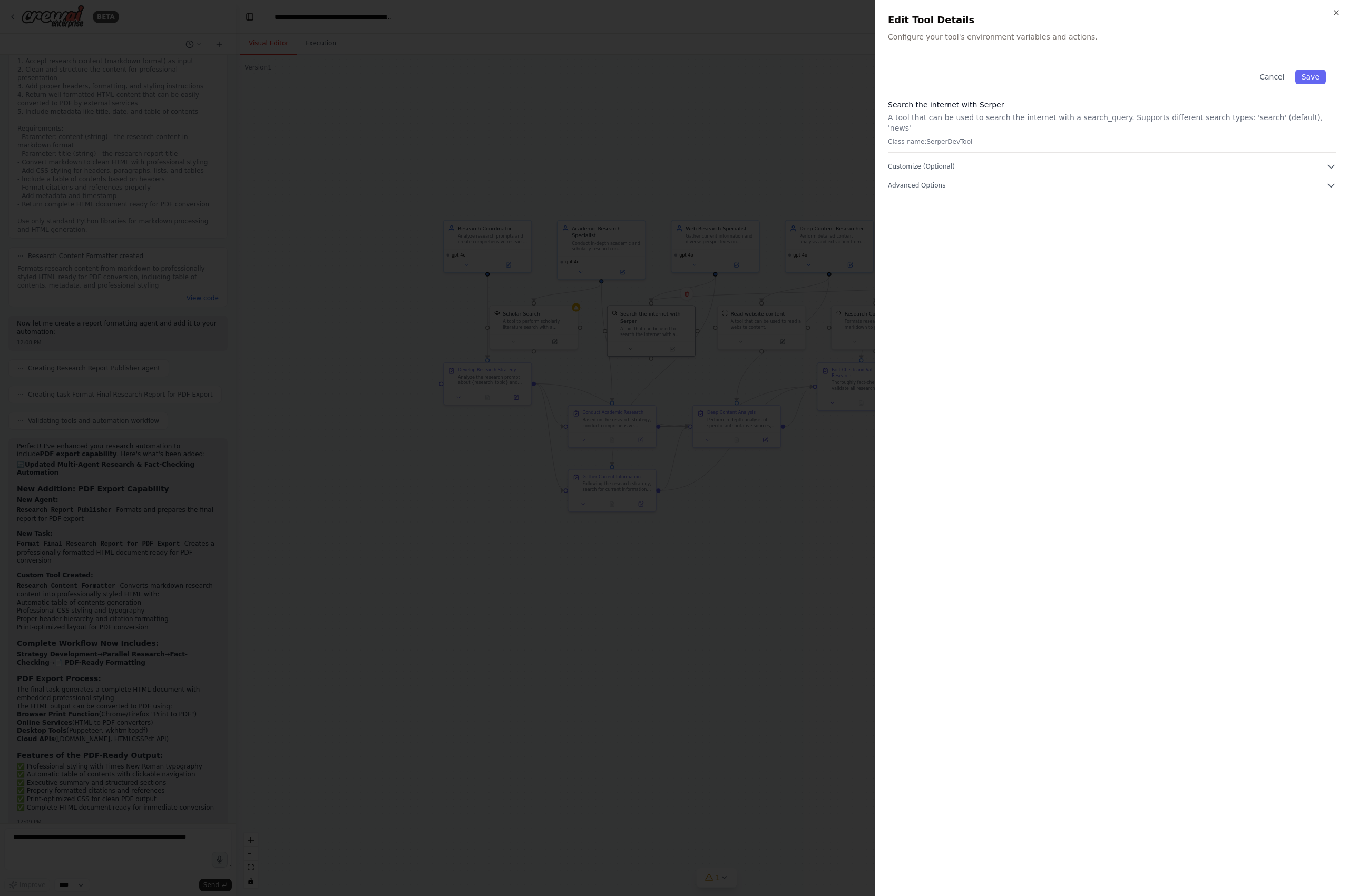
click at [1076, 14] on div "Close Edit Tool Details Configure your tool's environment variables and actions…" at bounding box center [1112, 448] width 474 height 896
click at [1076, 12] on icon "button" at bounding box center [1337, 13] width 9 height 9
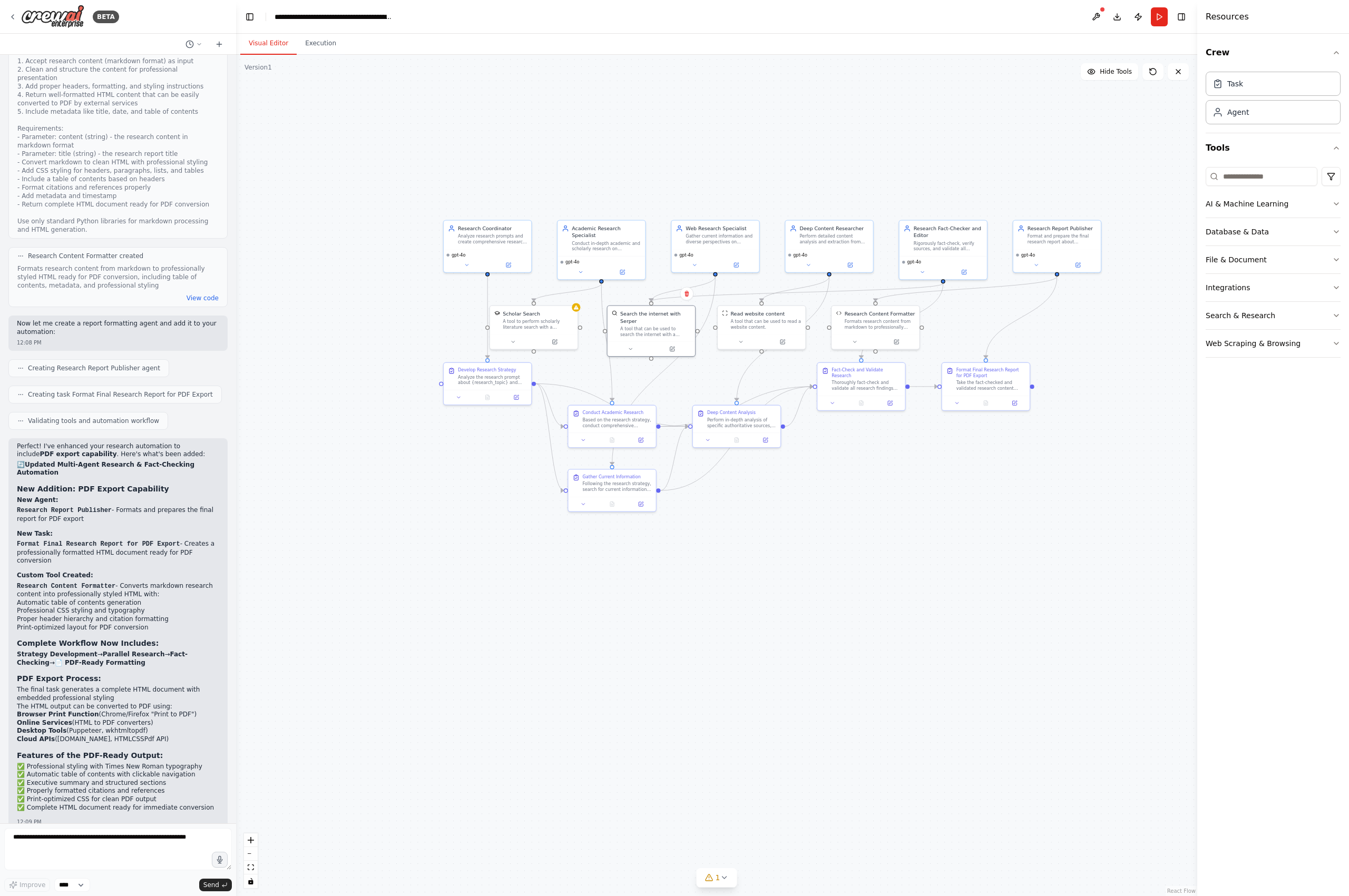
click at [728, 607] on div ".deletable-edge-delete-btn { width: 20px; height: 20px; border: 0px solid #ffff…" at bounding box center [717, 475] width 961 height 841
click at [73, 783] on textarea at bounding box center [118, 849] width 228 height 42
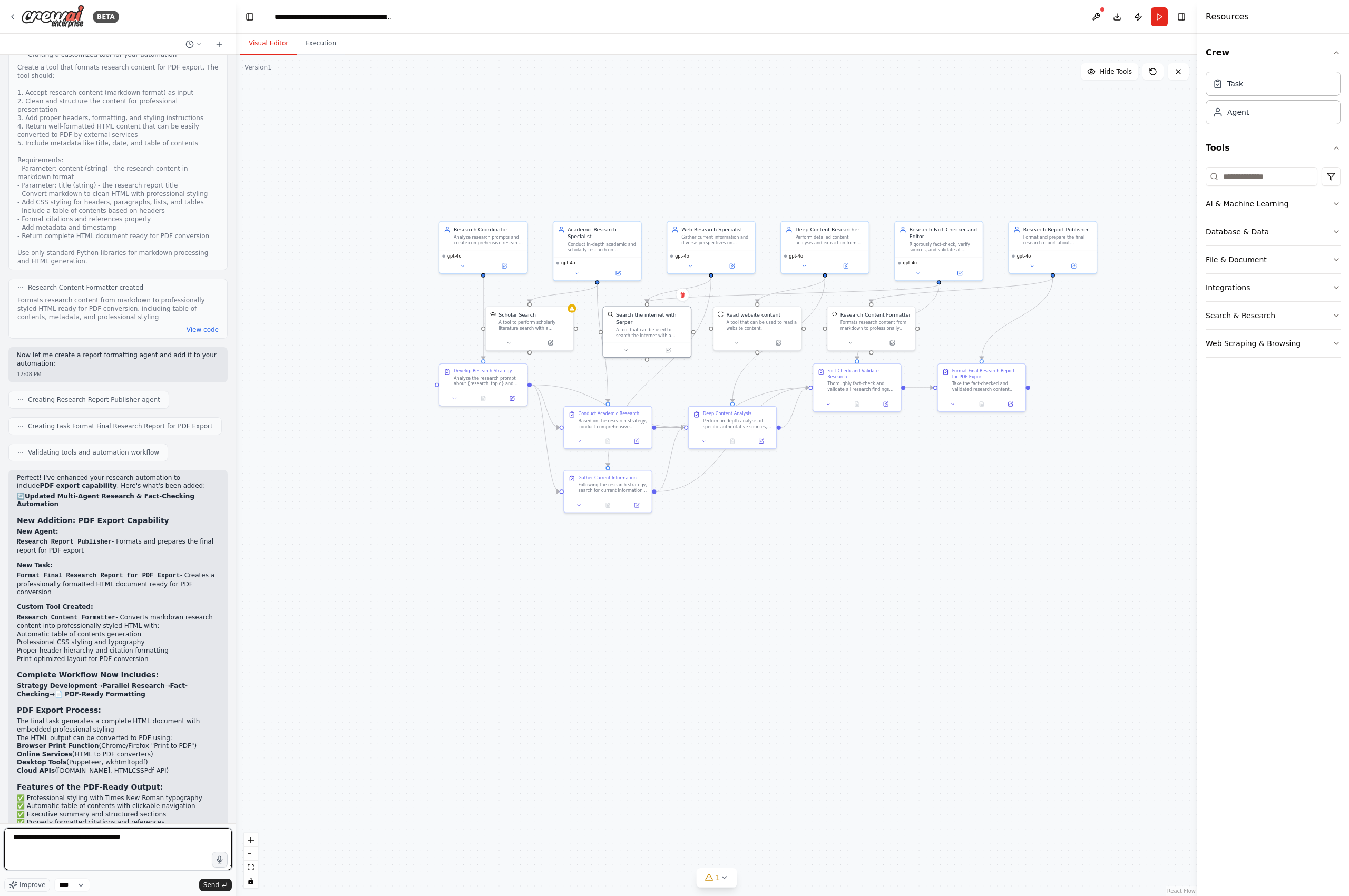
type textarea "**********"
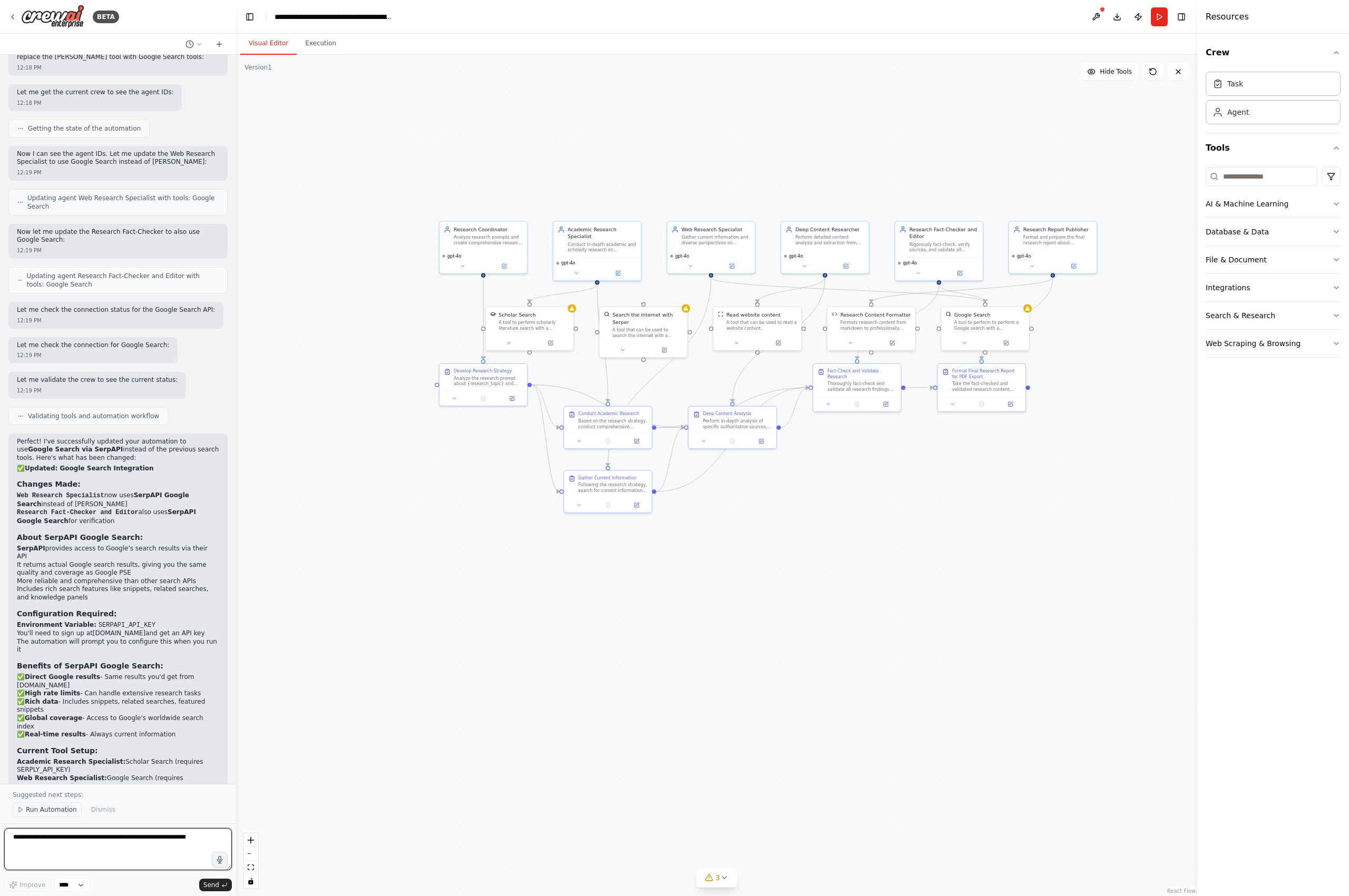
scroll to position [3075, 0]
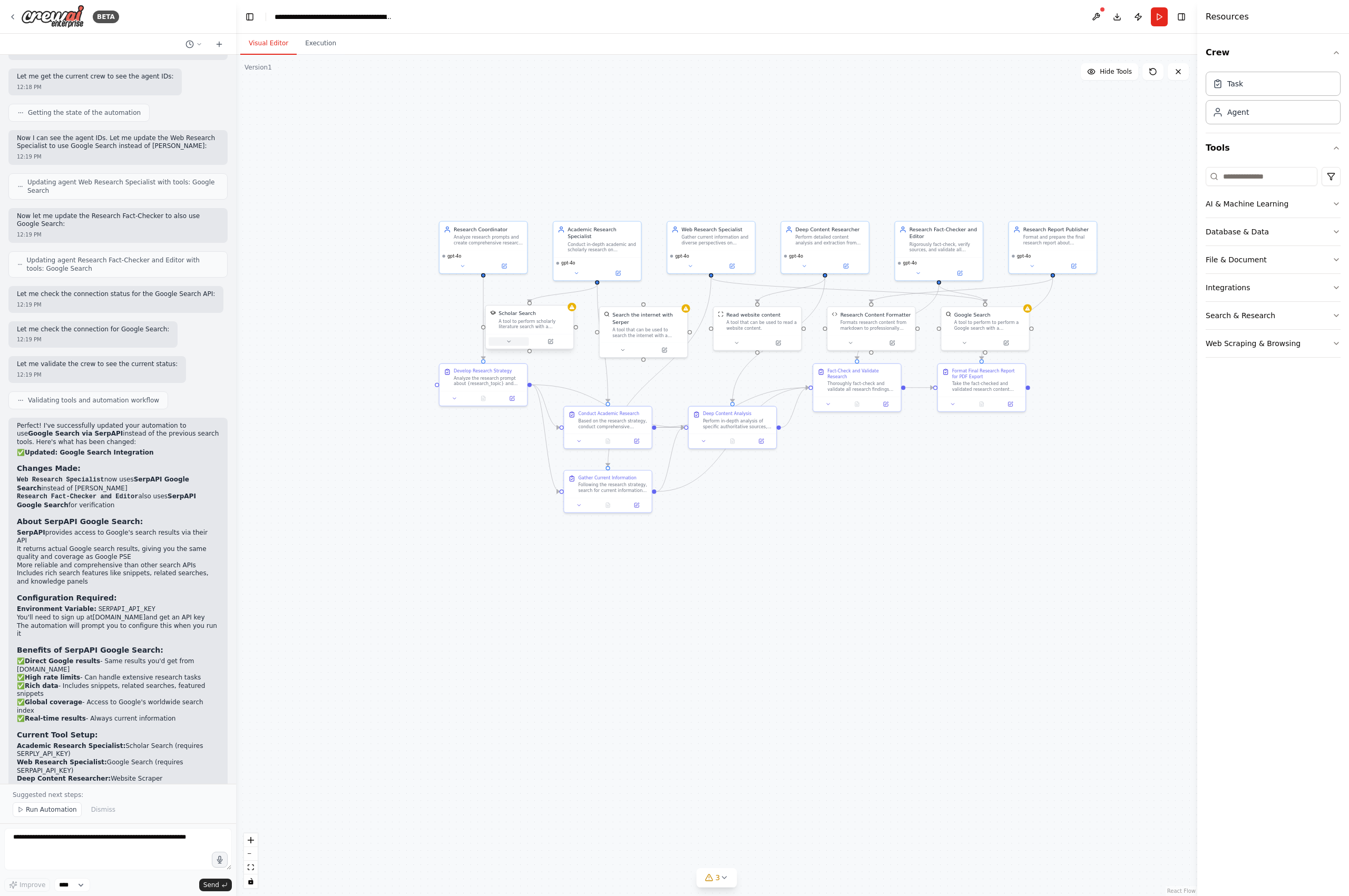
click at [514, 345] on button at bounding box center [508, 342] width 40 height 9
click at [520, 337] on div at bounding box center [533, 341] width 87 height 15
drag, startPoint x: 520, startPoint y: 337, endPoint x: 519, endPoint y: 343, distance: 6.1
click at [519, 343] on div at bounding box center [533, 348] width 87 height 15
click at [515, 347] on icon at bounding box center [512, 348] width 6 height 6
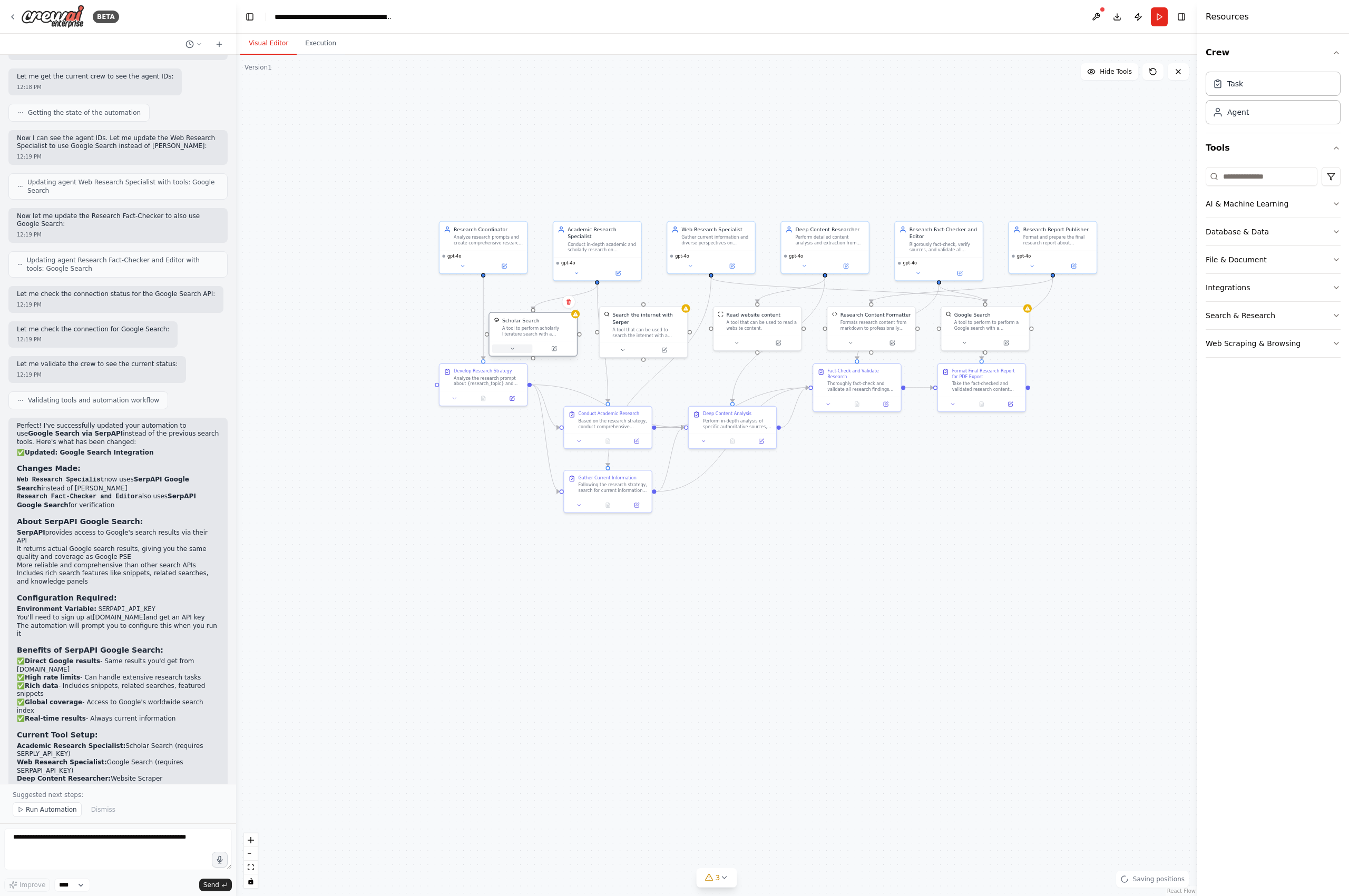
click at [520, 347] on button at bounding box center [512, 349] width 40 height 9
click at [526, 409] on button "Customize (Optional)" at bounding box center [560, 412] width 130 height 7
click at [520, 502] on button "Advanced Options" at bounding box center [560, 500] width 130 height 7
click at [628, 349] on button at bounding box center [622, 349] width 40 height 9
click at [619, 358] on div "Search the internet with Serper A tool that can be used to search the internet …" at bounding box center [640, 332] width 89 height 52
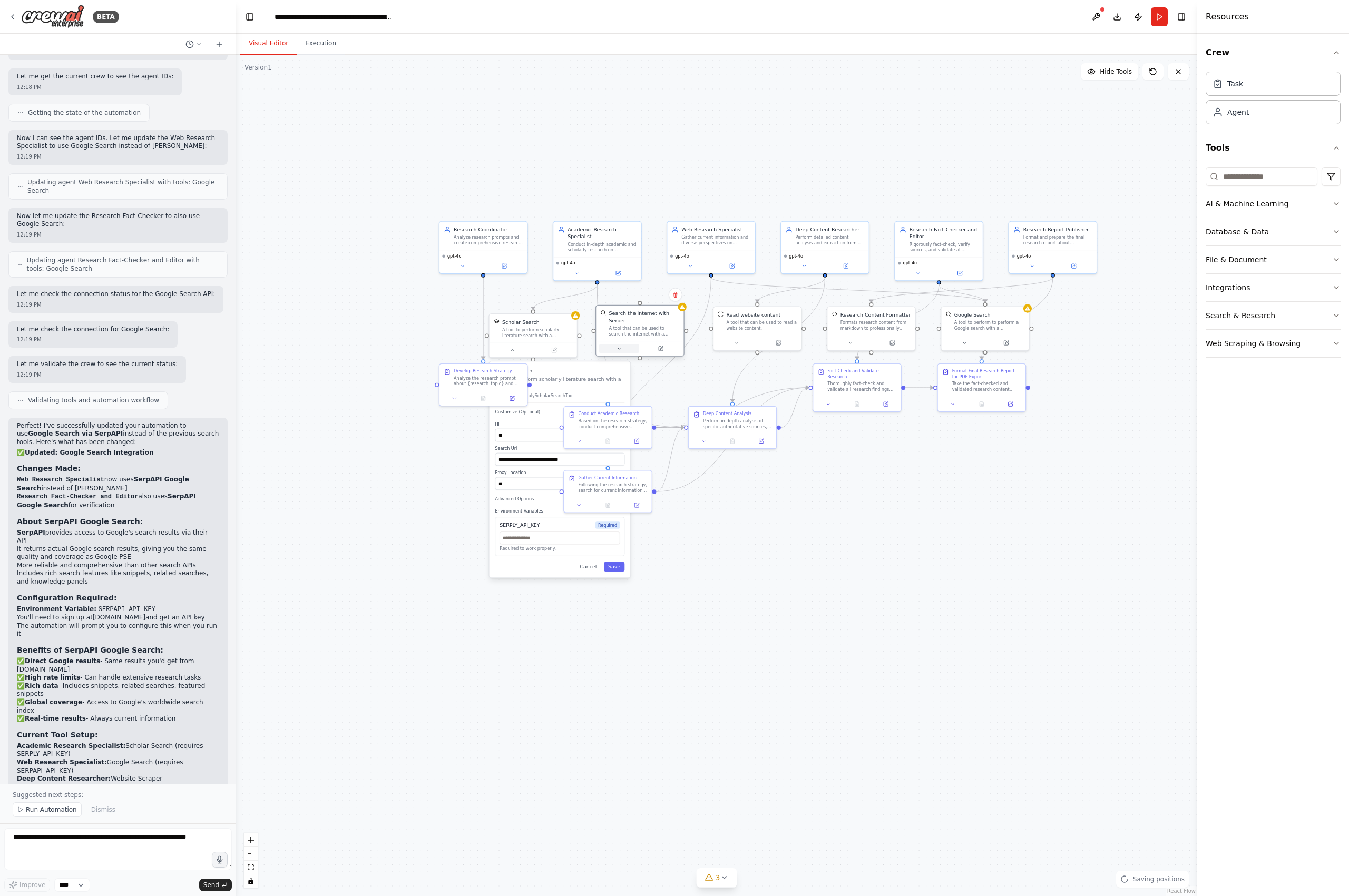
click at [620, 351] on icon at bounding box center [619, 348] width 6 height 6
click at [629, 420] on span "Customize (Optional)" at bounding box center [624, 420] width 45 height 6
click at [632, 417] on span "Customize (Optional)" at bounding box center [624, 420] width 45 height 6
click at [632, 428] on div "**********" at bounding box center [666, 492] width 140 height 261
click at [637, 416] on div "**********" at bounding box center [666, 492] width 140 height 261
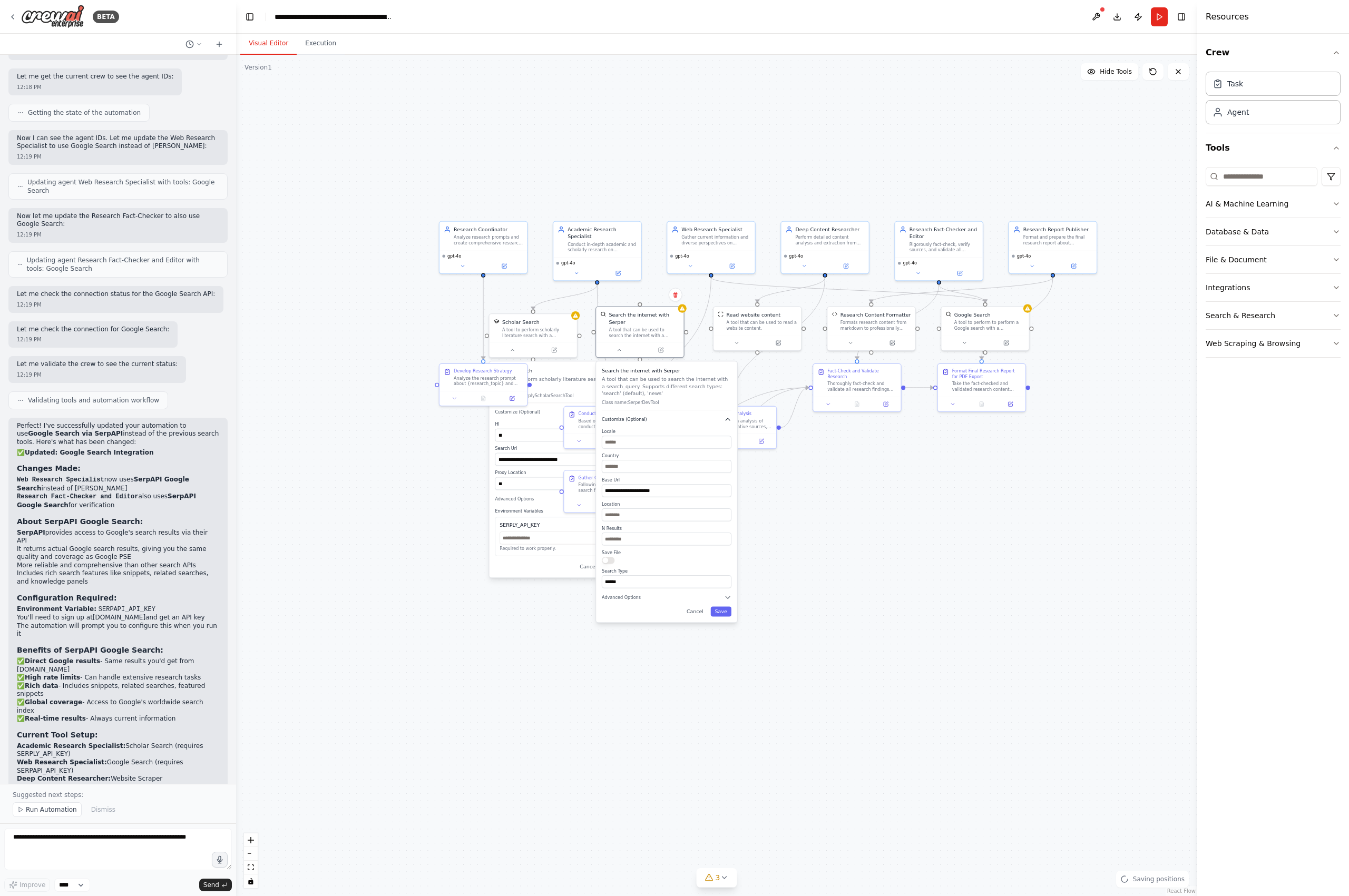
click at [637, 423] on button "Customize (Optional)" at bounding box center [666, 420] width 130 height 7
click at [774, 329] on div "A tool that can be used to read a website content." at bounding box center [761, 324] width 71 height 12
click at [738, 347] on div at bounding box center [761, 341] width 87 height 15
click at [737, 347] on div at bounding box center [761, 341] width 87 height 15
click at [735, 348] on div at bounding box center [761, 341] width 87 height 15
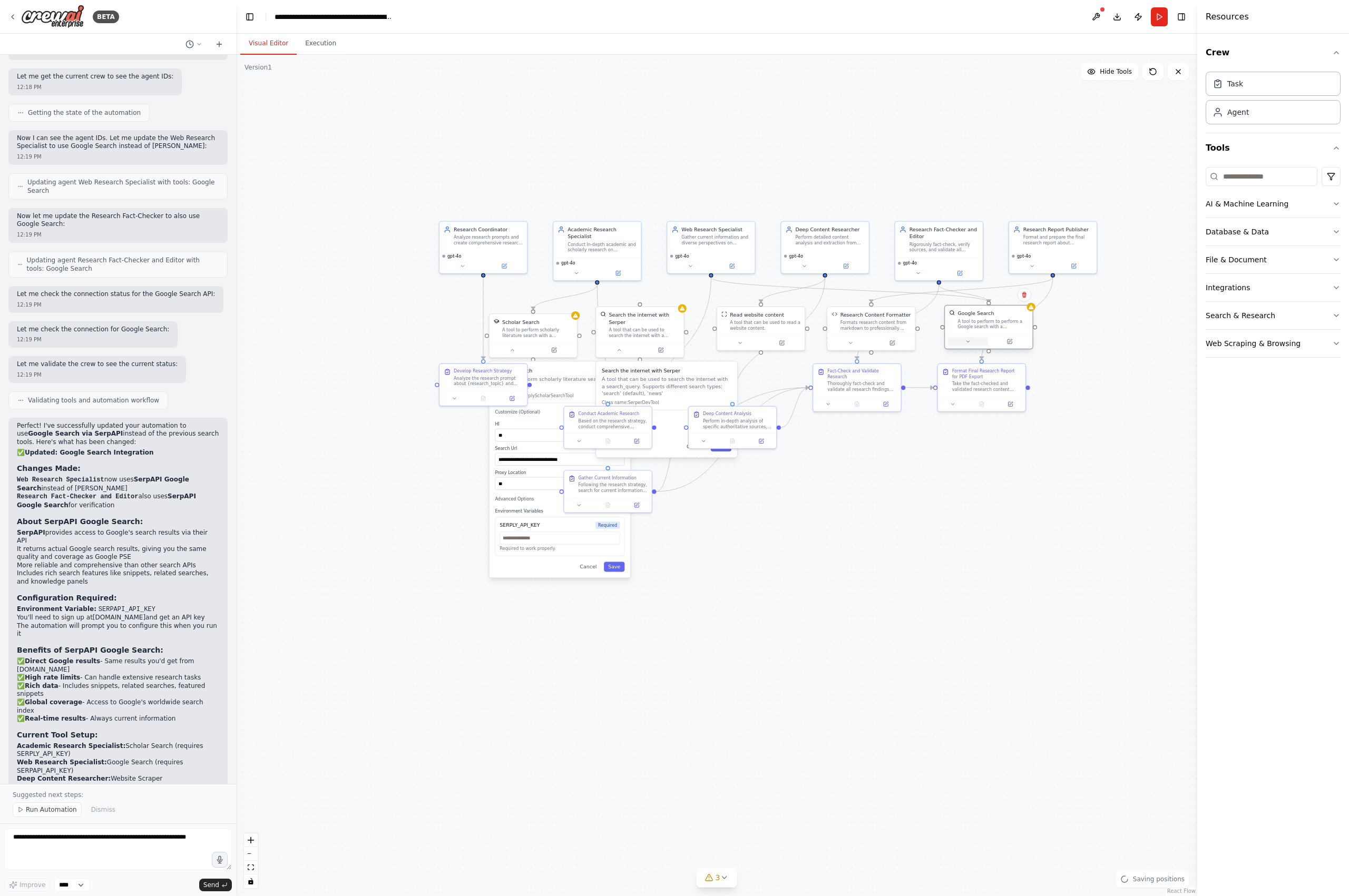
click at [968, 342] on button at bounding box center [968, 342] width 40 height 9
click at [978, 406] on span "Customize (Optional)" at bounding box center [974, 405] width 45 height 6
click at [982, 404] on span "Customize (Optional)" at bounding box center [974, 405] width 45 height 6
click at [982, 404] on span "Customize (Optional)" at bounding box center [974, 405] width 45 height 6
click at [1075, 406] on icon "button" at bounding box center [1077, 406] width 7 height 7
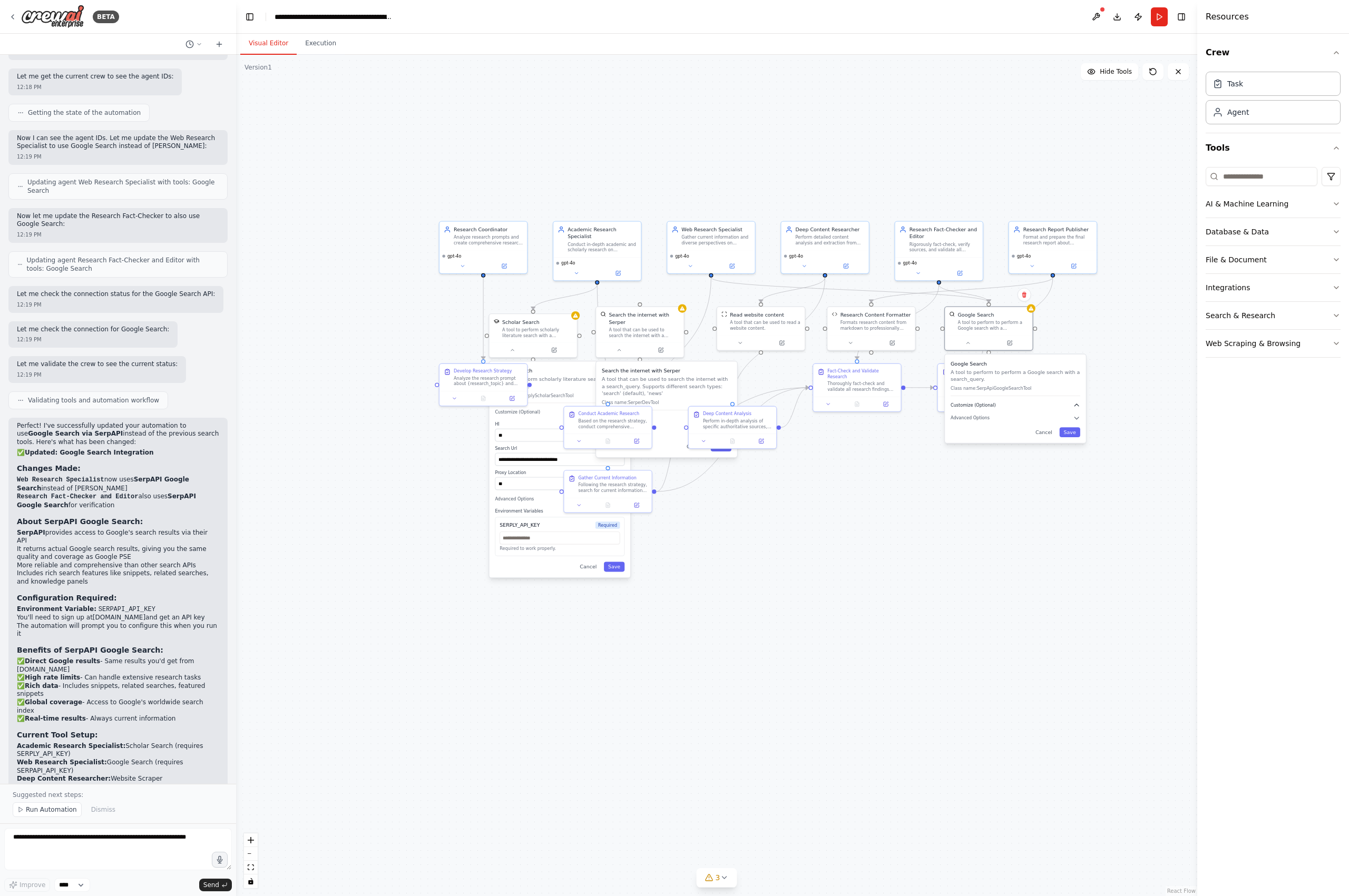
click at [1074, 405] on icon "button" at bounding box center [1077, 406] width 7 height 7
click at [965, 417] on span "Advanced Options" at bounding box center [971, 418] width 39 height 6
click at [971, 417] on span "Advanced Options" at bounding box center [971, 418] width 39 height 6
click at [1044, 432] on button "Cancel" at bounding box center [1044, 432] width 25 height 10
click at [923, 548] on div ".deletable-edge-delete-btn { width: 20px; height: 20px; border: 0px solid #ffff…" at bounding box center [717, 475] width 961 height 841
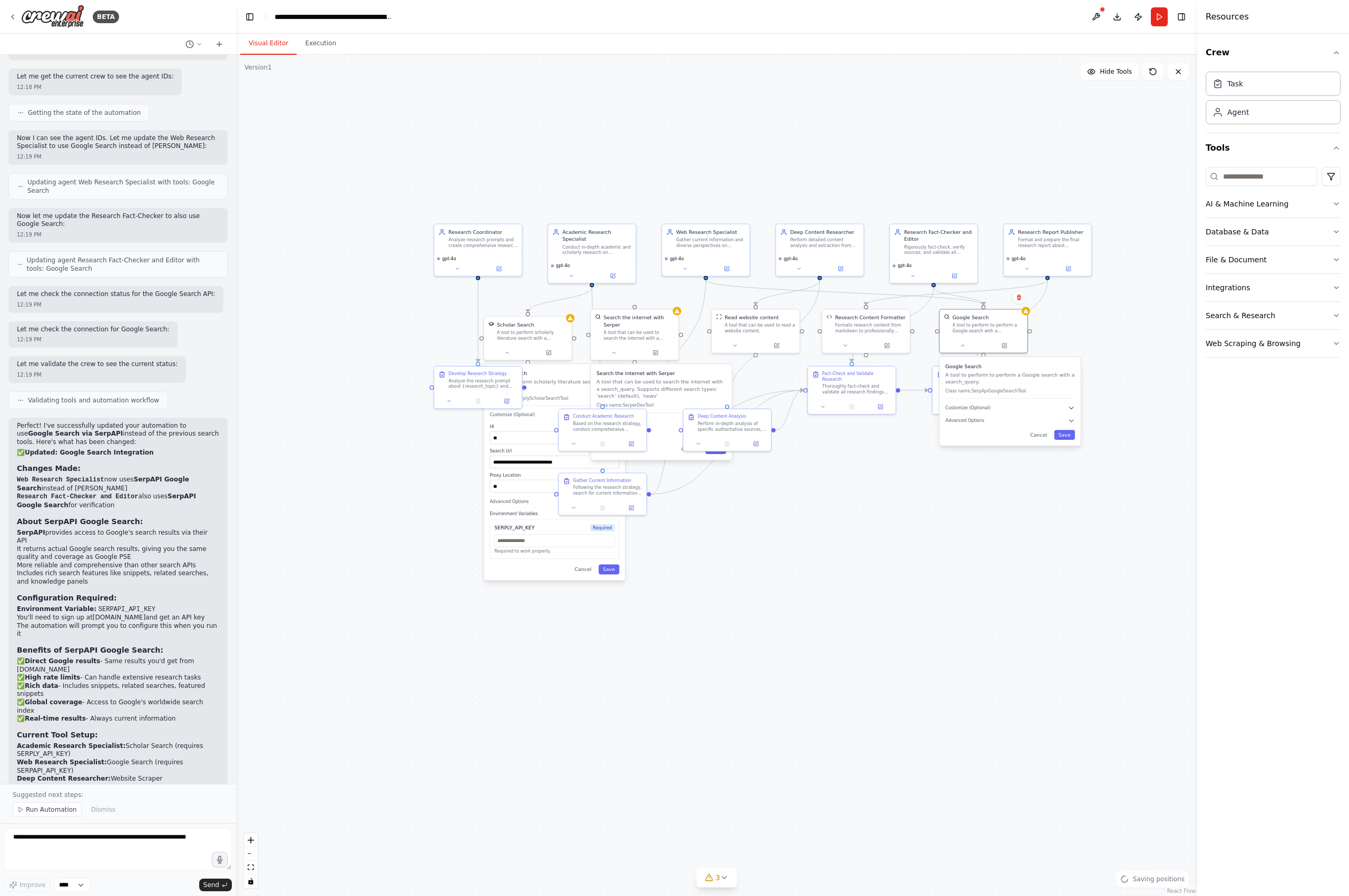
click at [573, 604] on div ".deletable-edge-delete-btn { width: 20px; height: 20px; border: 0px solid #ffff…" at bounding box center [717, 475] width 961 height 841
click at [586, 567] on button "Cancel" at bounding box center [583, 569] width 25 height 10
click at [586, 569] on button "Cancel" at bounding box center [583, 569] width 25 height 10
click at [851, 518] on div ".deletable-edge-delete-btn { width: 20px; height: 20px; border: 0px solid #ffff…" at bounding box center [717, 475] width 961 height 841
click at [1076, 73] on button at bounding box center [1153, 71] width 21 height 17
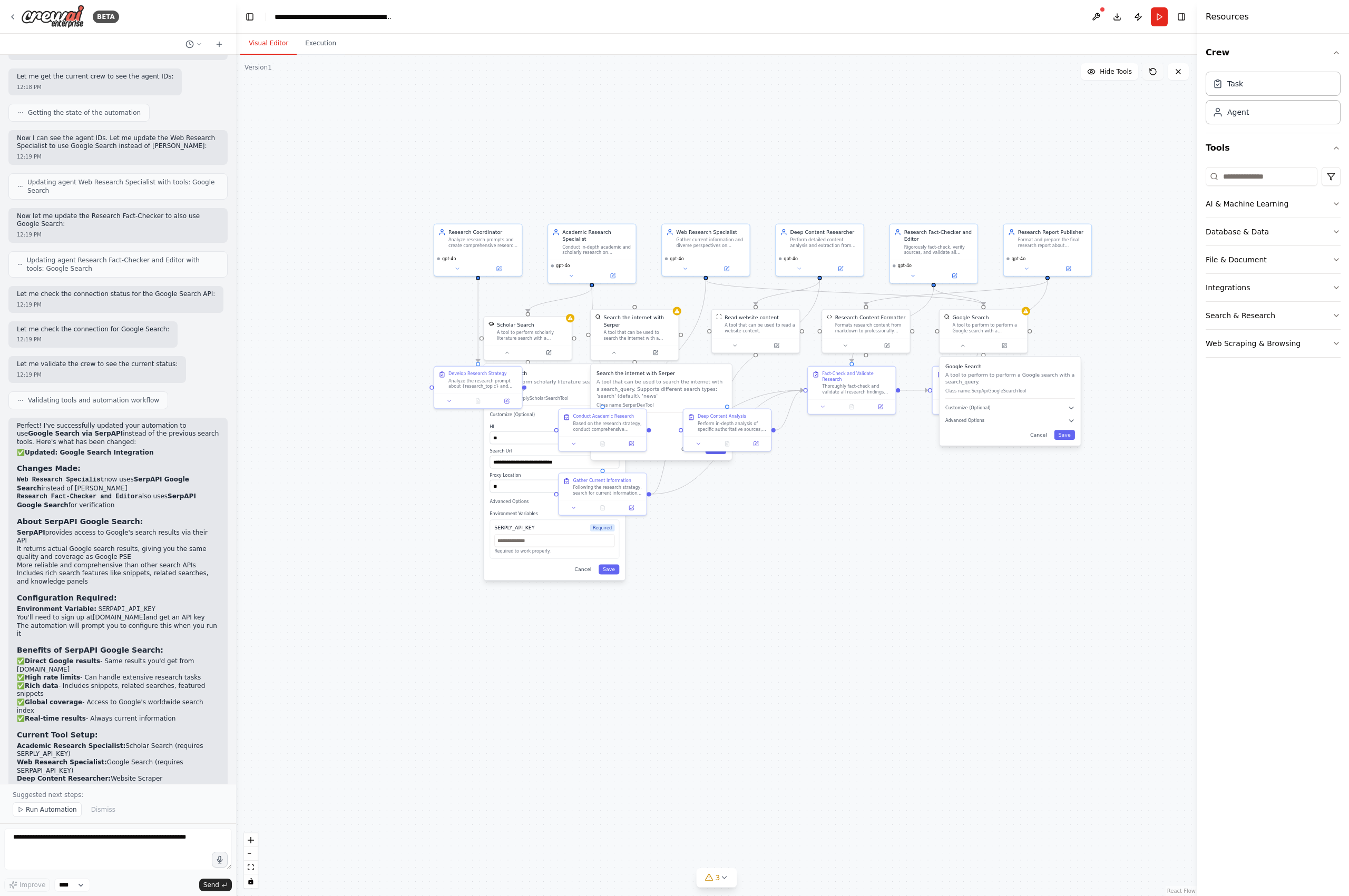
click at [1076, 73] on icon at bounding box center [1153, 72] width 9 height 9
click at [1040, 441] on div "Google Search A tool to perform to perform a Google search with a search_query.…" at bounding box center [1009, 401] width 140 height 89
click at [1045, 437] on button "Cancel" at bounding box center [1038, 435] width 25 height 10
click at [1043, 436] on button "Cancel" at bounding box center [1038, 435] width 25 height 10
click at [584, 572] on button "Cancel" at bounding box center [583, 569] width 25 height 10
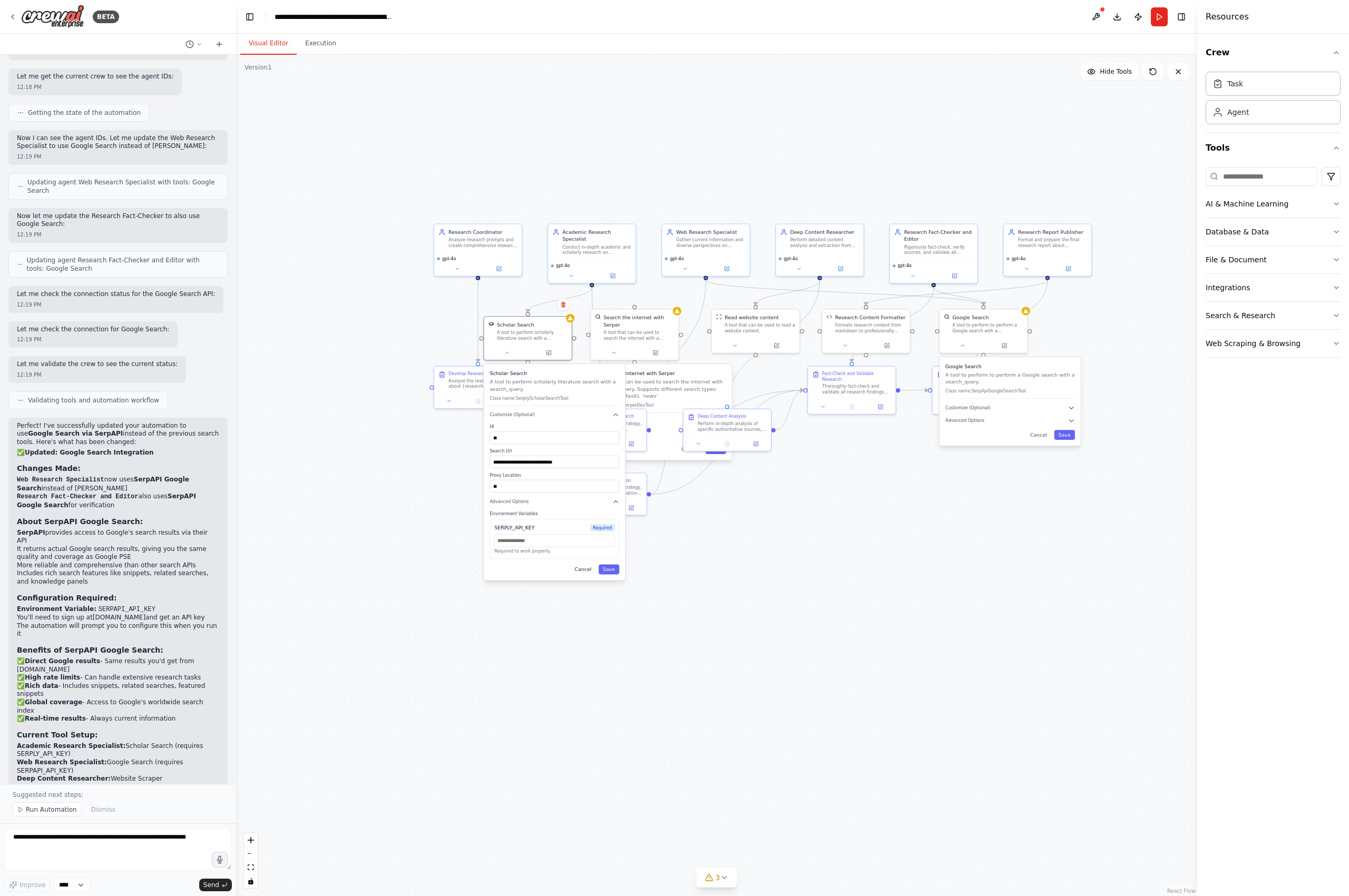
click at [591, 570] on button "Cancel" at bounding box center [583, 569] width 25 height 10
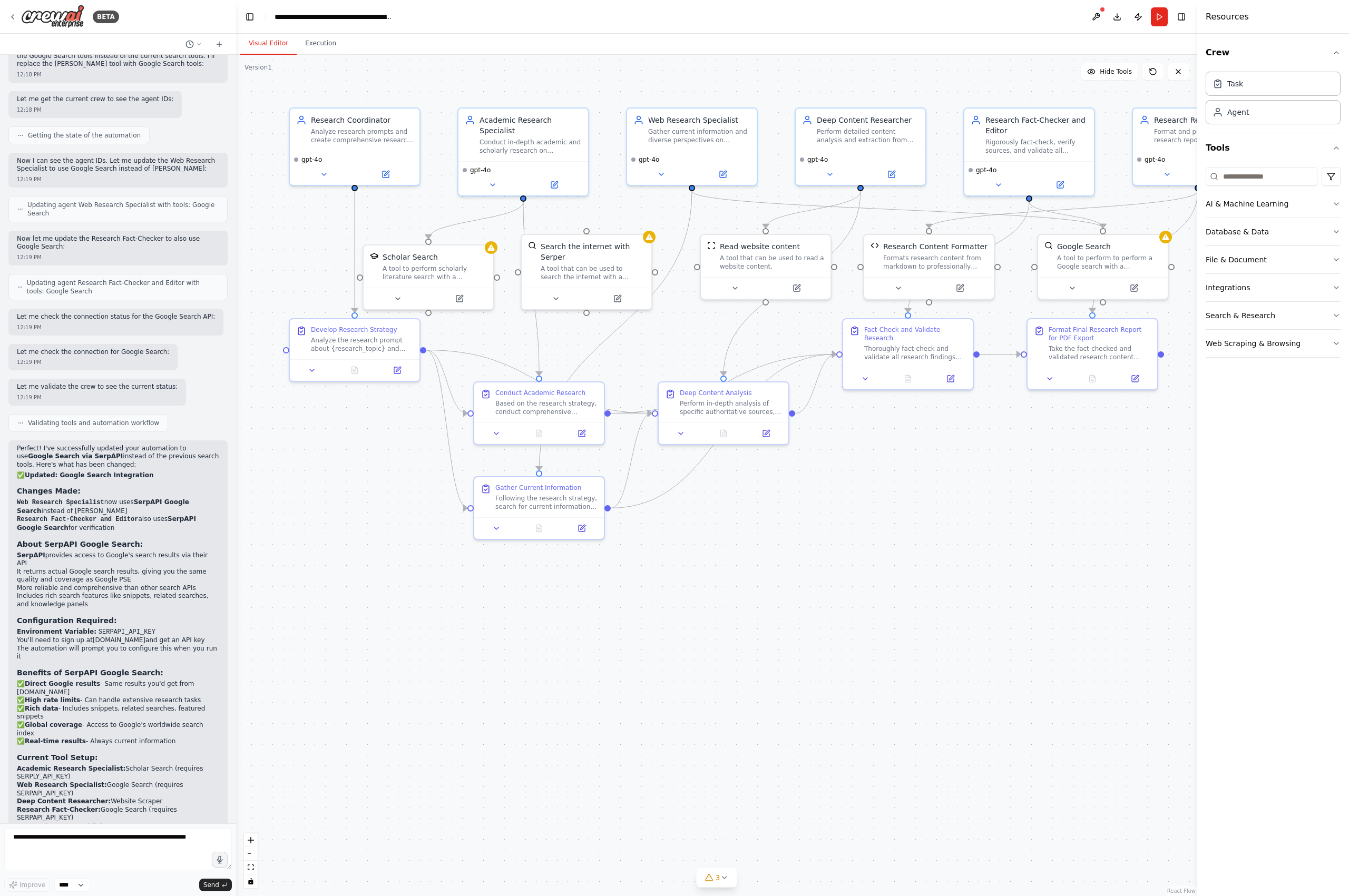
scroll to position [3036, 0]
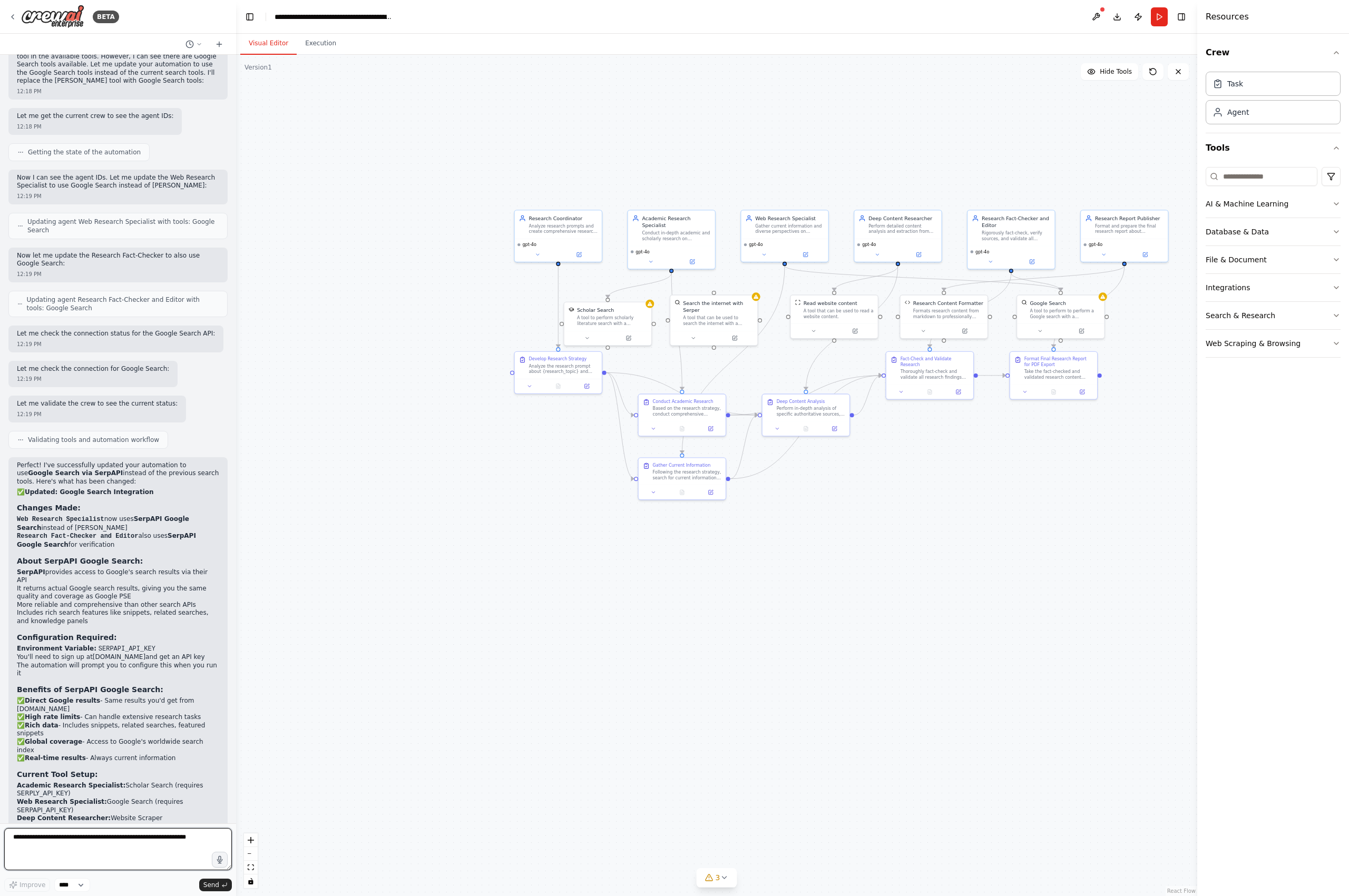
click at [118, 850] on textarea at bounding box center [118, 849] width 228 height 42
type textarea "**********"
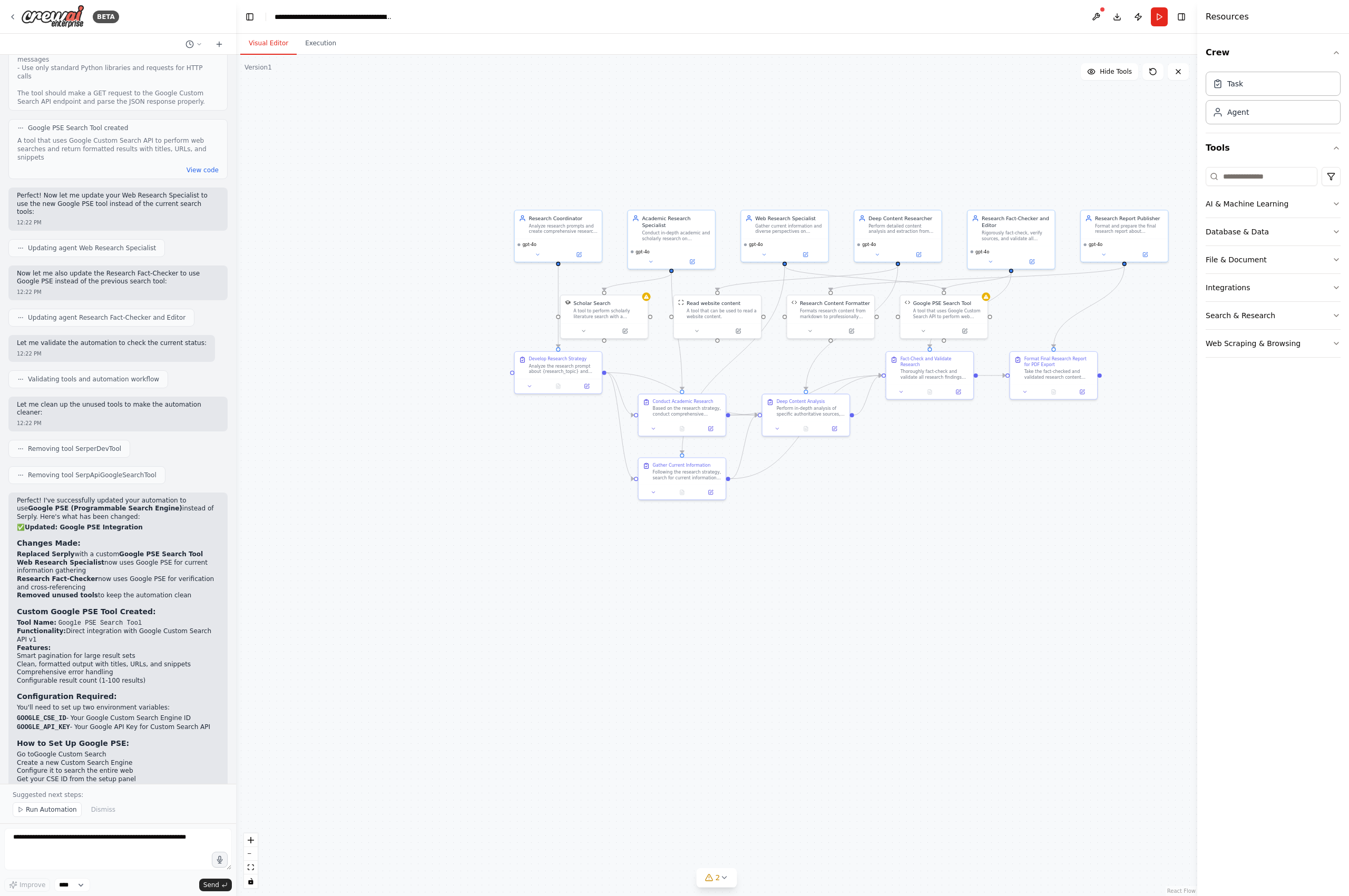
scroll to position [4315, 0]
